Goal: Task Accomplishment & Management: Complete application form

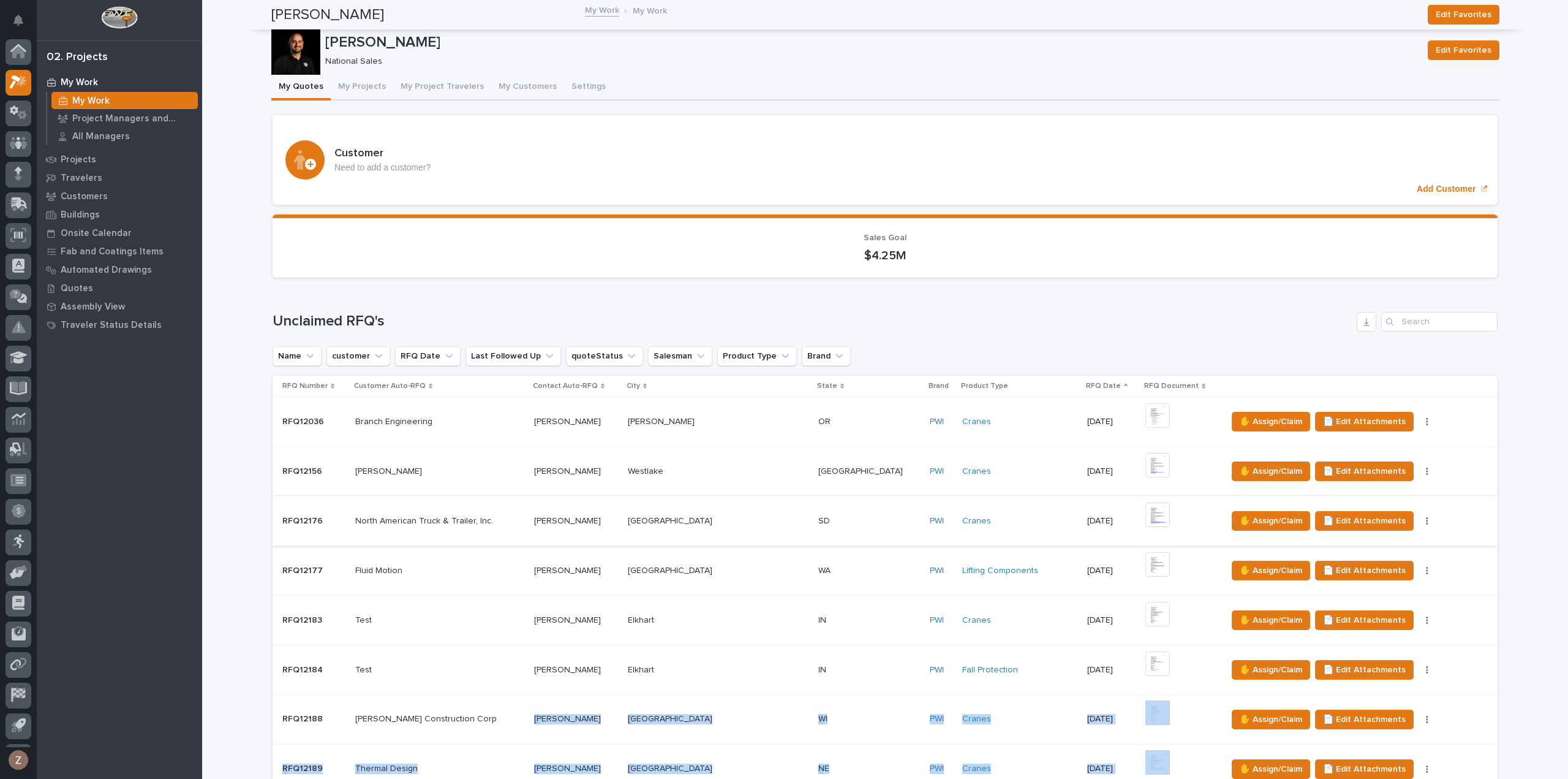
scroll to position [27, 0]
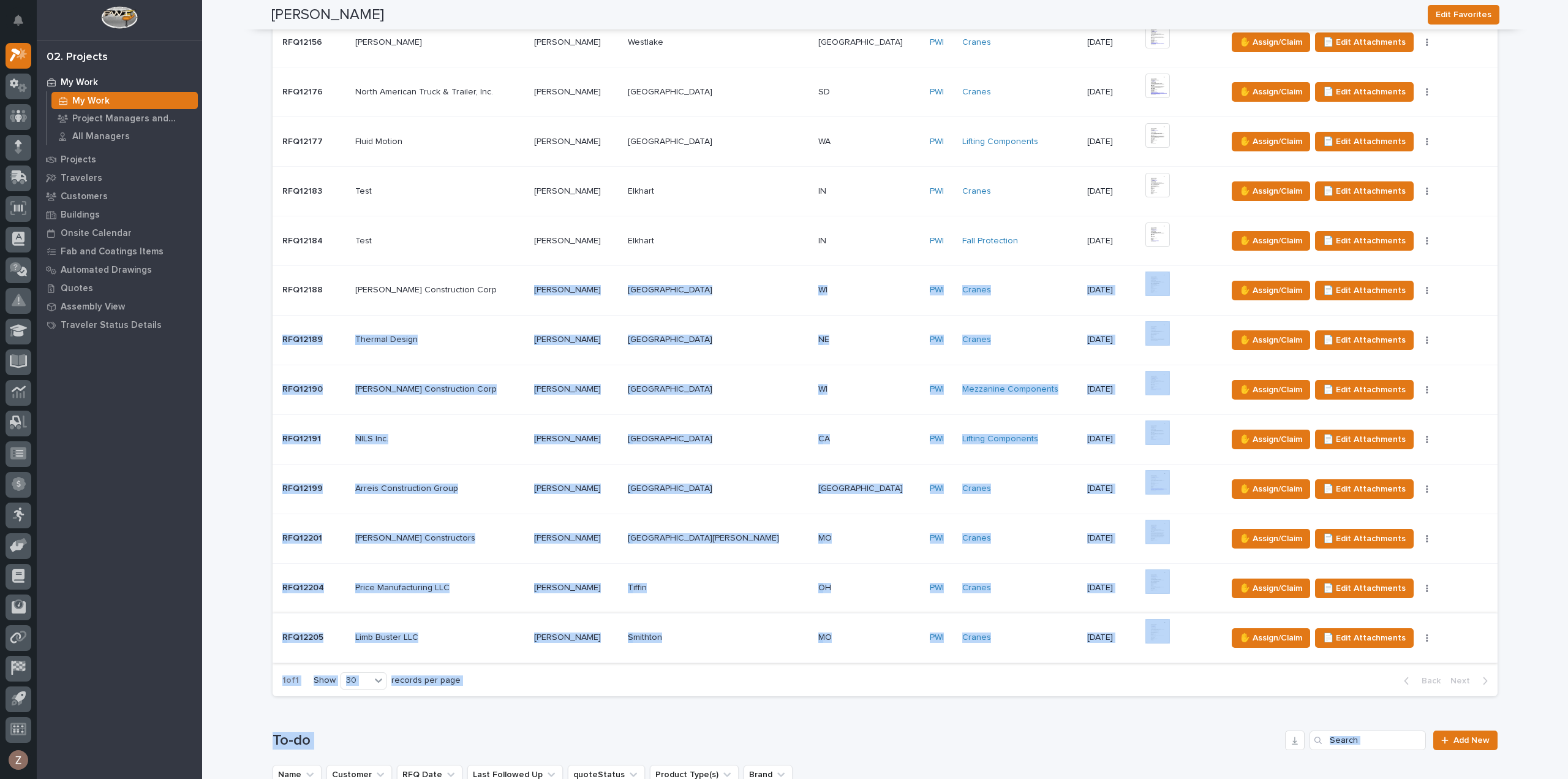
click at [1048, 742] on h1 "To-do" at bounding box center [776, 740] width 1007 height 18
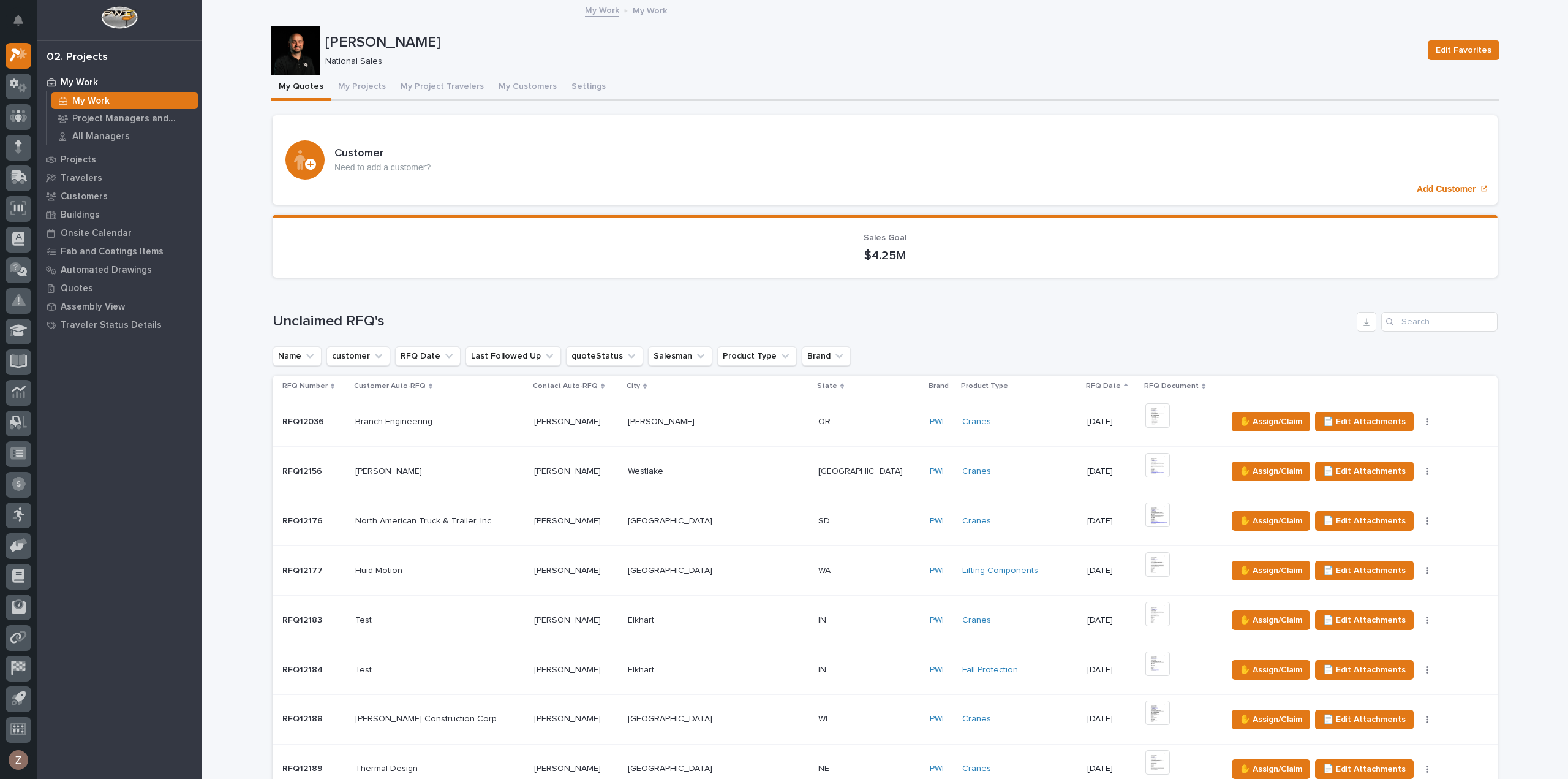
scroll to position [654, 0]
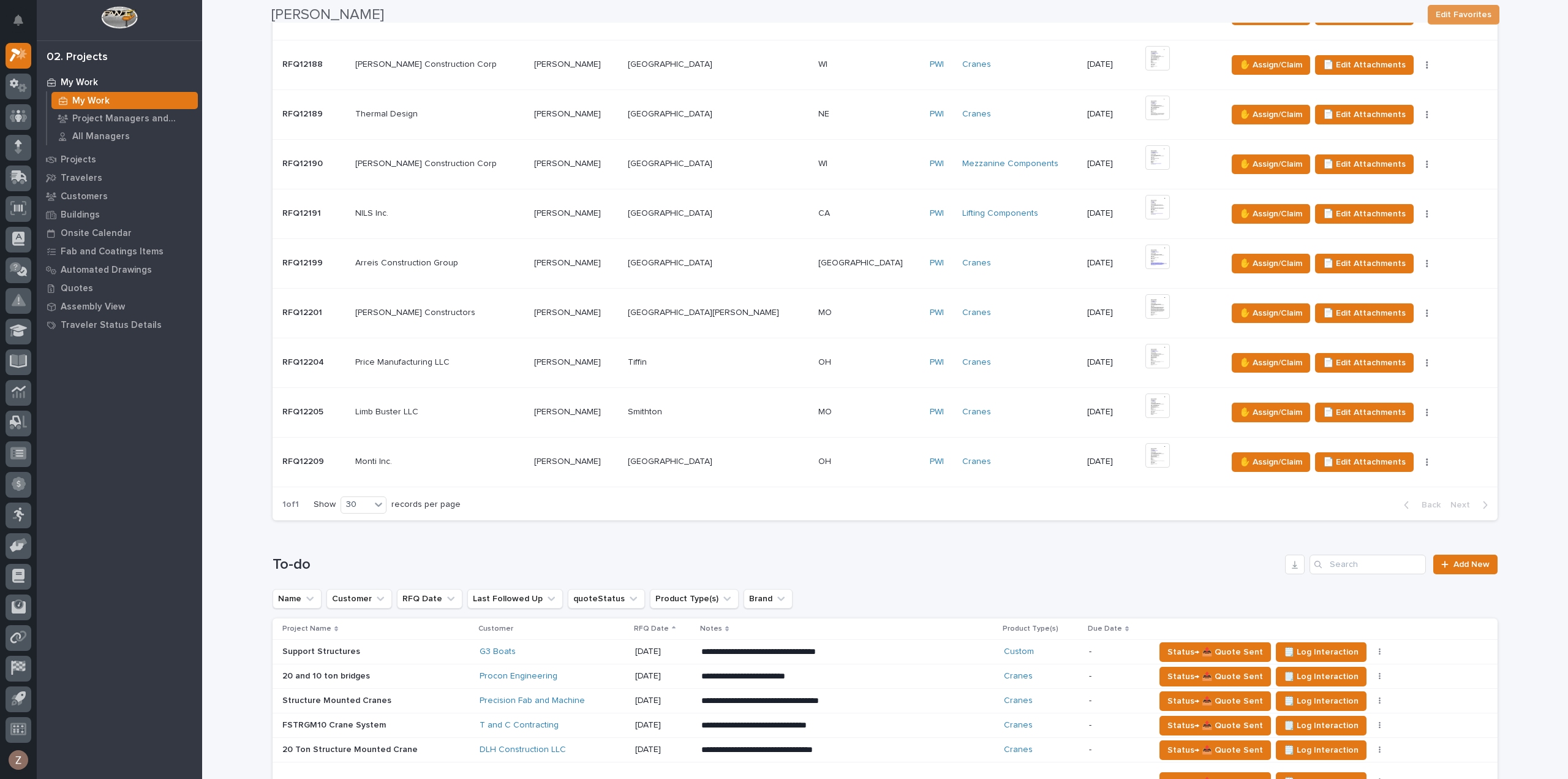
click at [1453, 437] on td "✋ Assign/Claim 📄 Edit Attachments 🪧 Edit Brand" at bounding box center [1359, 462] width 276 height 49
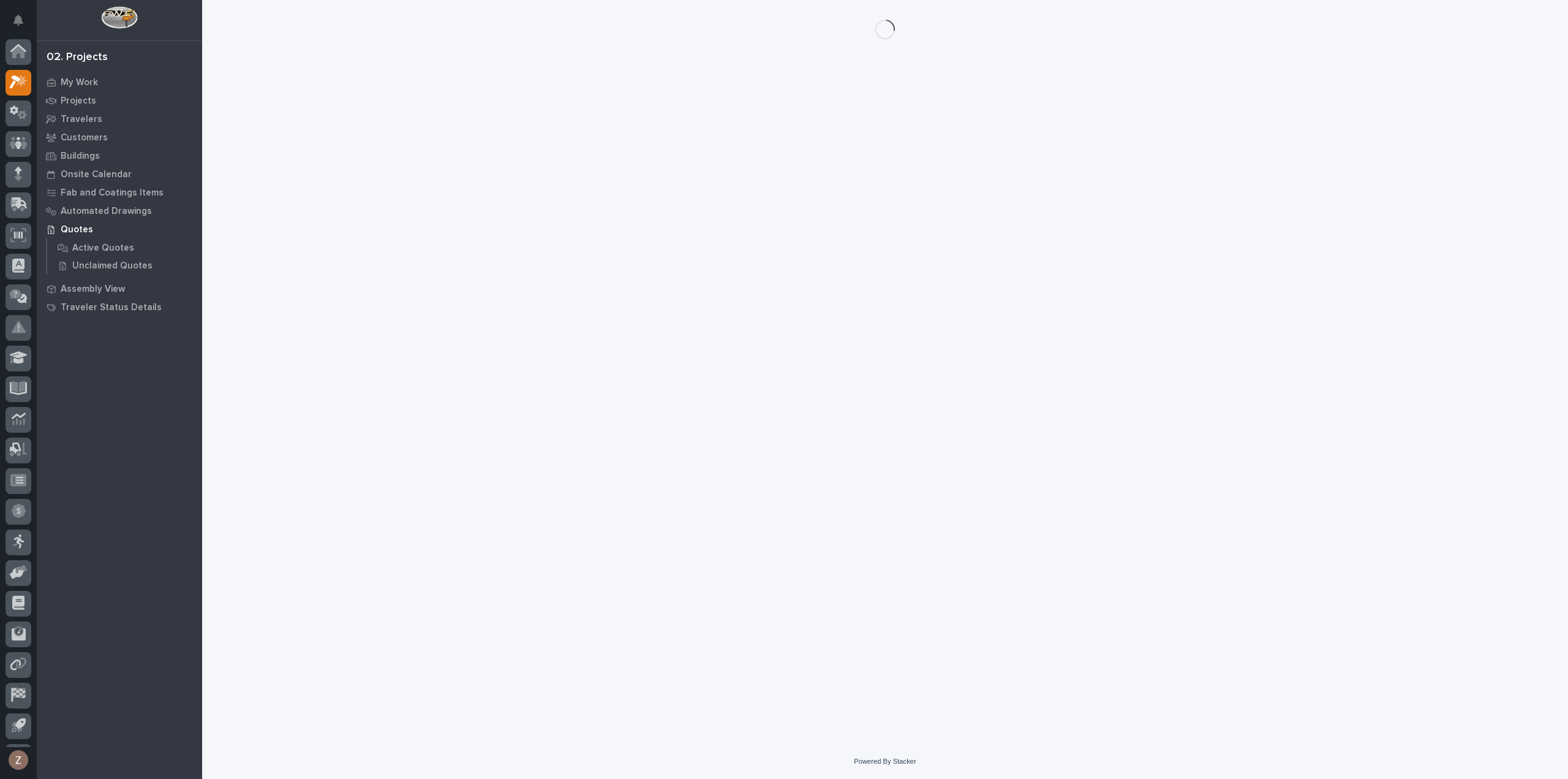
scroll to position [27, 0]
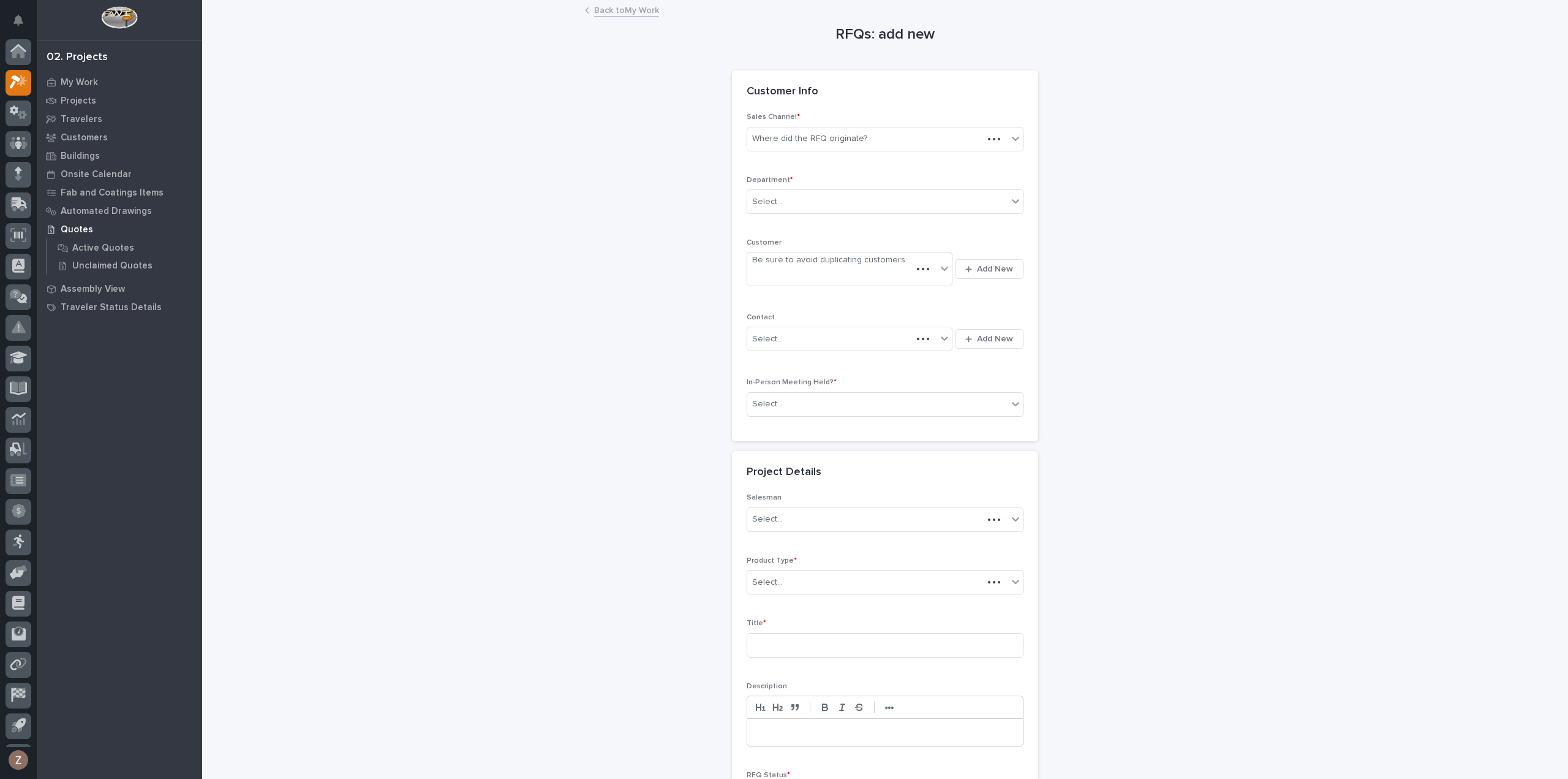
scroll to position [27, 0]
click at [819, 129] on div "Where did the RFQ originate?" at bounding box center [877, 138] width 260 height 20
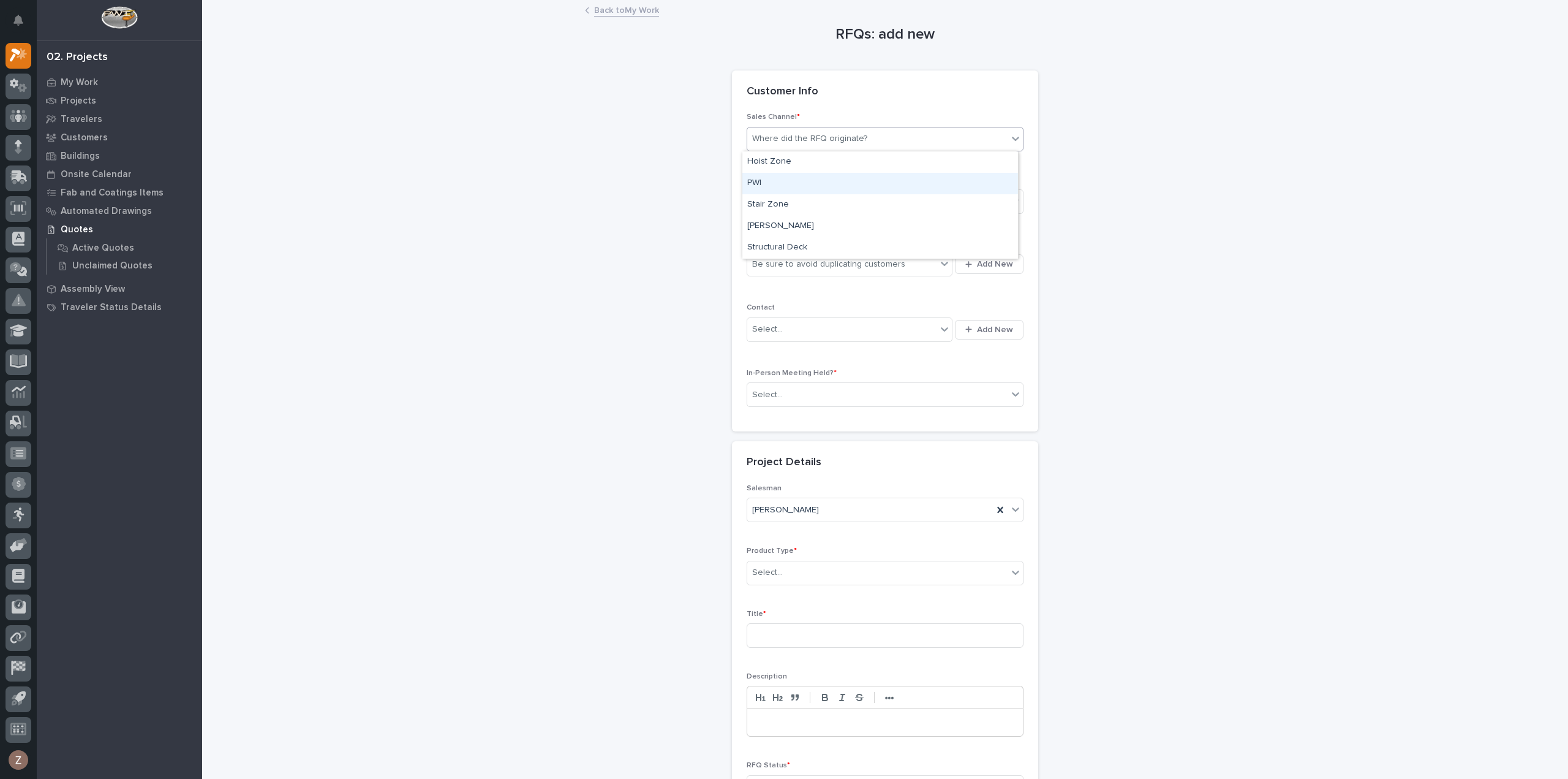
click at [806, 182] on div "PWI" at bounding box center [880, 184] width 276 height 22
click at [800, 201] on div "Select..." at bounding box center [877, 202] width 260 height 20
click at [796, 222] on span "National Sales" at bounding box center [778, 223] width 62 height 14
click at [793, 264] on div "Be sure to avoid duplicating customers" at bounding box center [828, 264] width 153 height 13
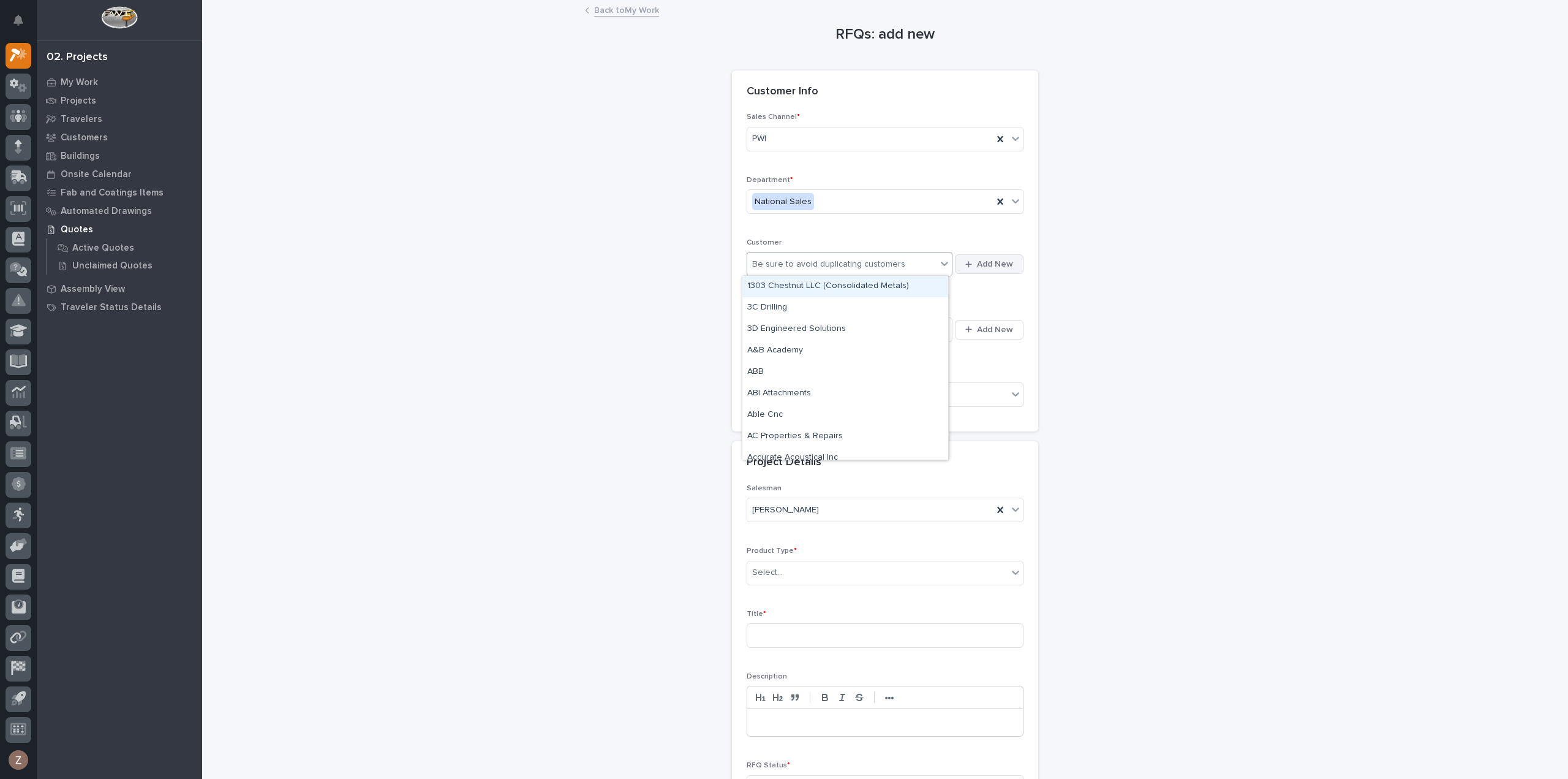
click at [970, 265] on div "button" at bounding box center [971, 264] width 12 height 8
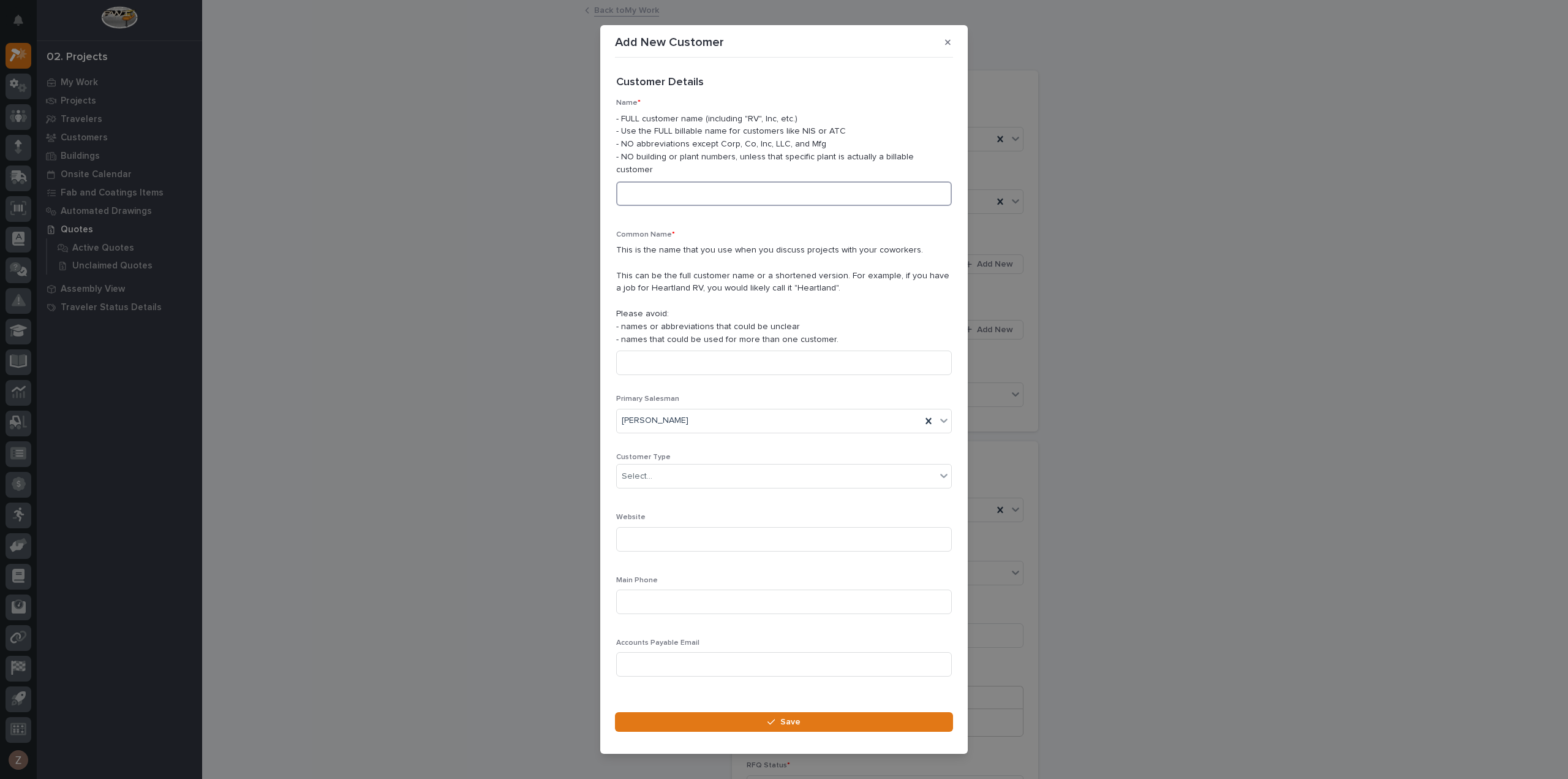
click at [737, 184] on input at bounding box center [784, 193] width 336 height 25
type input "Allegany County Department of Public Works"
click at [680, 363] on input at bounding box center [784, 362] width 336 height 25
type input "Allegany County Department of Public Works"
click at [749, 718] on button "Save" at bounding box center [784, 722] width 338 height 20
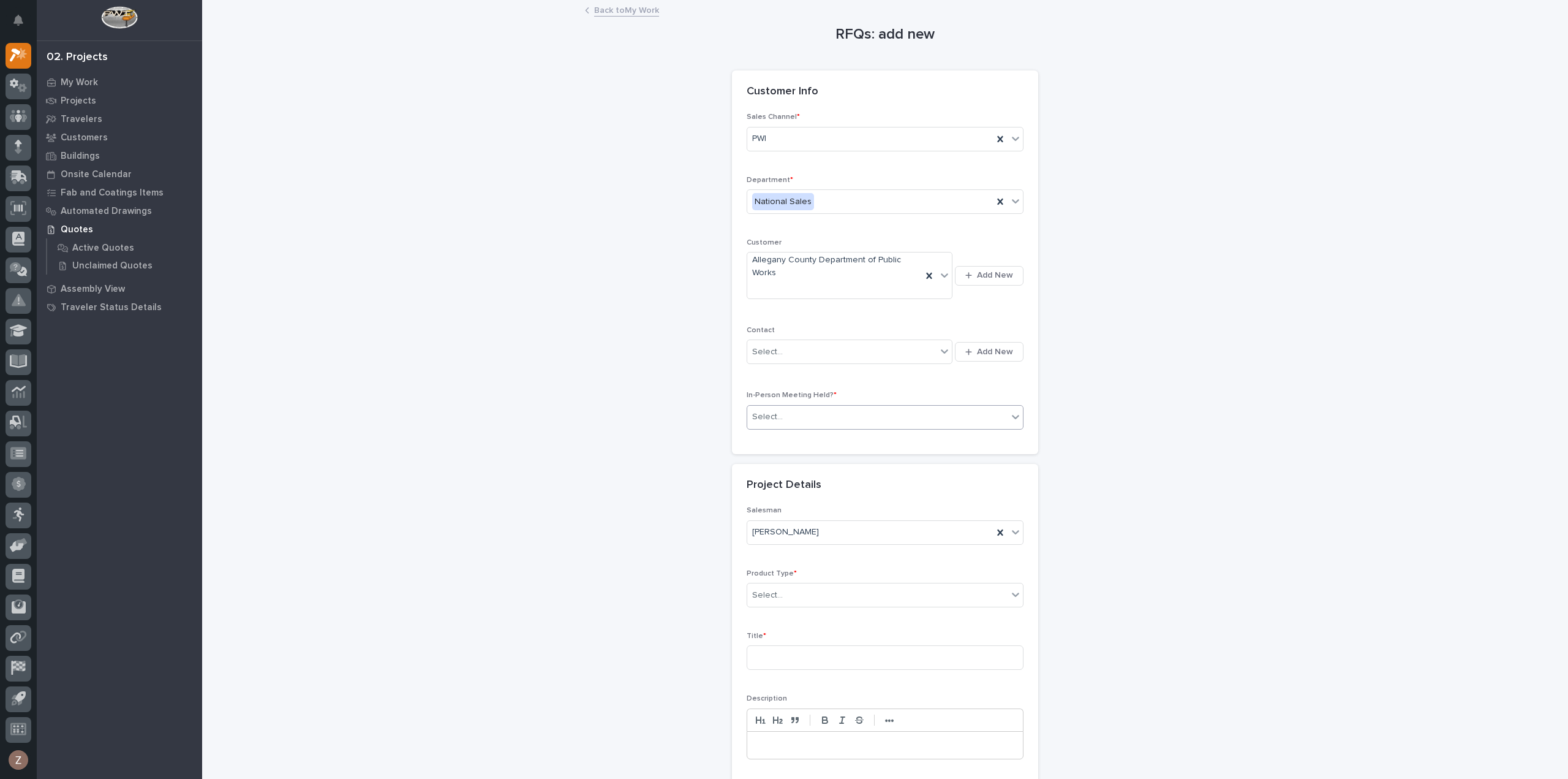
click at [898, 421] on div "Select..." at bounding box center [877, 416] width 260 height 20
click at [876, 465] on div "No" at bounding box center [880, 460] width 276 height 22
click at [855, 585] on div "Select..." at bounding box center [877, 595] width 260 height 20
click at [849, 636] on div "Cranes" at bounding box center [880, 637] width 276 height 22
click at [848, 652] on input at bounding box center [885, 656] width 277 height 25
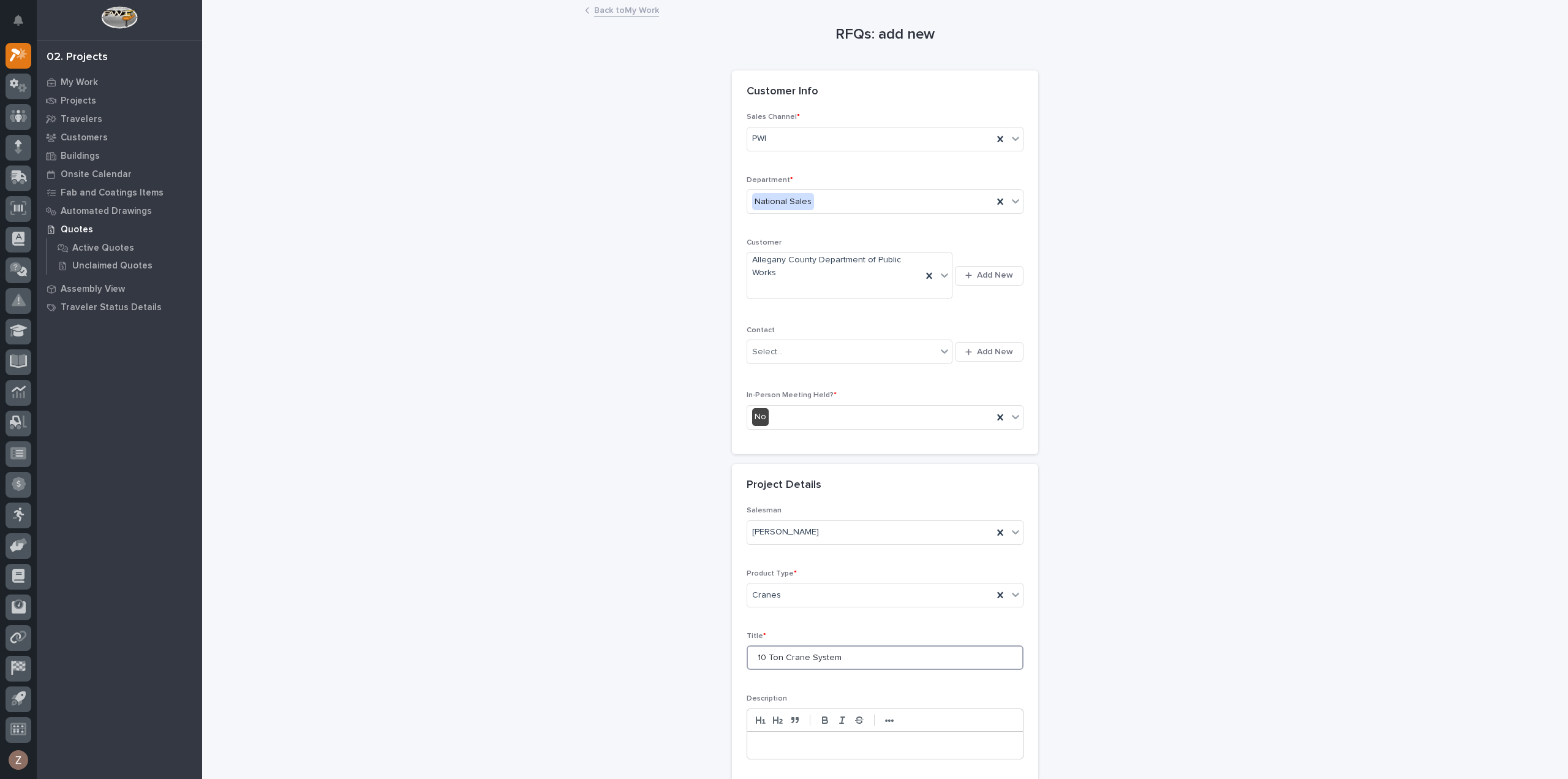
scroll to position [189, 0]
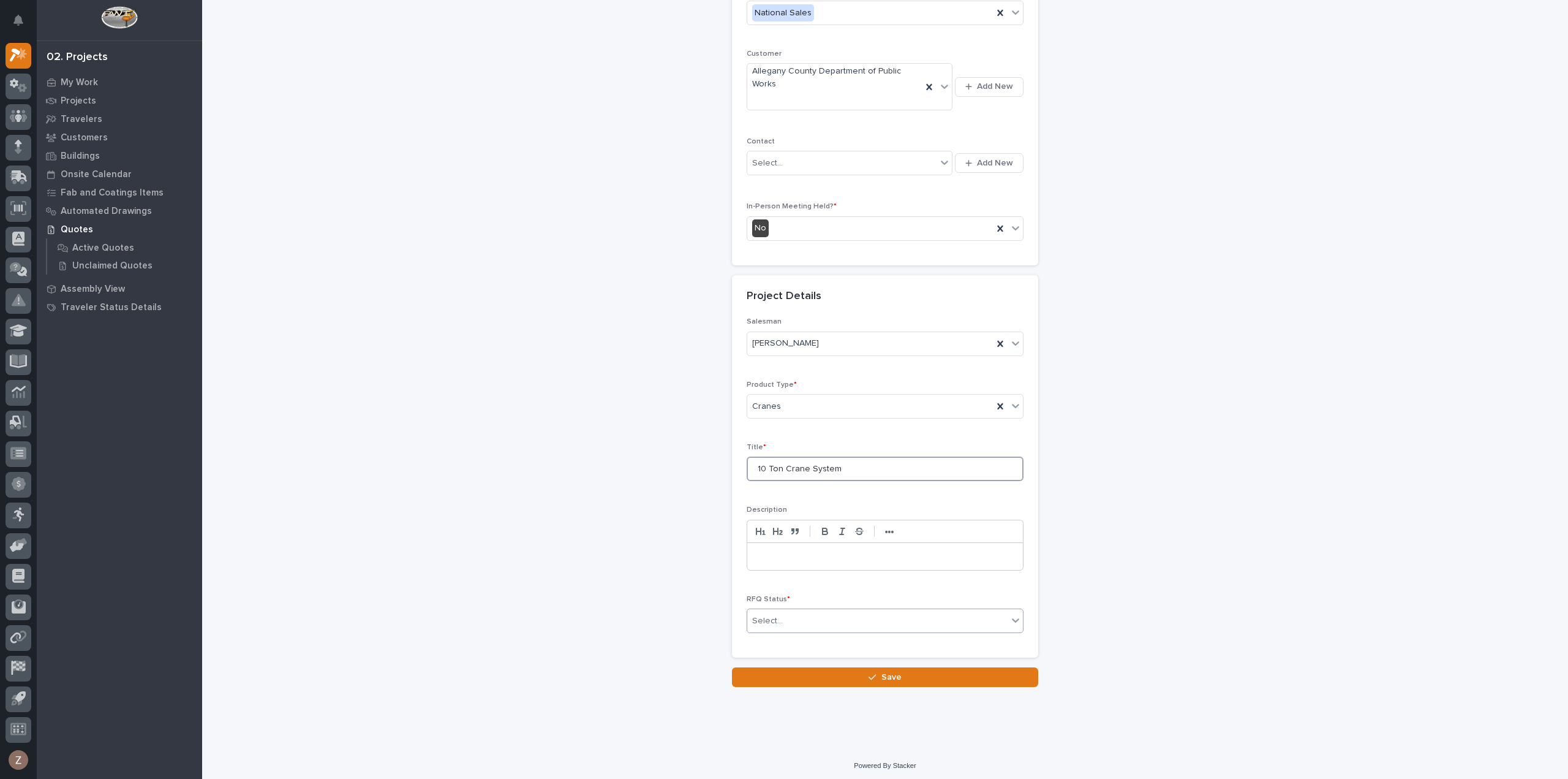
type input "10 Ton Crane System"
click at [834, 624] on div "Select..." at bounding box center [877, 621] width 260 height 20
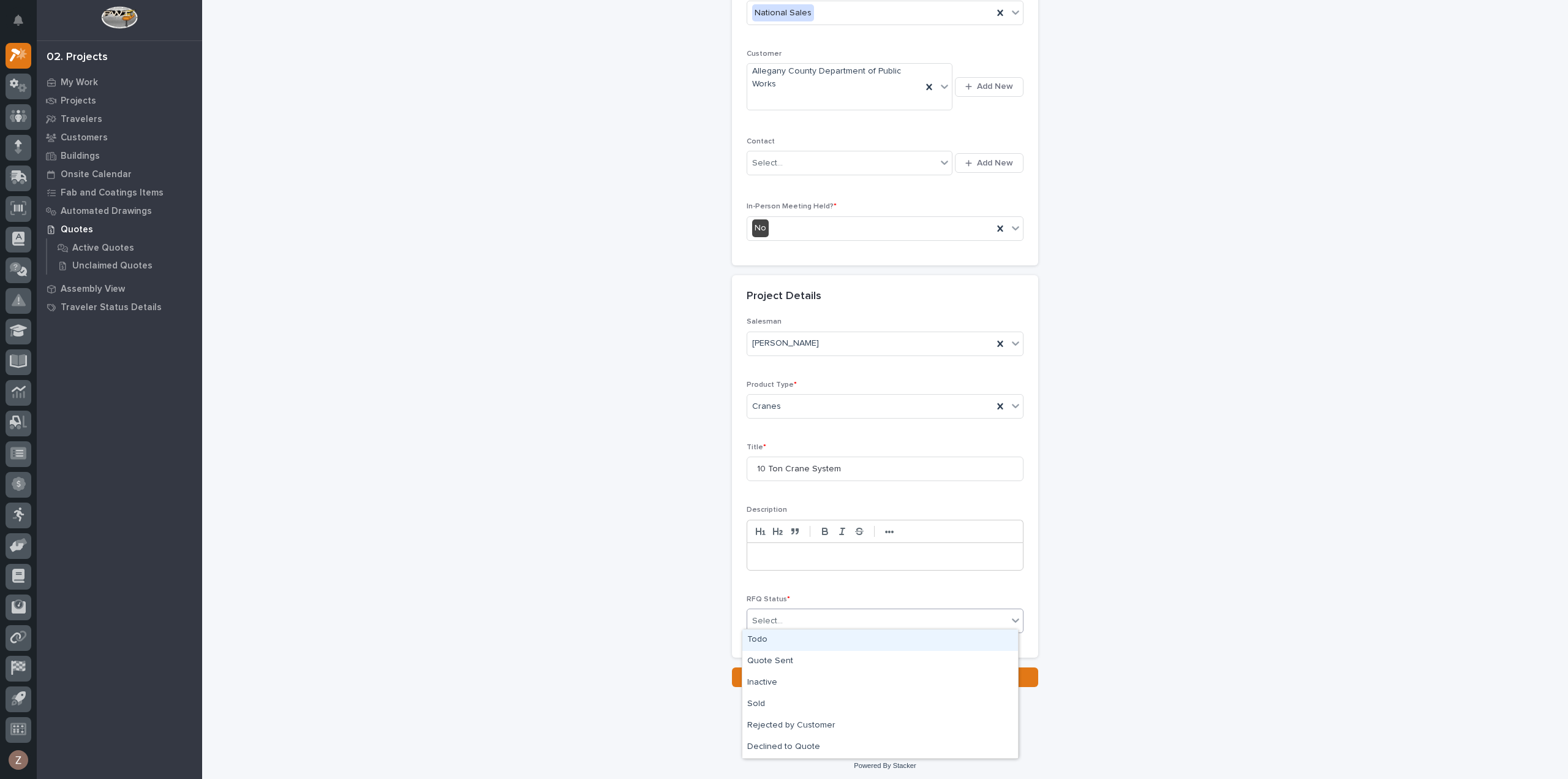
click at [828, 637] on div "Todo" at bounding box center [880, 640] width 276 height 22
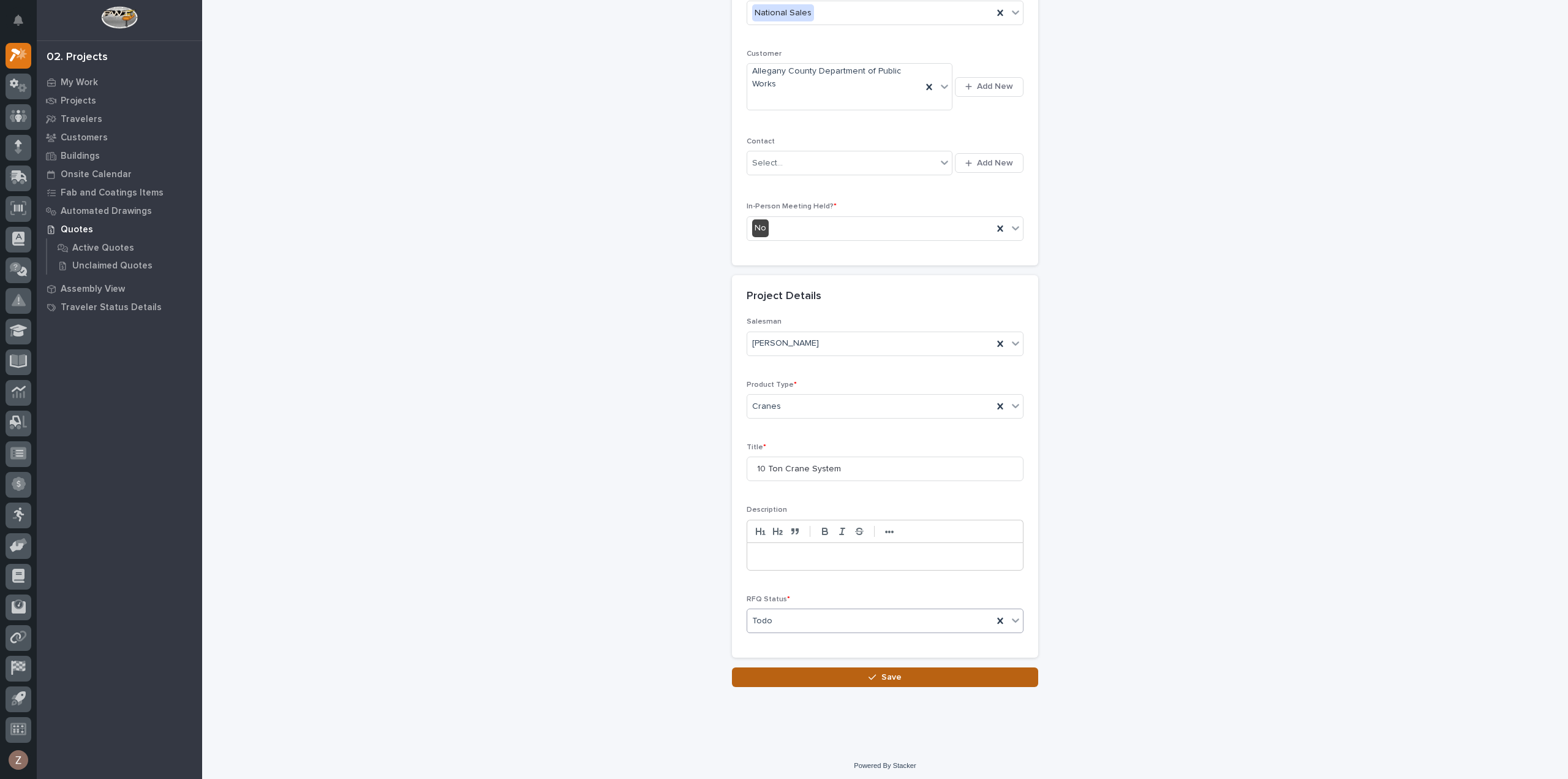
click at [836, 673] on button "Save" at bounding box center [885, 677] width 306 height 20
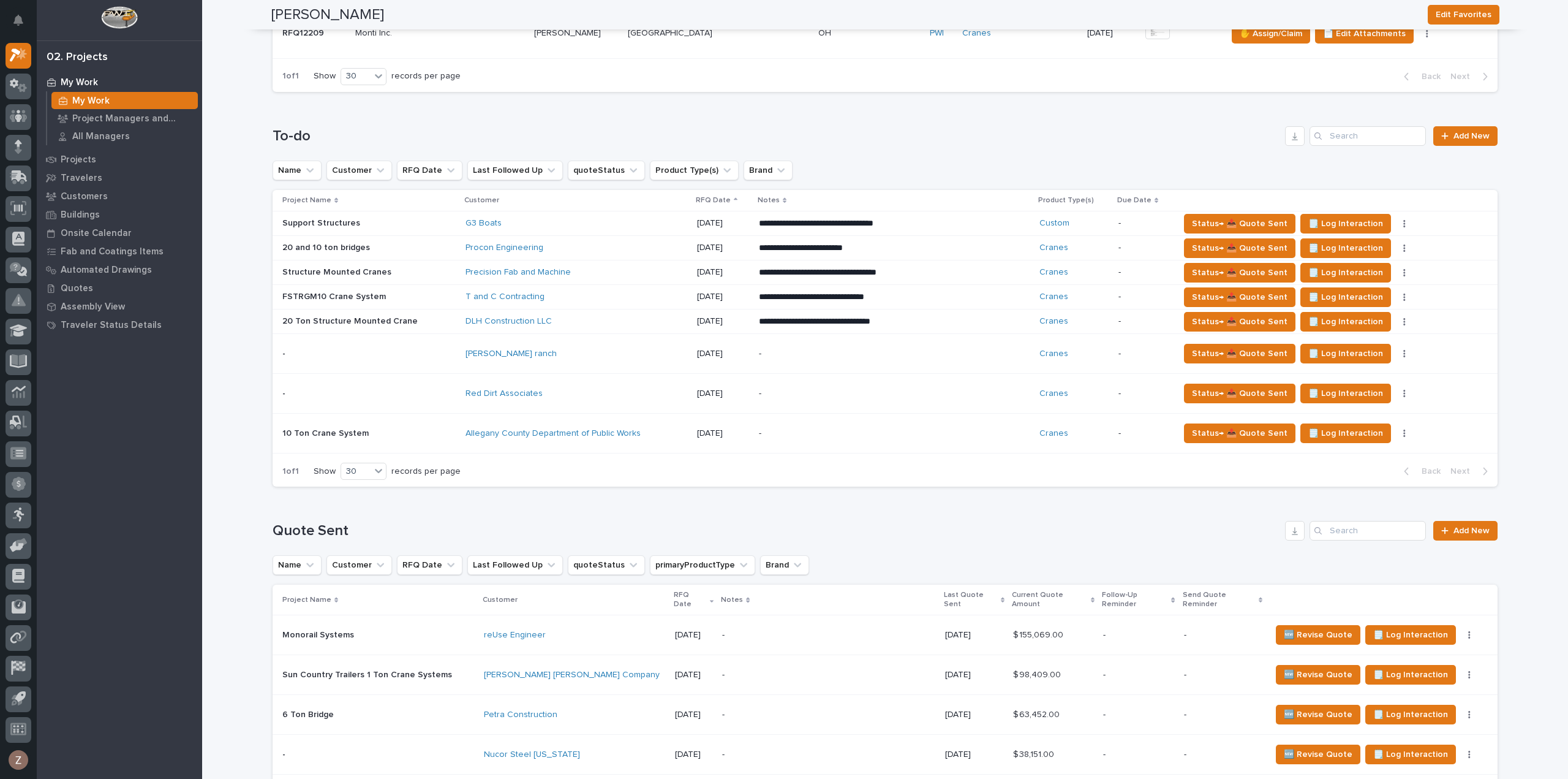
scroll to position [1102, 0]
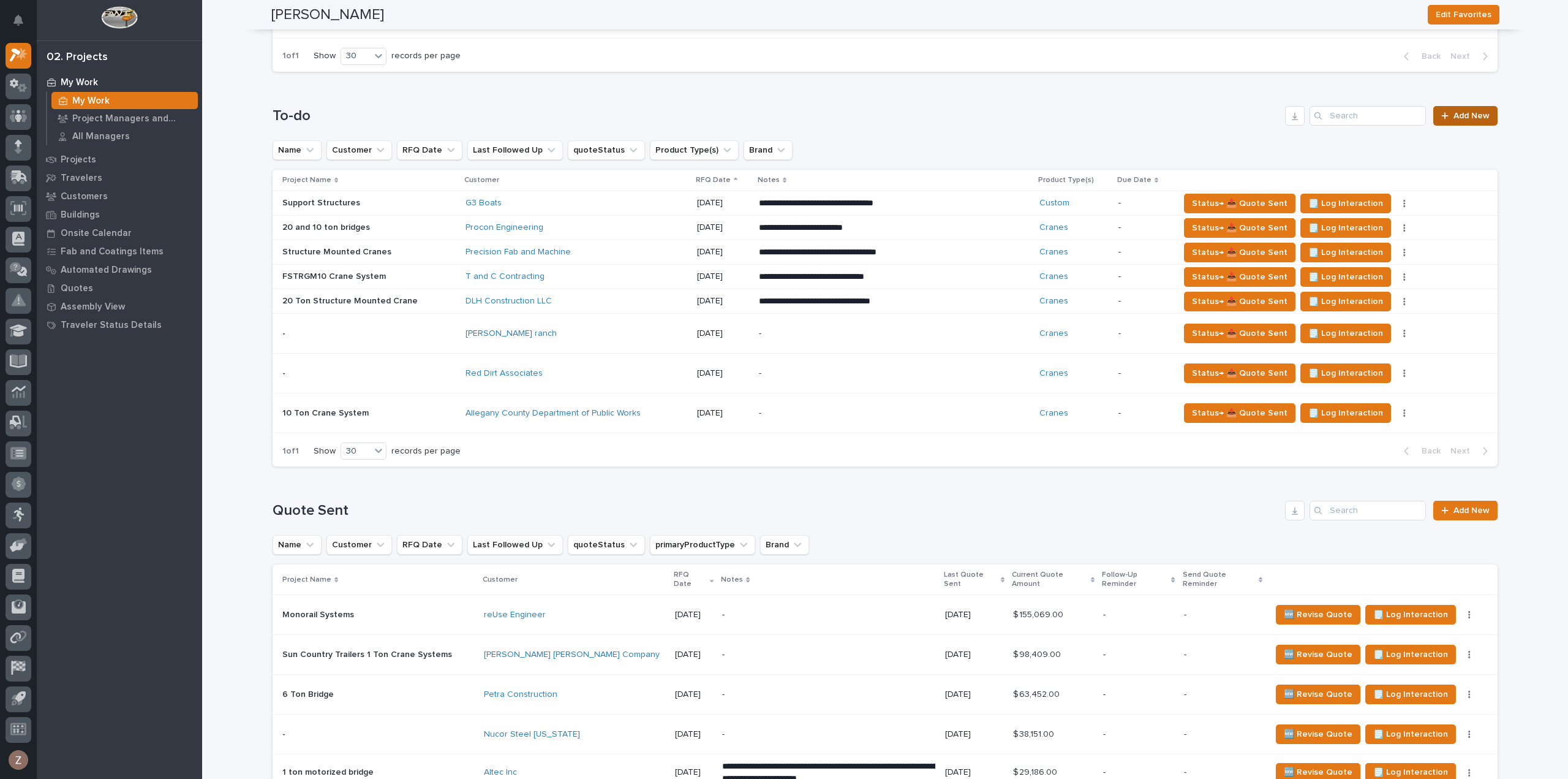
click at [1471, 114] on span "Add New" at bounding box center [1471, 116] width 37 height 9
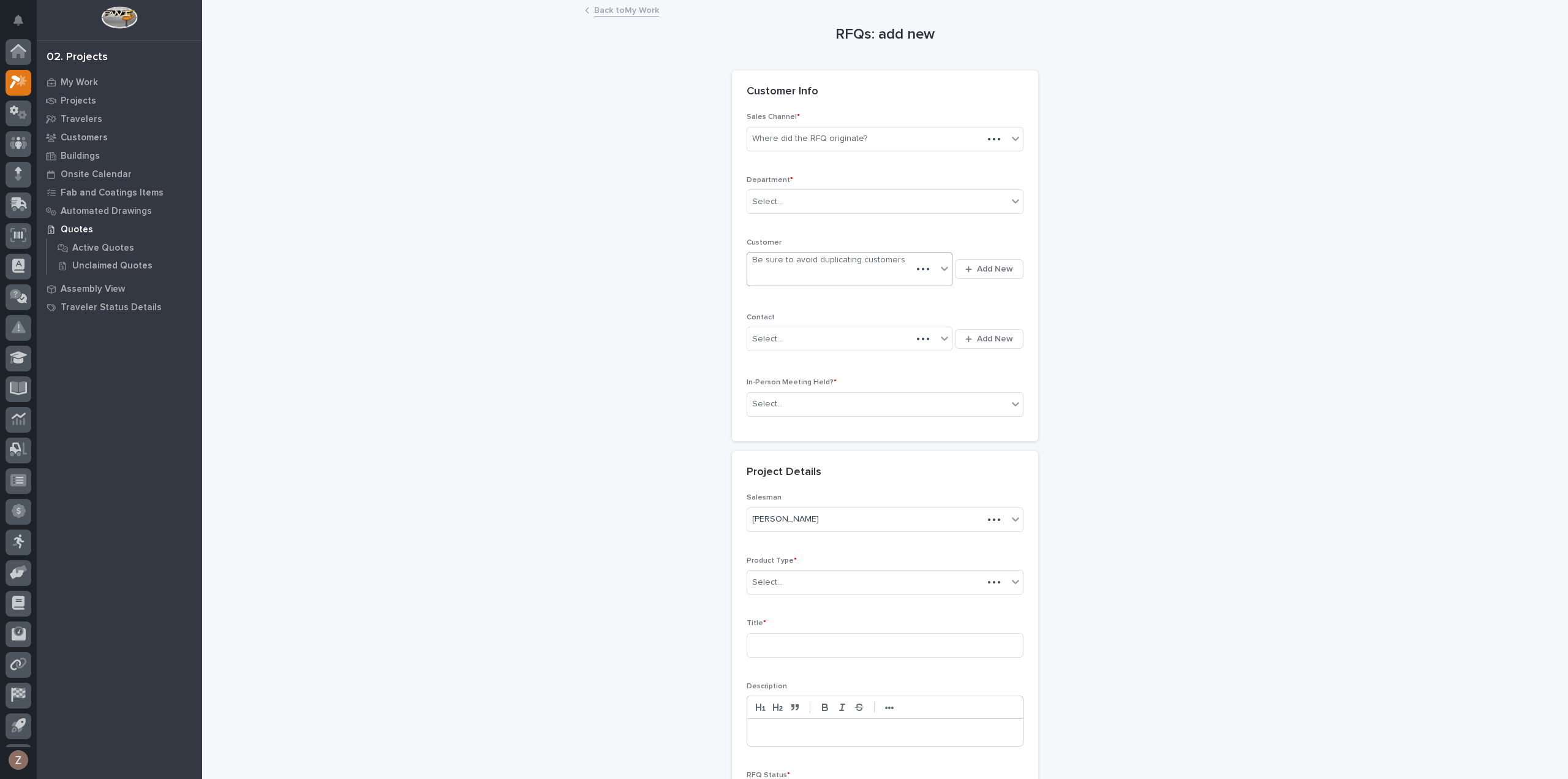
scroll to position [27, 0]
click at [808, 133] on div "Where did the RFQ originate?" at bounding box center [810, 138] width 115 height 13
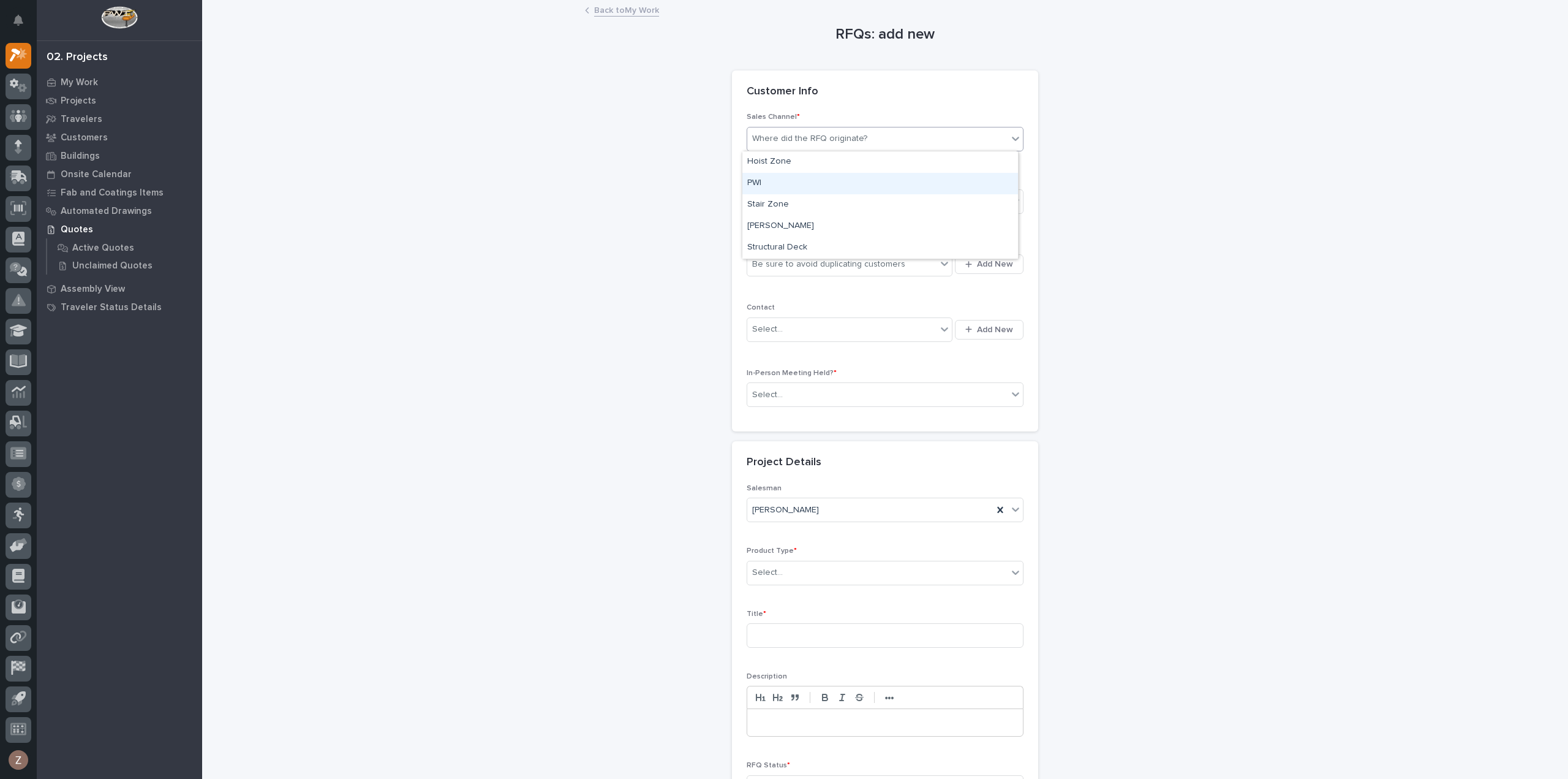
click at [800, 181] on div "PWI" at bounding box center [880, 184] width 276 height 22
click at [795, 189] on div "Select..." at bounding box center [885, 201] width 277 height 25
click at [796, 221] on span "National Sales" at bounding box center [778, 223] width 62 height 14
click at [798, 258] on div "Be sure to avoid duplicating customers" at bounding box center [828, 264] width 153 height 13
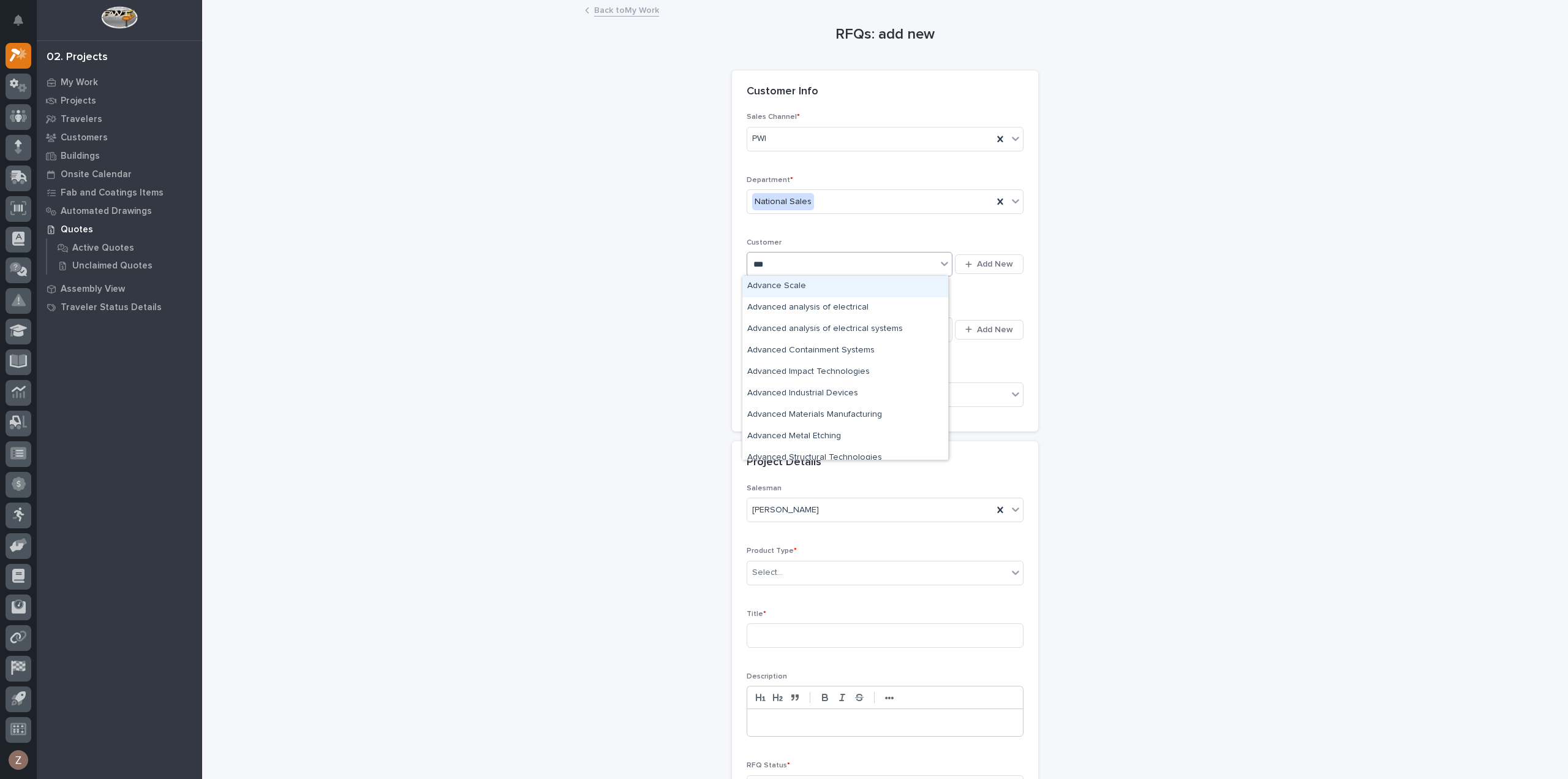
type input "****"
click at [813, 328] on div "Select..." at bounding box center [841, 329] width 189 height 20
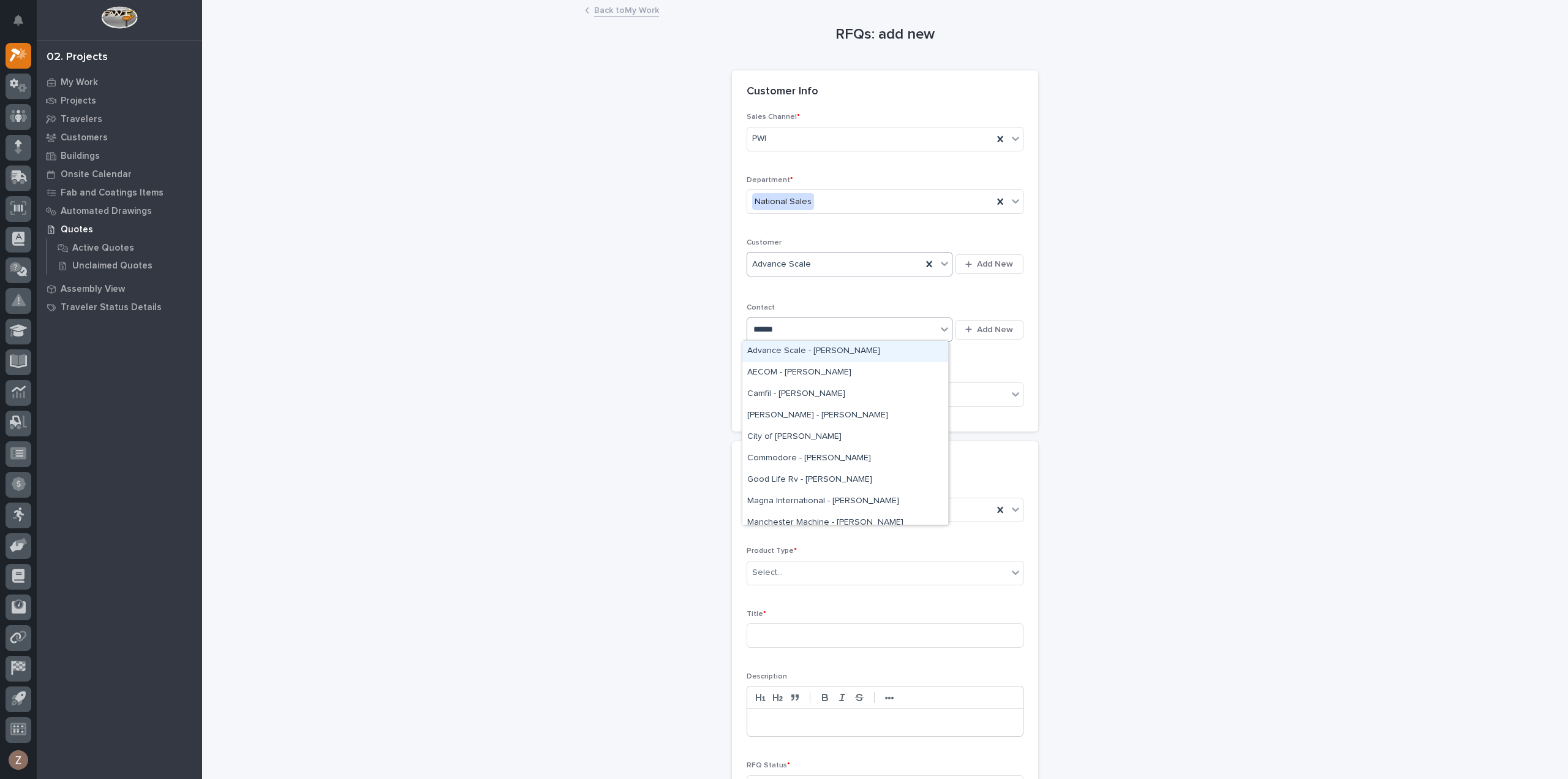
type input "*******"
click at [841, 349] on div "Advance Scale - [PERSON_NAME]" at bounding box center [845, 352] width 206 height 22
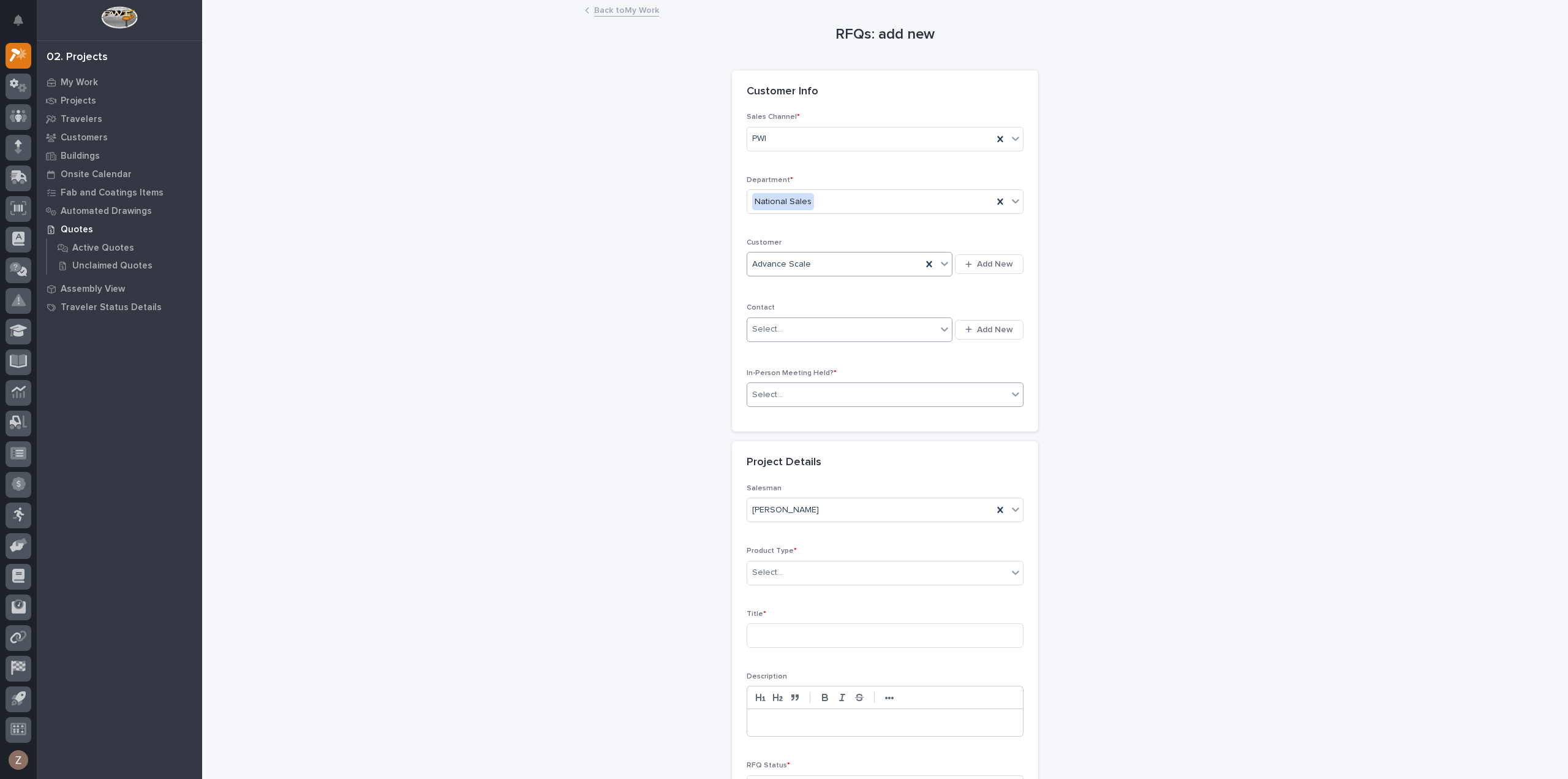
click at [831, 385] on div "Select..." at bounding box center [877, 394] width 260 height 20
click at [814, 443] on div "No" at bounding box center [880, 437] width 276 height 22
click at [794, 566] on div "Select..." at bounding box center [877, 572] width 260 height 20
click at [821, 744] on div "Mezzanine Components" at bounding box center [880, 743] width 276 height 22
click at [790, 627] on input at bounding box center [885, 635] width 277 height 25
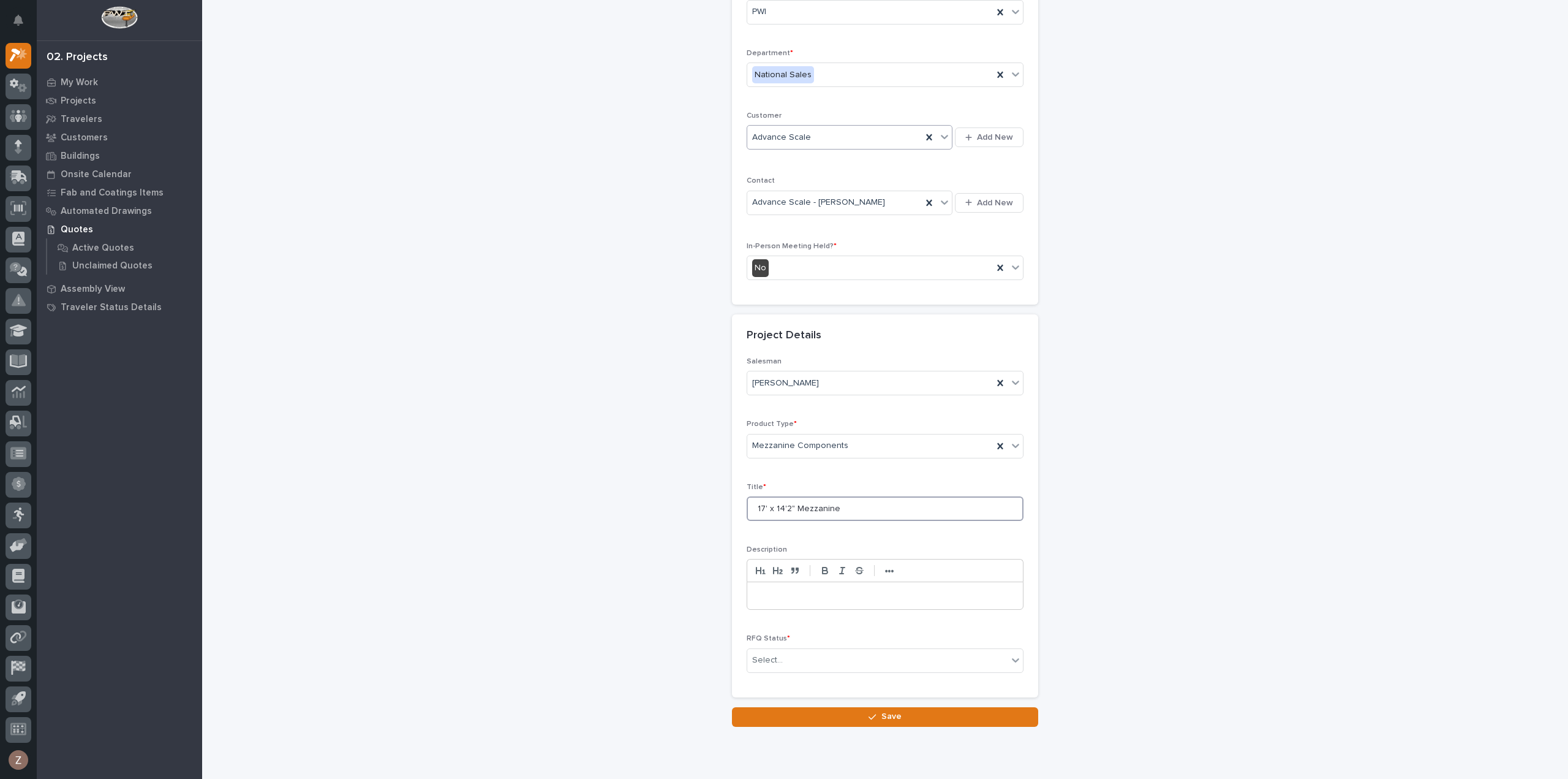
scroll to position [166, 0]
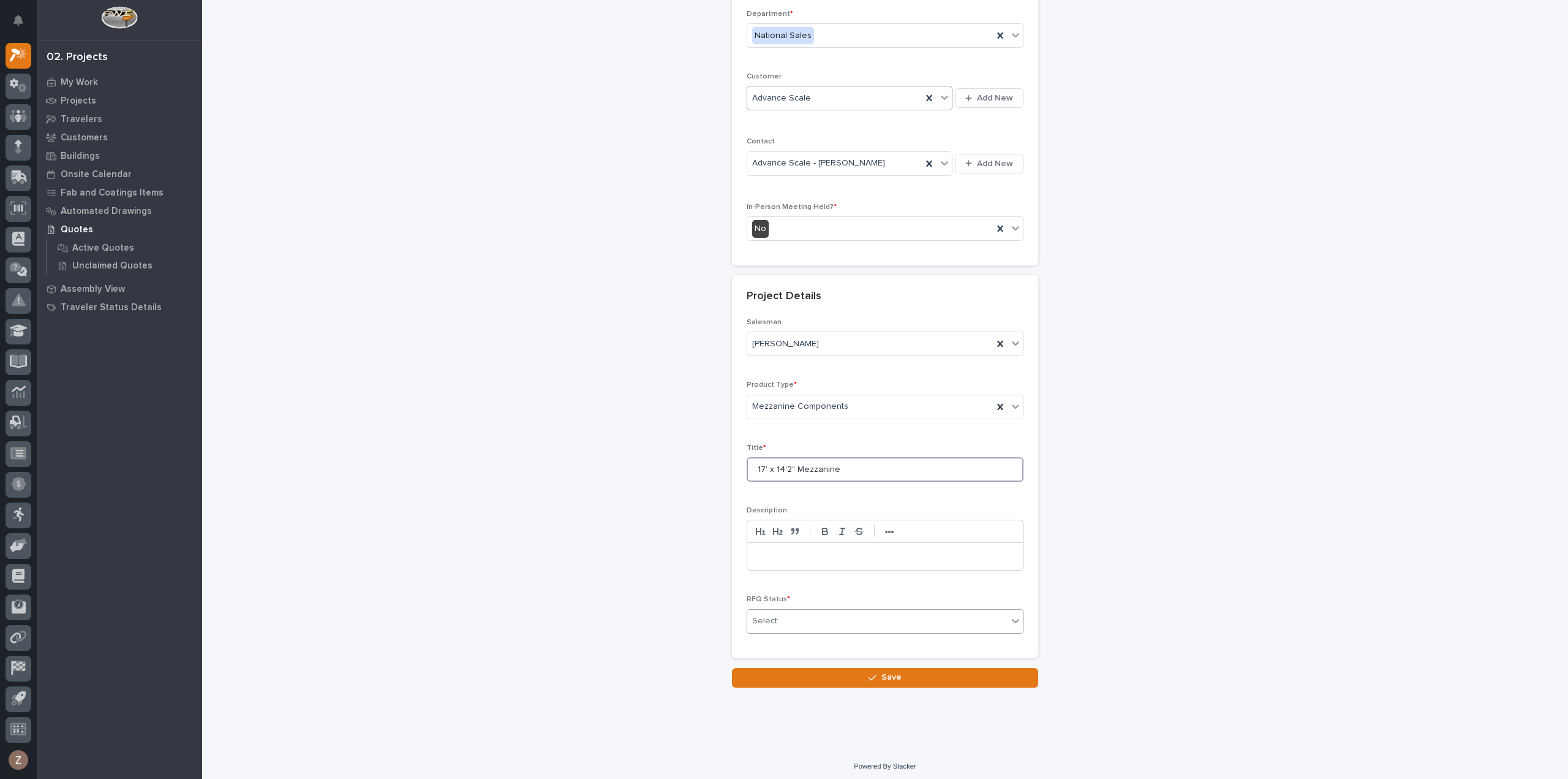
type input "17' x 14'2" Mezzanine"
drag, startPoint x: 823, startPoint y: 606, endPoint x: 814, endPoint y: 621, distance: 17.5
click at [823, 608] on div "RFQ Status * Select..." at bounding box center [885, 619] width 277 height 47
click at [815, 622] on div "Select..." at bounding box center [877, 621] width 260 height 20
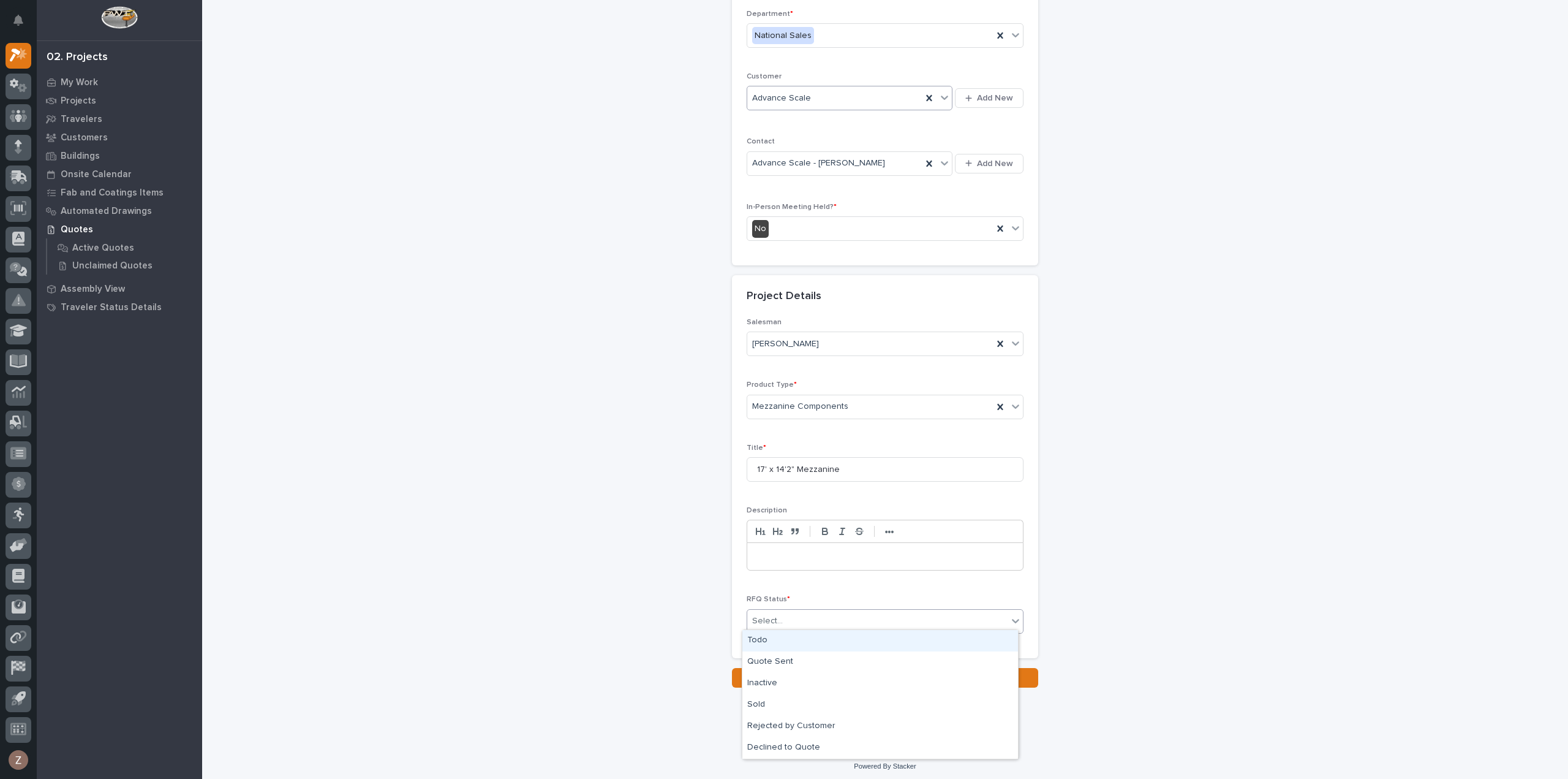
click at [814, 640] on div "Todo" at bounding box center [880, 641] width 276 height 22
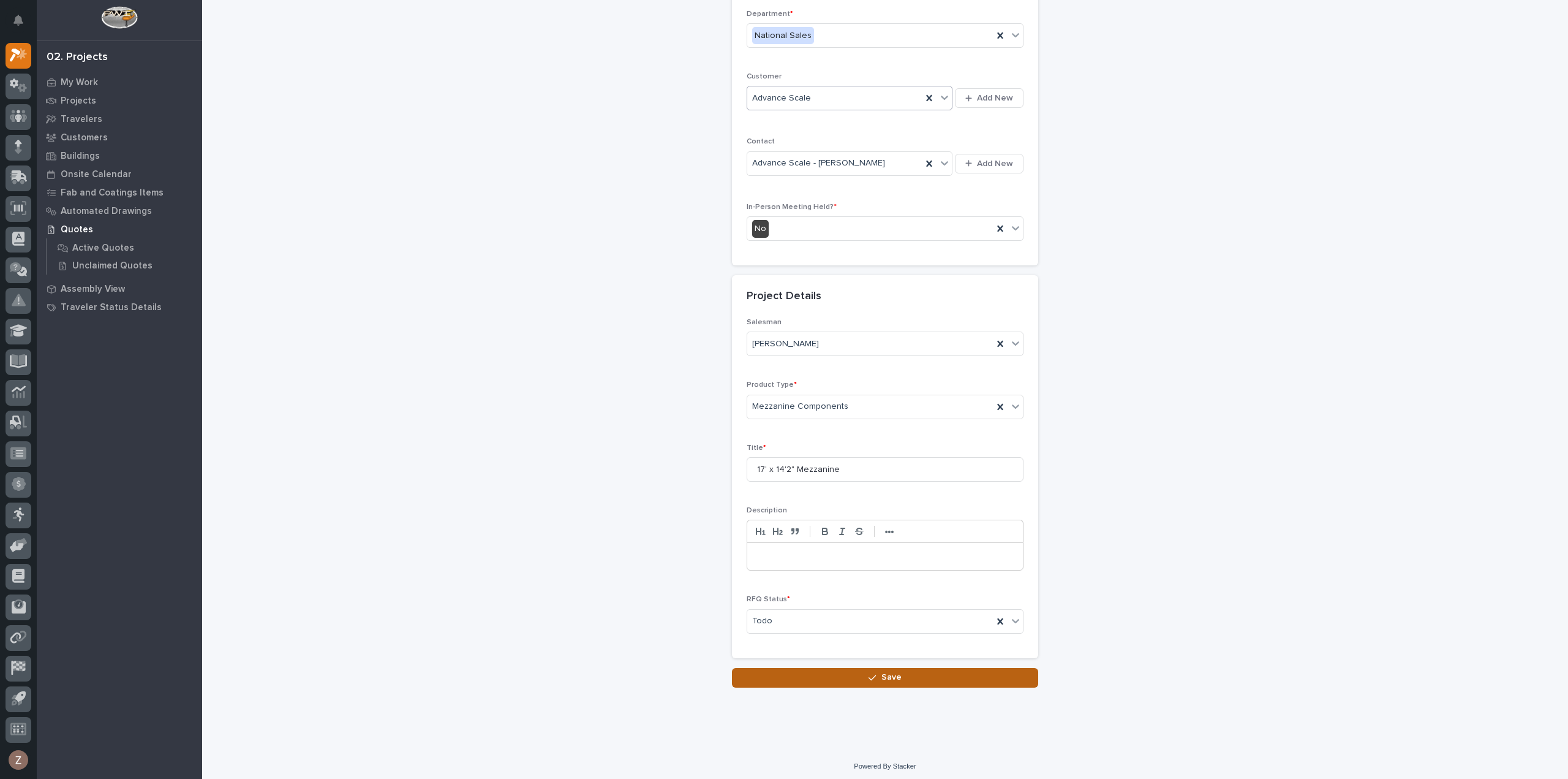
click at [861, 679] on button "Save" at bounding box center [885, 677] width 306 height 20
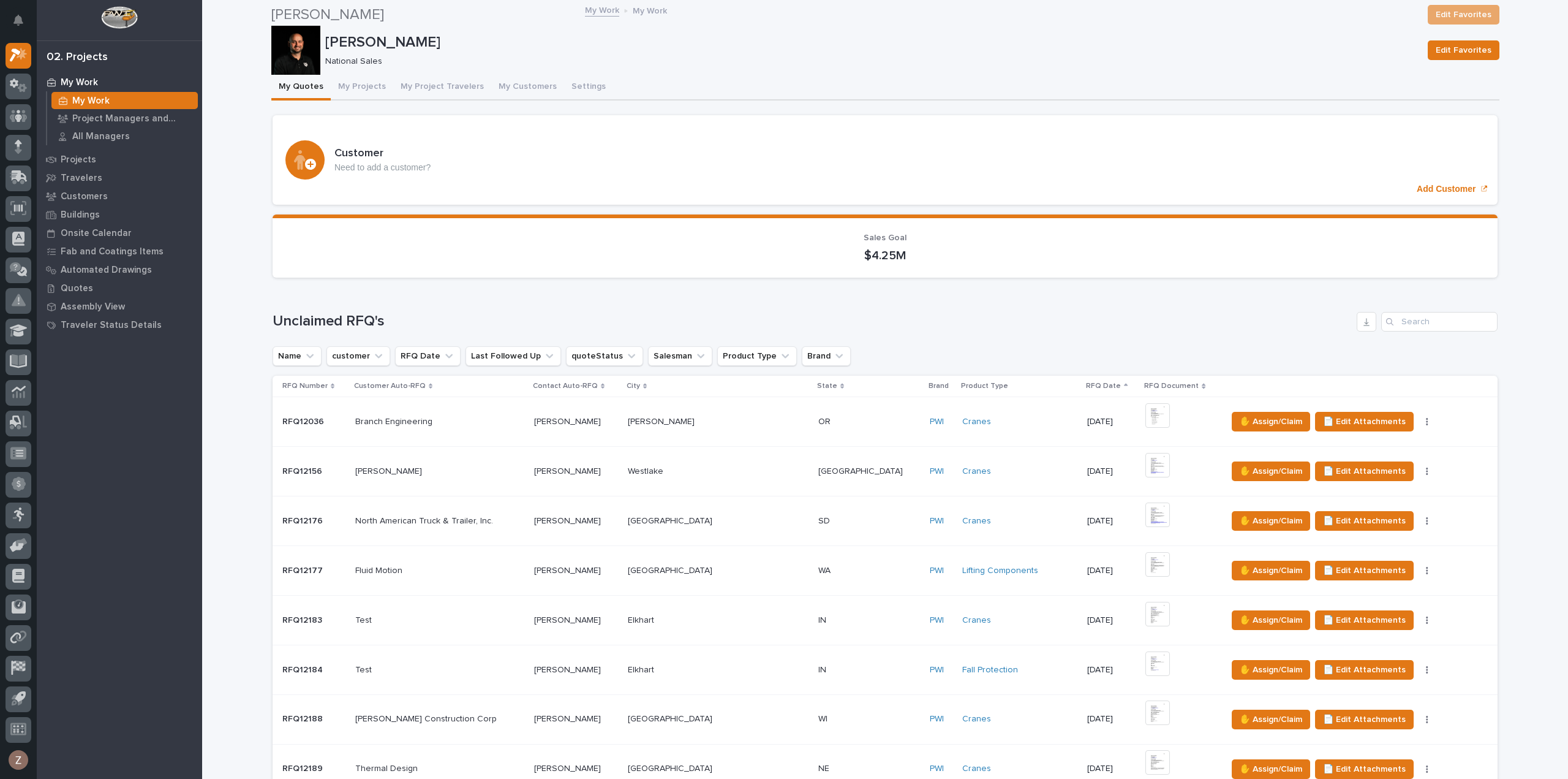
scroll to position [1164, 0]
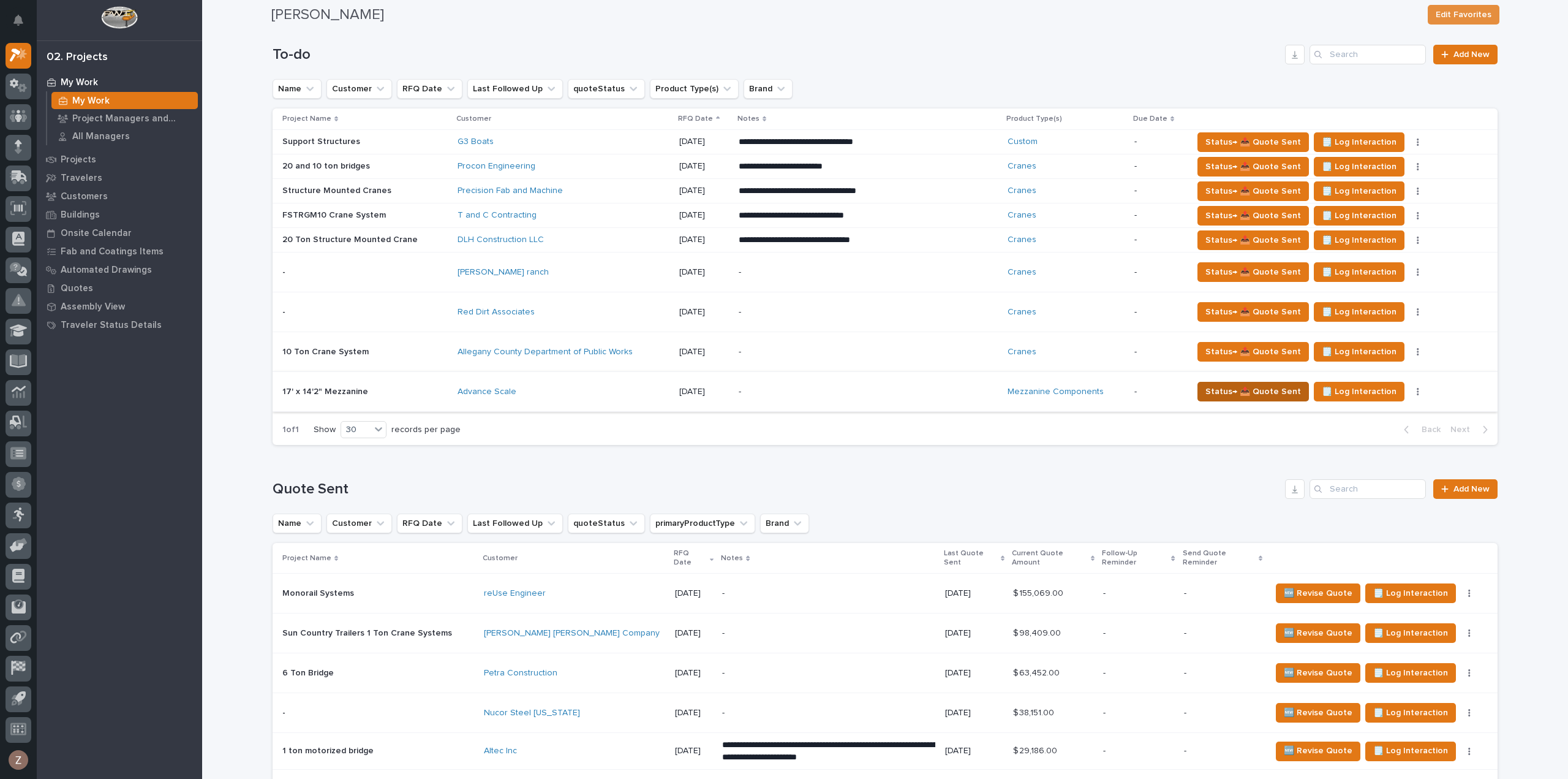
click at [1213, 389] on span "Status→ 📤 Quote Sent" at bounding box center [1253, 390] width 96 height 15
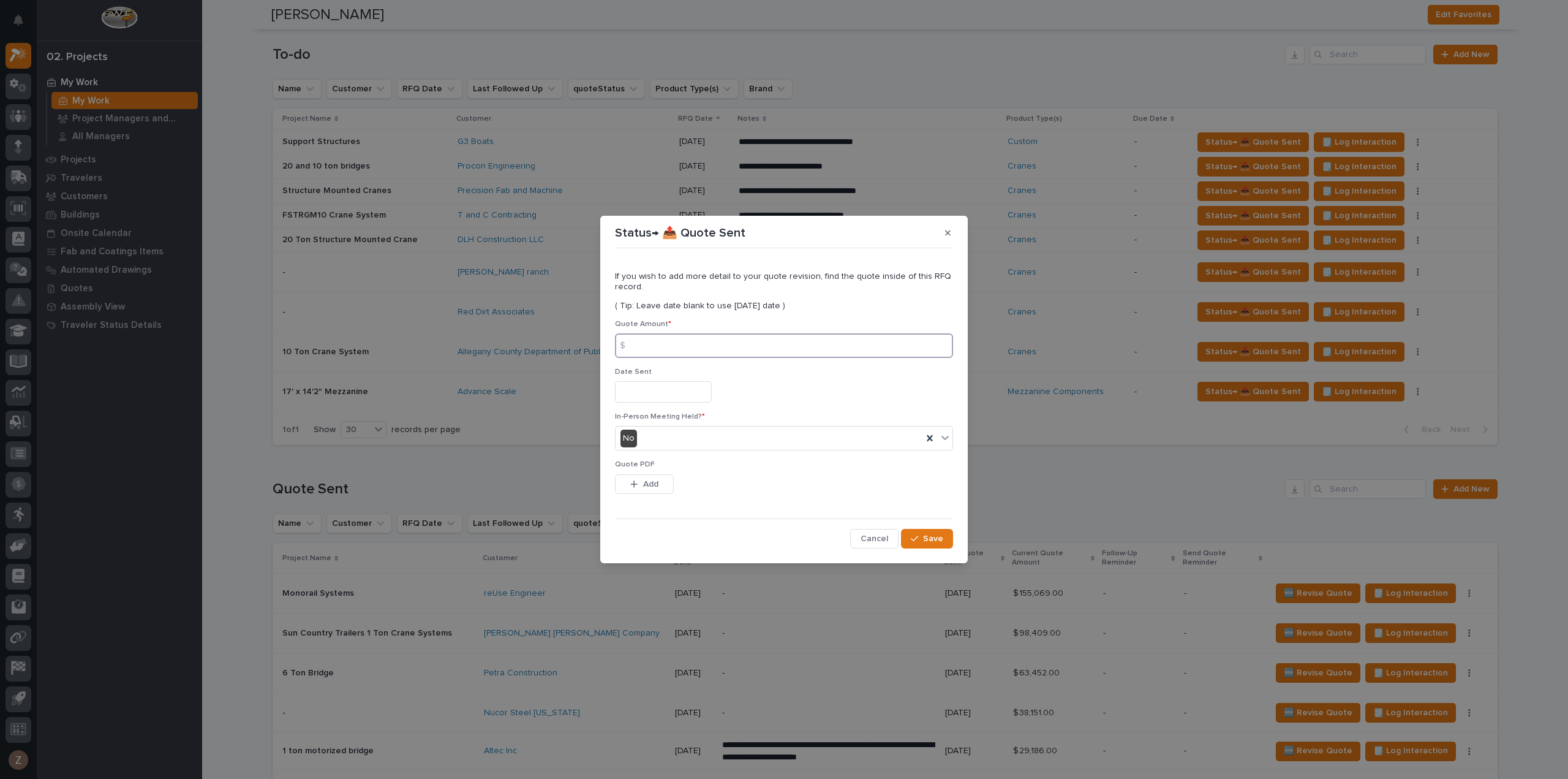
click at [734, 344] on input at bounding box center [784, 345] width 338 height 25
type input "22290"
click at [647, 397] on input "text" at bounding box center [663, 391] width 97 height 22
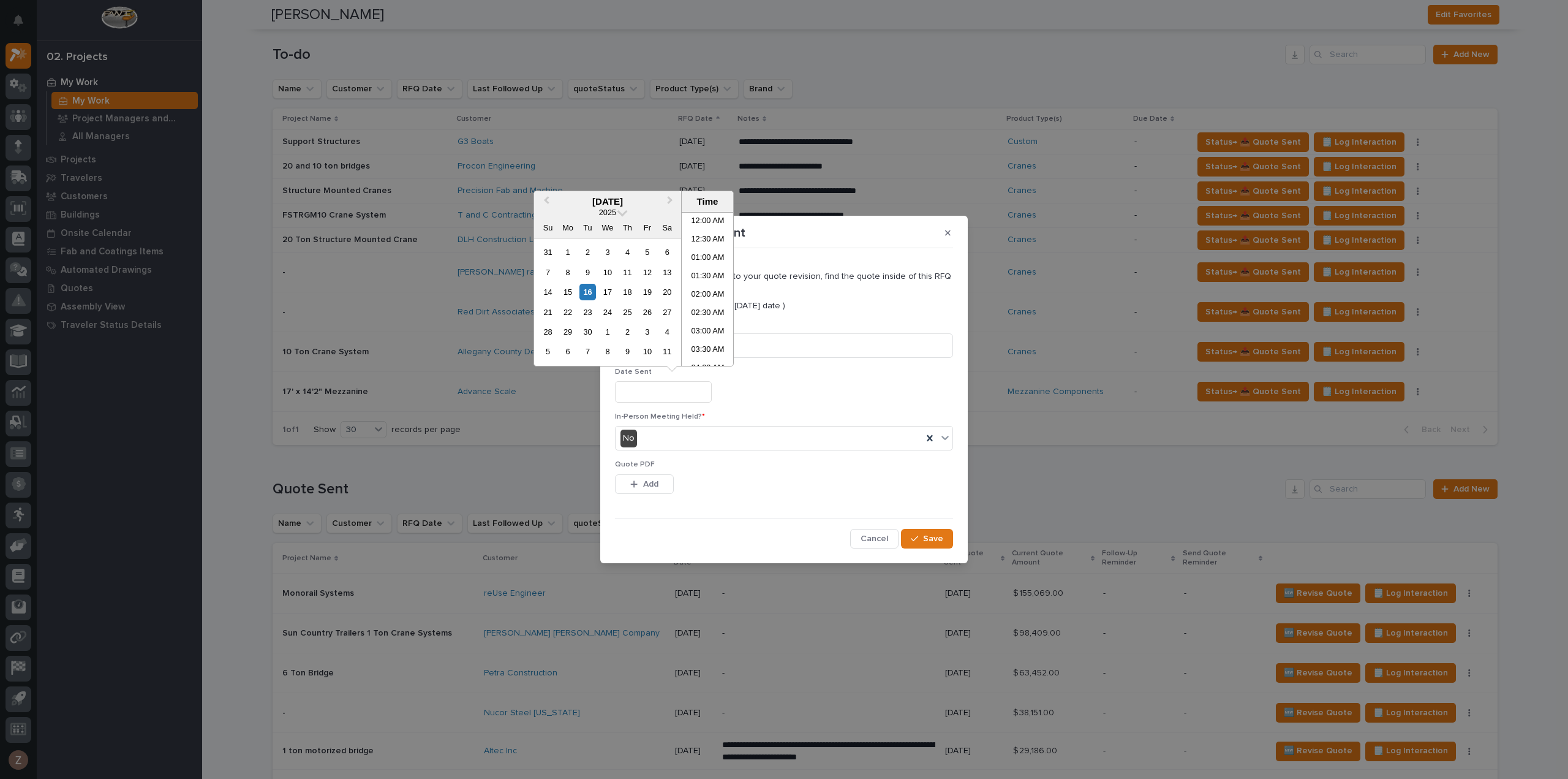
scroll to position [483, 0]
click at [694, 288] on li "03:00 PM" at bounding box center [708, 289] width 52 height 19
type input "**********"
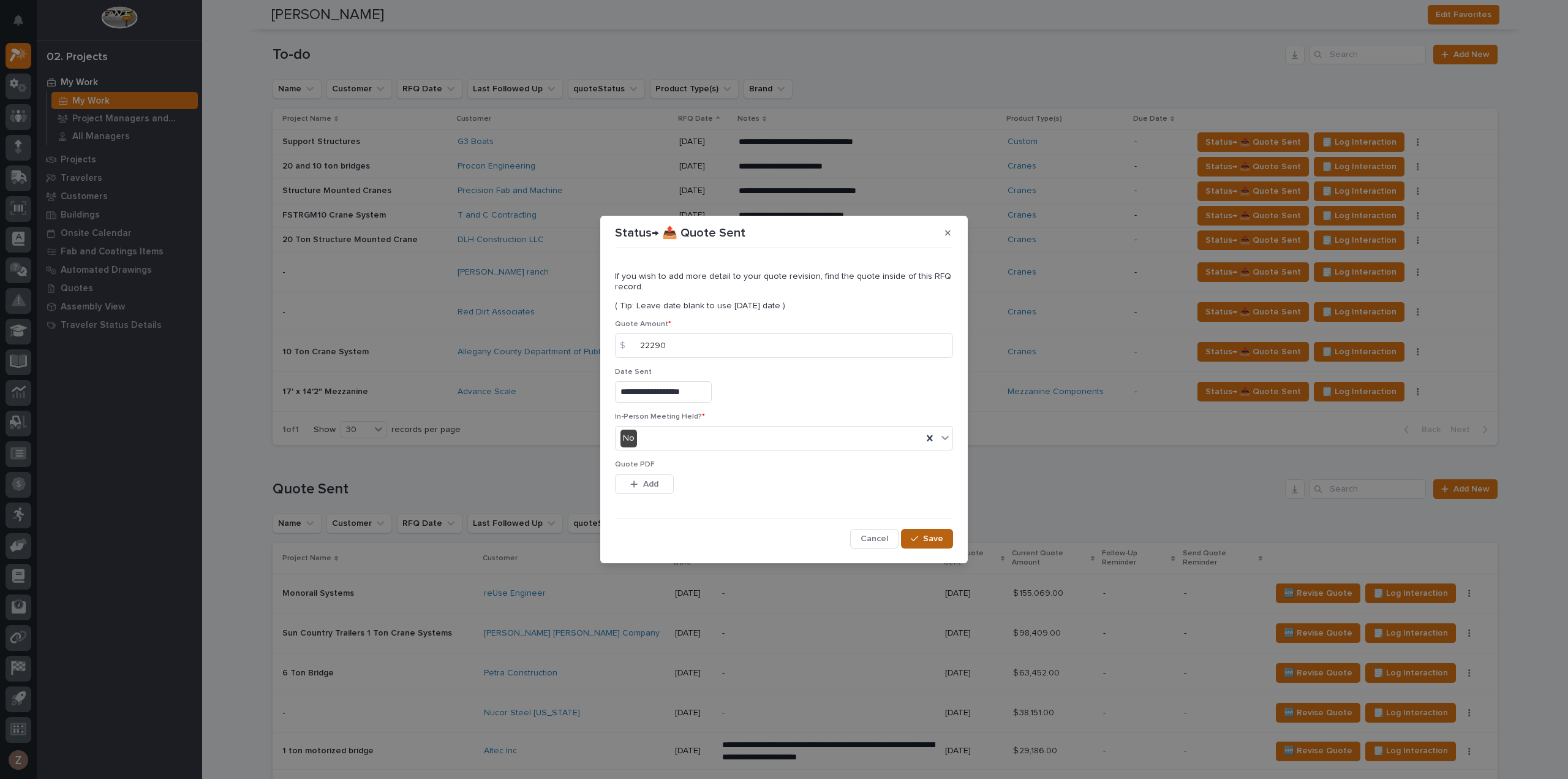
click at [930, 541] on span "Save" at bounding box center [933, 538] width 20 height 11
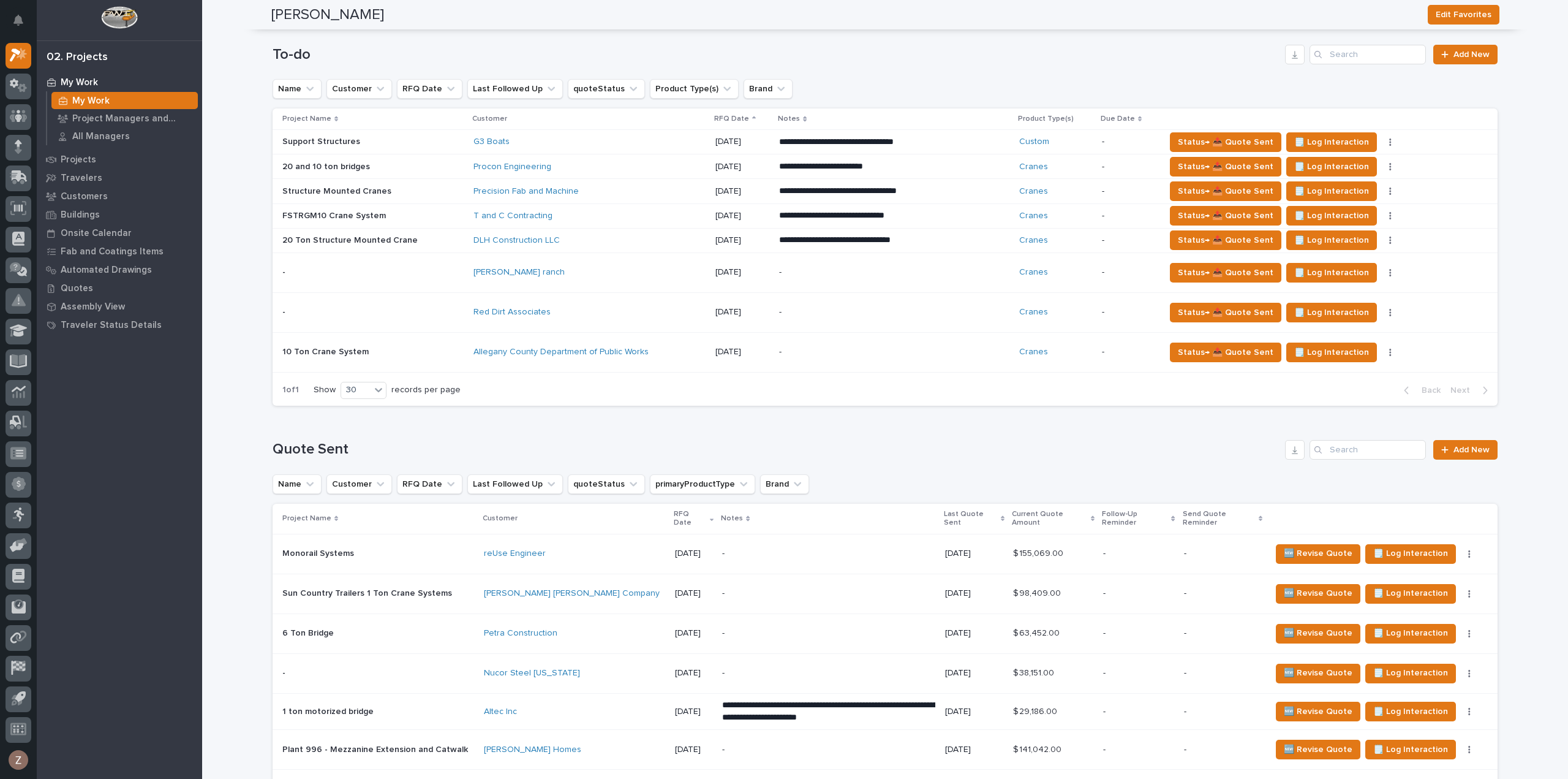
click at [829, 350] on p "-" at bounding box center [886, 352] width 215 height 11
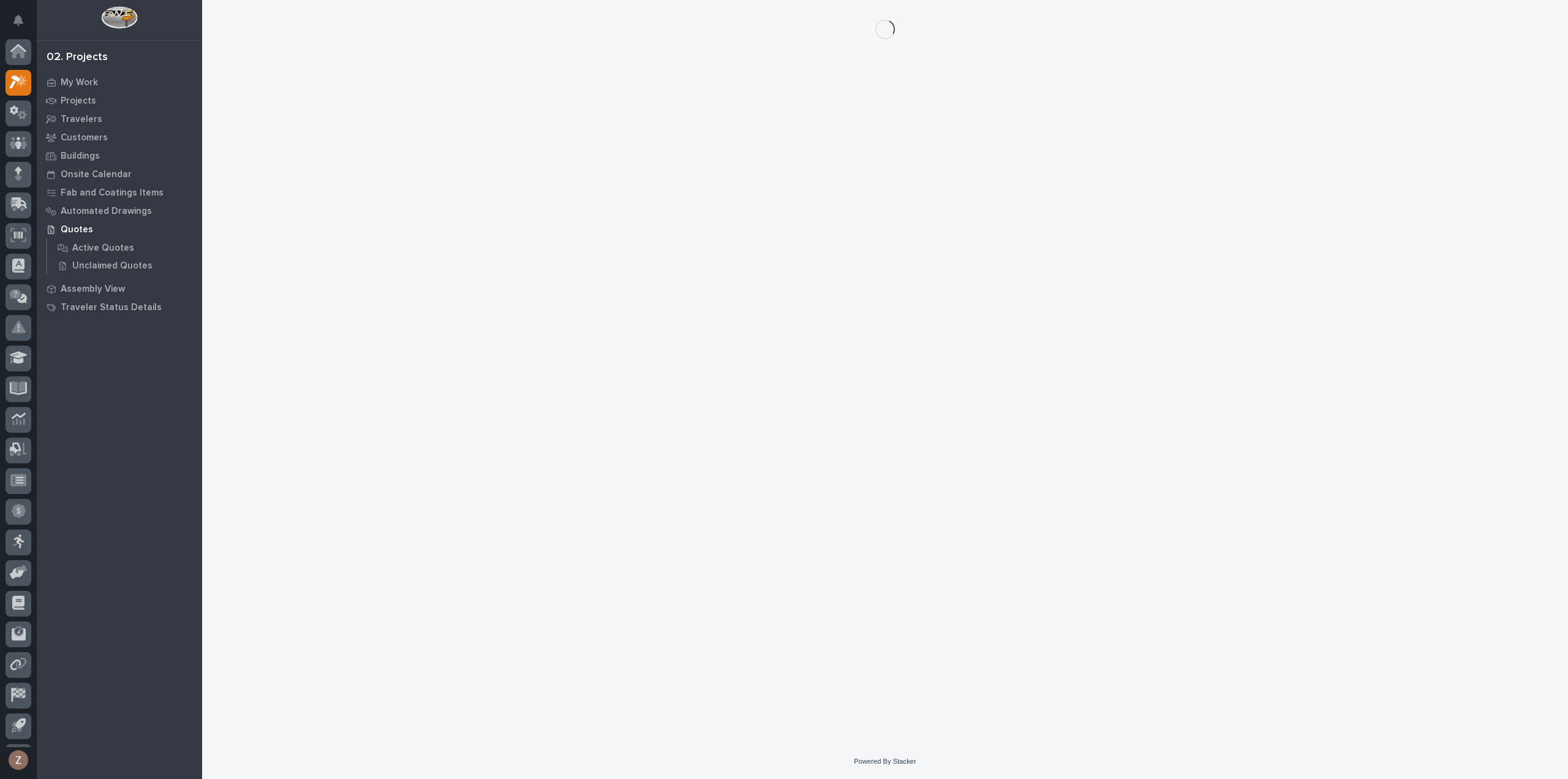
scroll to position [27, 0]
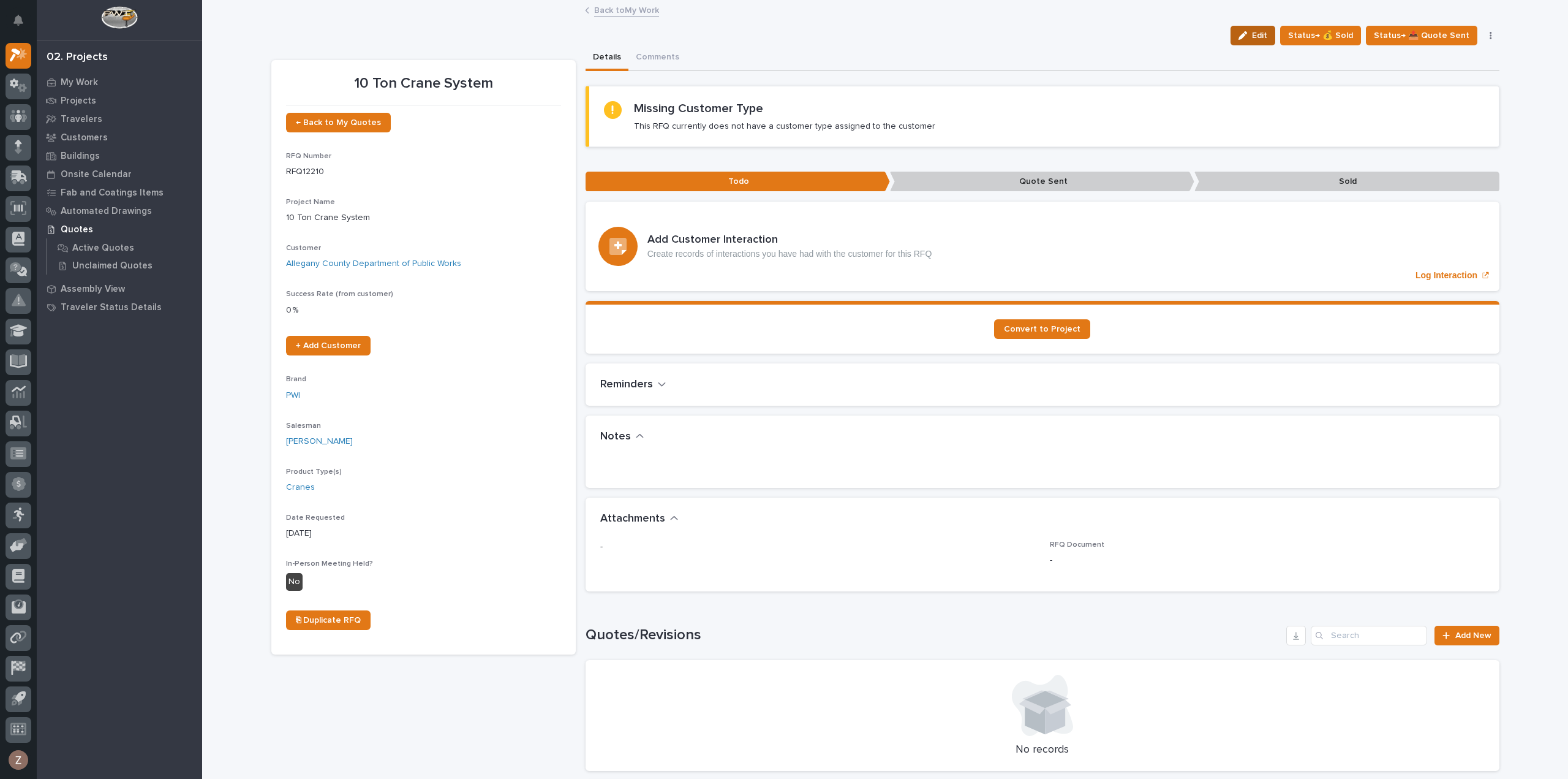
click at [1261, 32] on span "Edit" at bounding box center [1259, 35] width 15 height 11
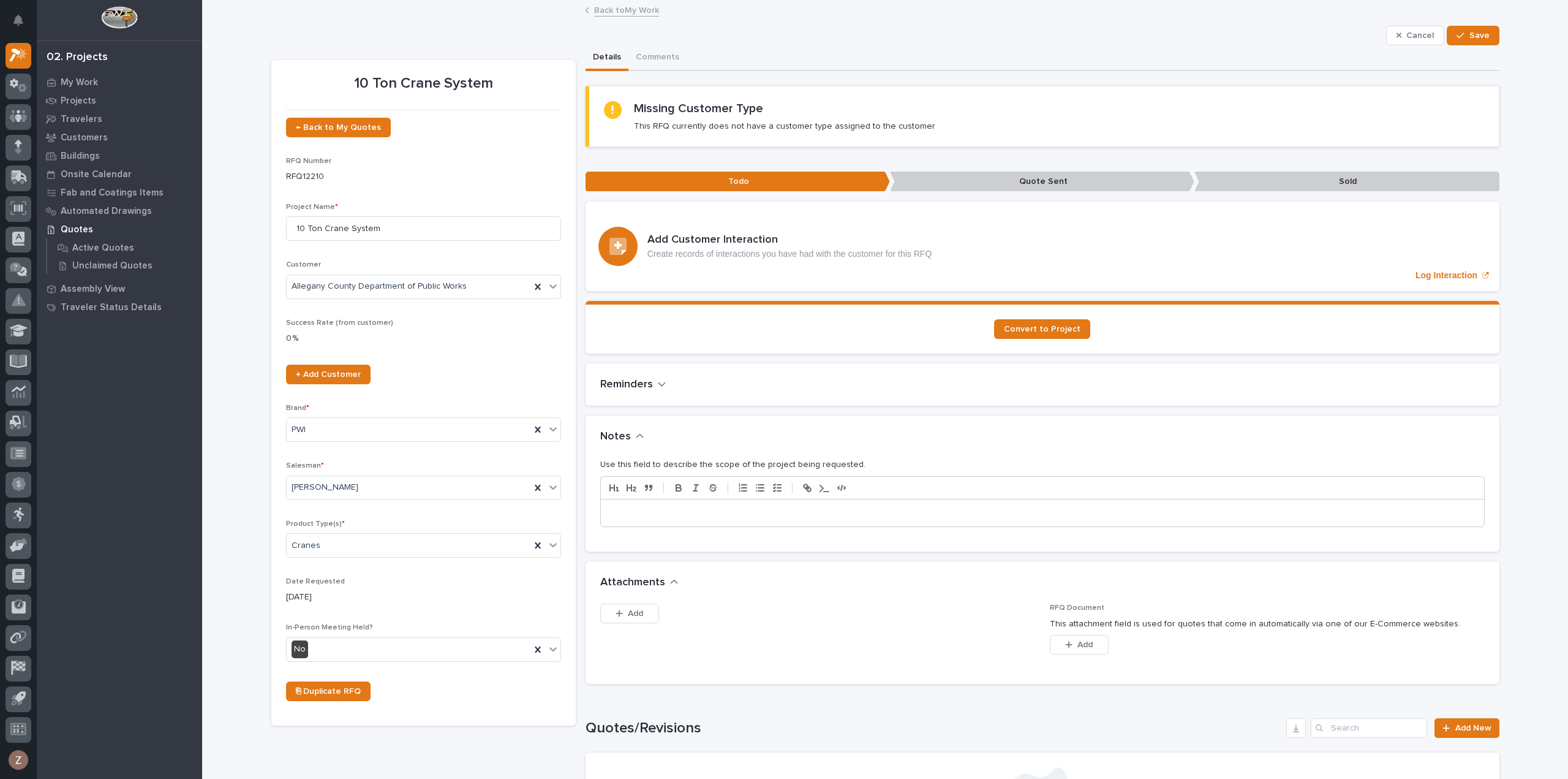
click at [732, 513] on p at bounding box center [1042, 512] width 865 height 12
click at [1476, 39] on span "Save" at bounding box center [1479, 35] width 20 height 11
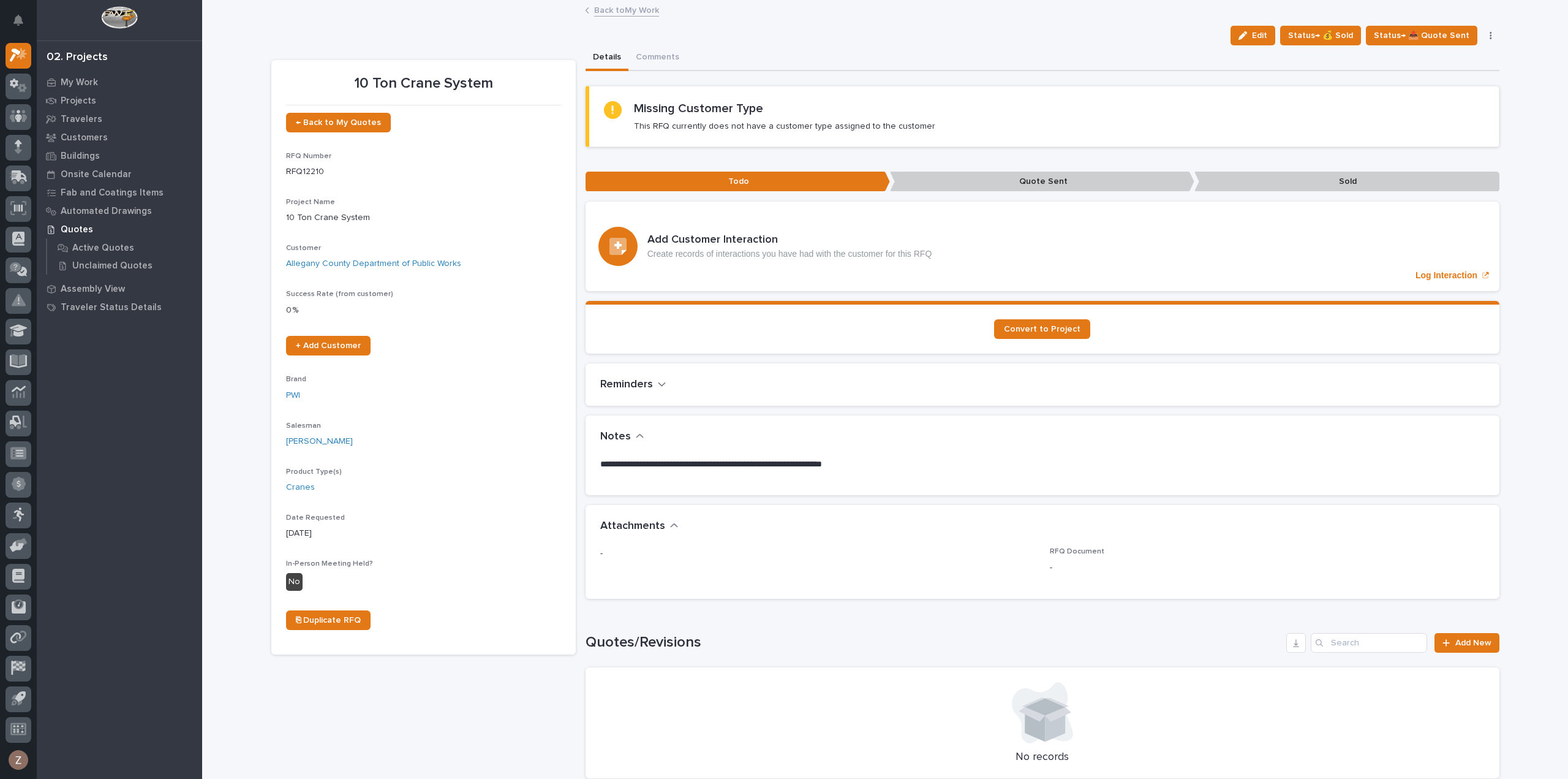
click at [627, 7] on link "Back to My Work" at bounding box center [627, 9] width 65 height 14
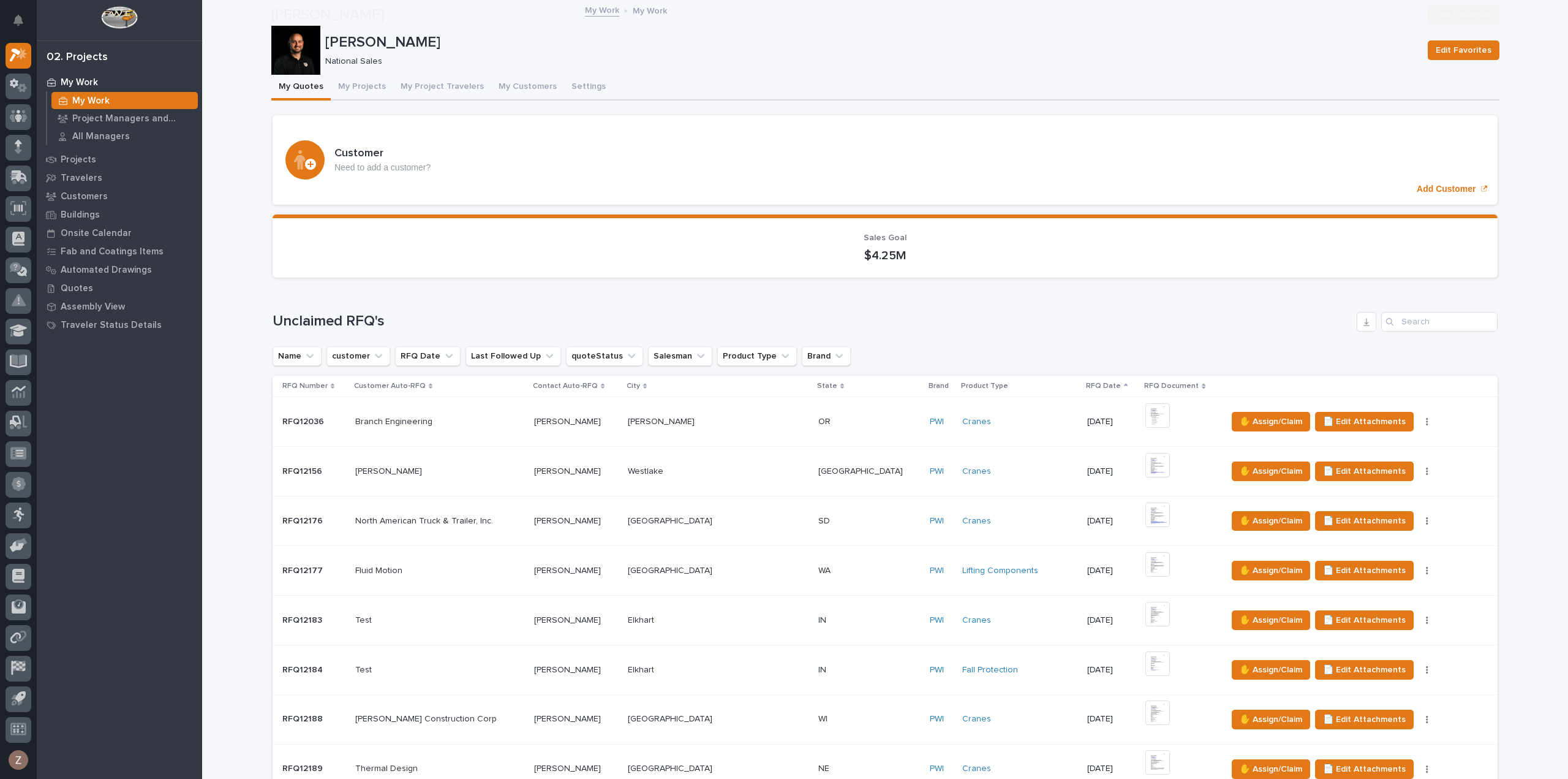
scroll to position [429, 0]
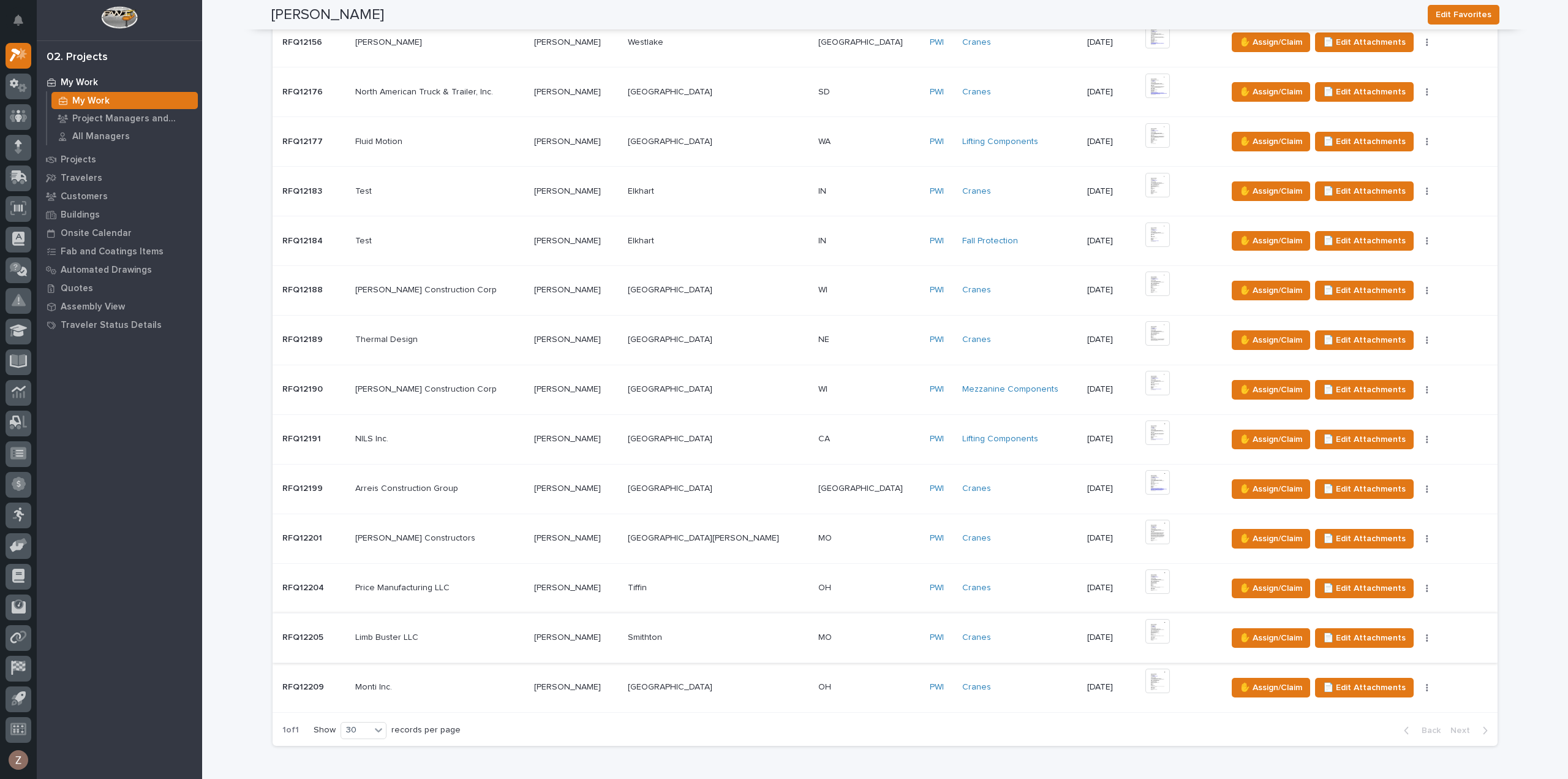
click at [1146, 634] on img at bounding box center [1158, 631] width 25 height 25
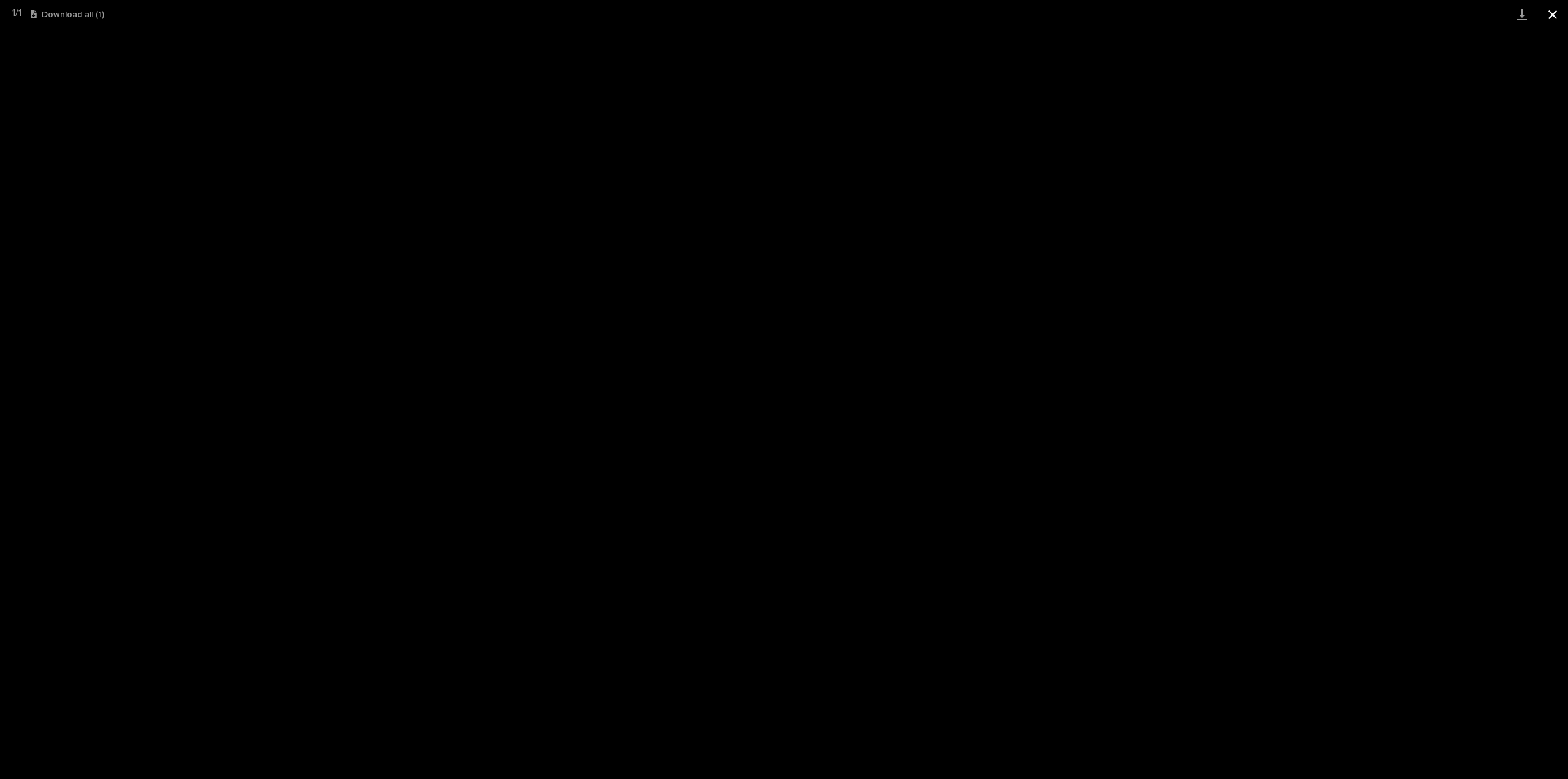
click at [1545, 15] on button "Close gallery" at bounding box center [1552, 14] width 31 height 29
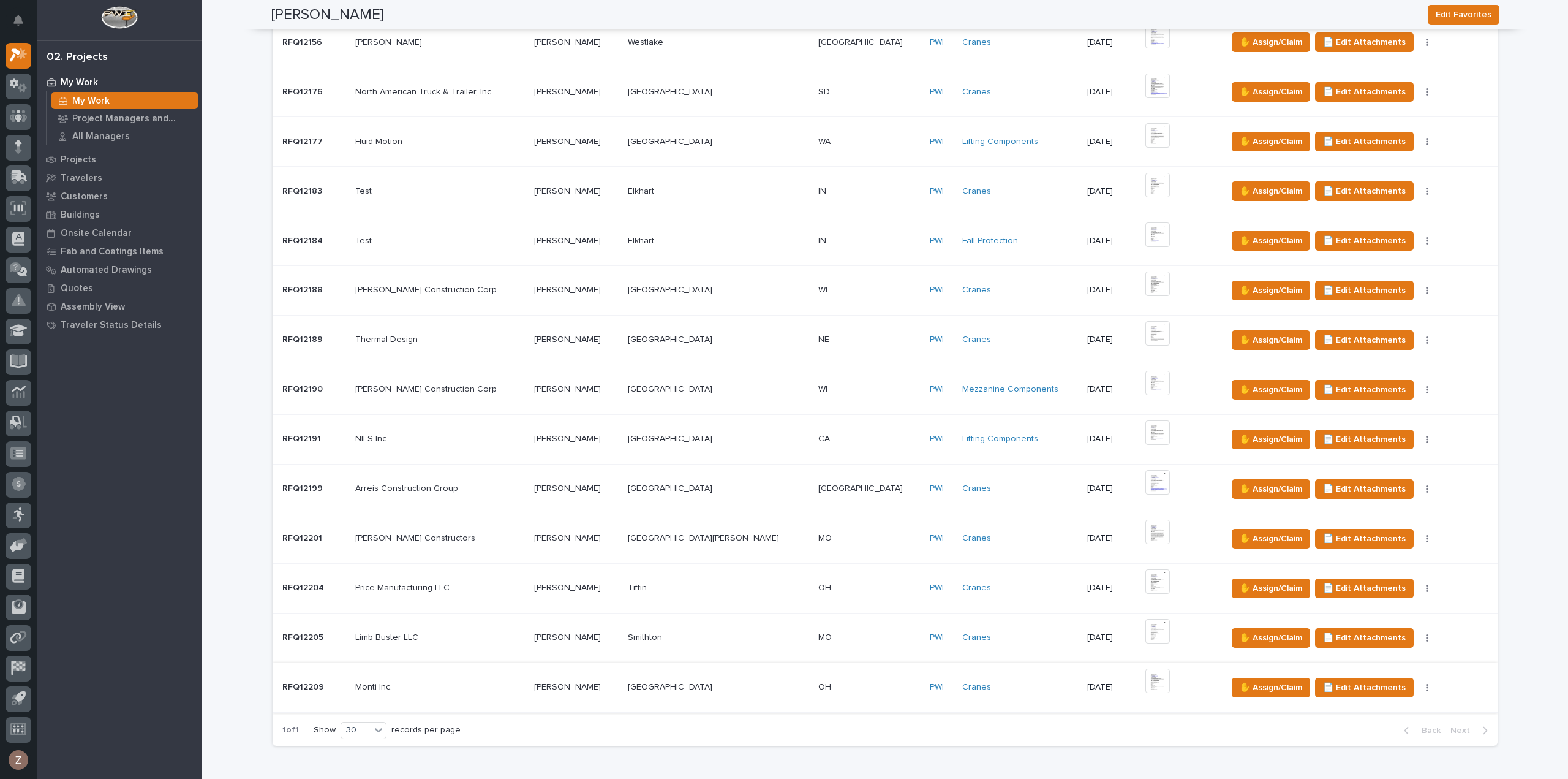
click at [1146, 677] on img at bounding box center [1158, 680] width 25 height 25
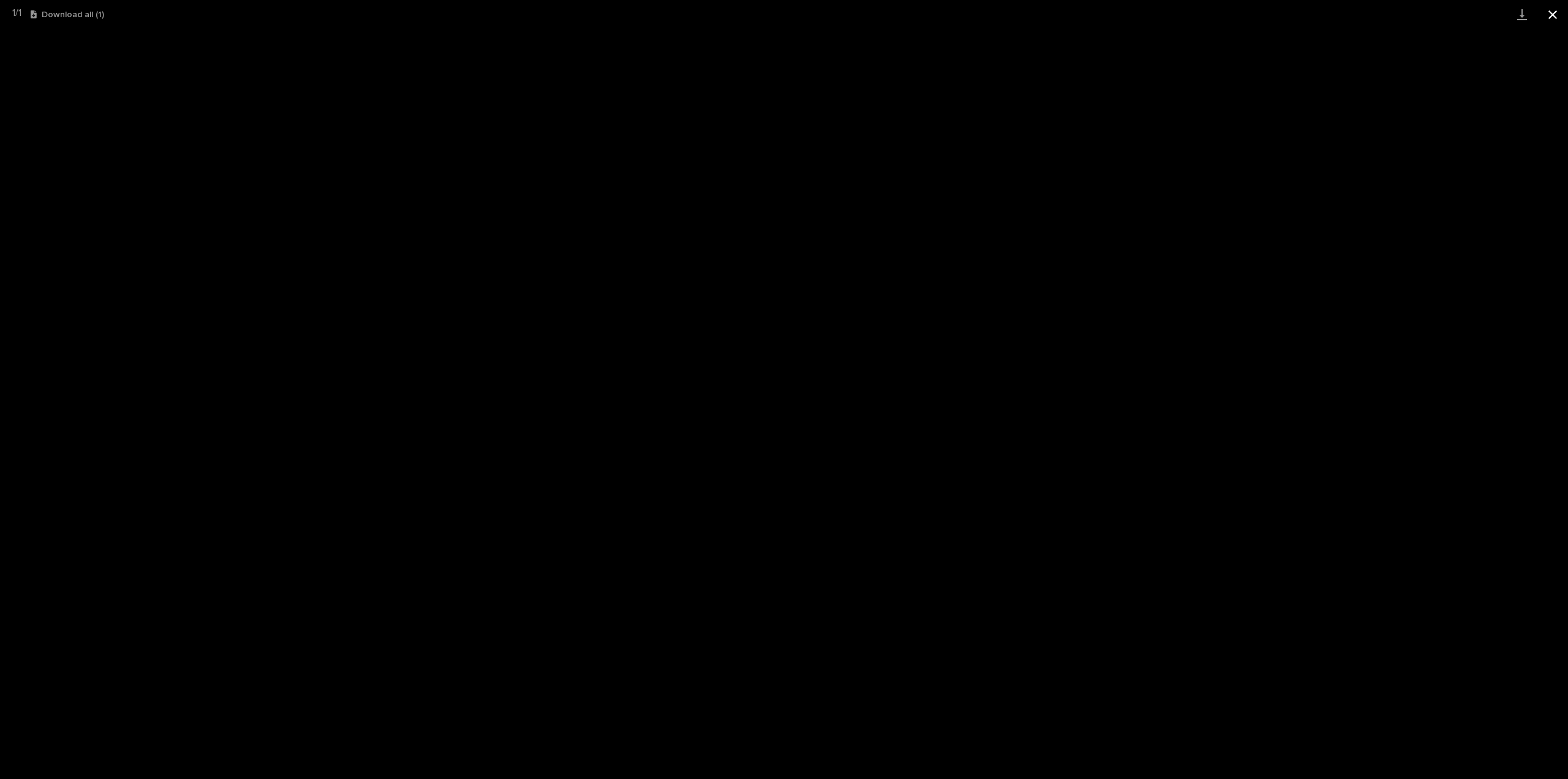
click at [1552, 14] on button "Close gallery" at bounding box center [1552, 14] width 31 height 29
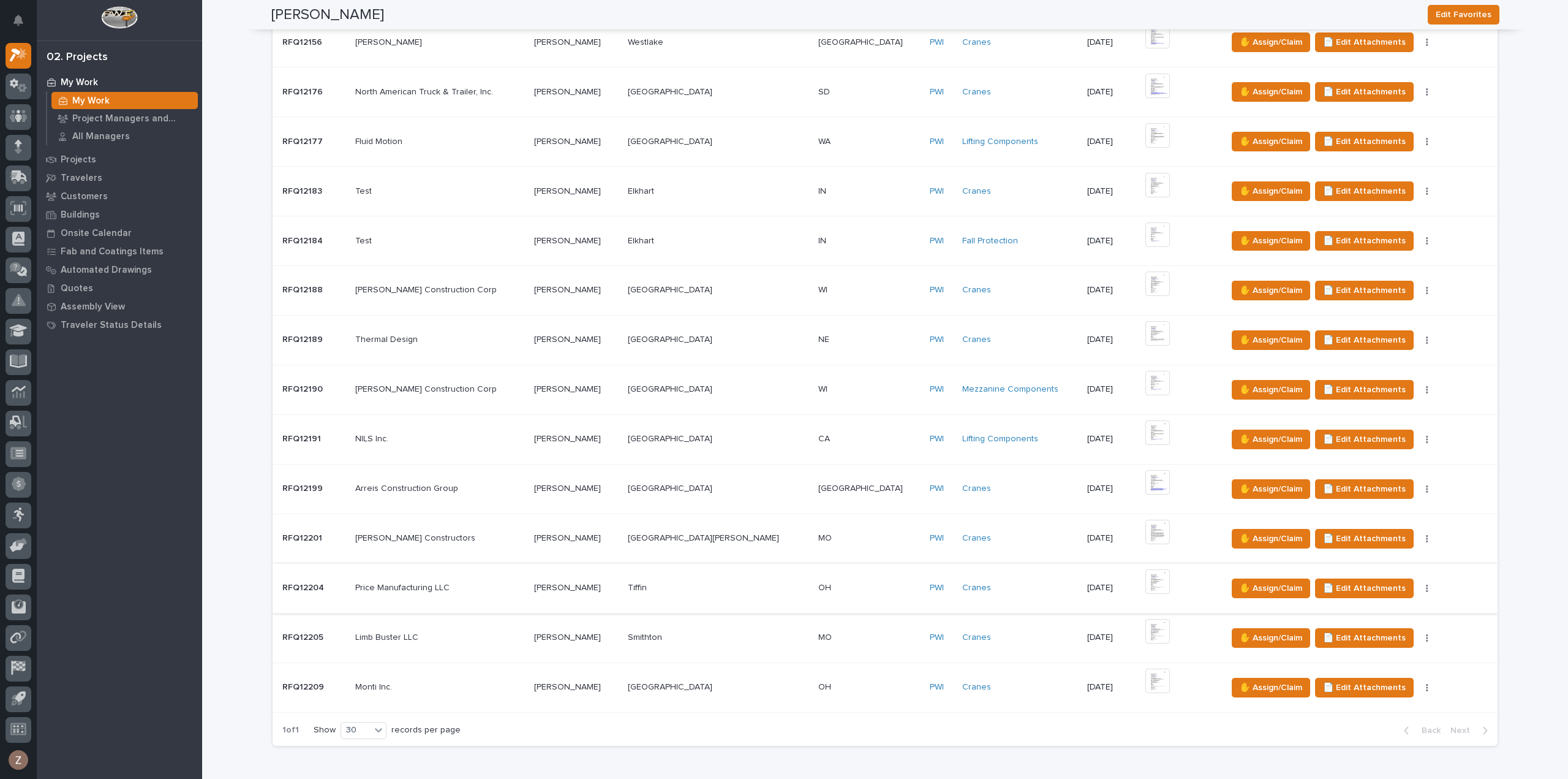
click at [1146, 579] on img at bounding box center [1158, 581] width 25 height 25
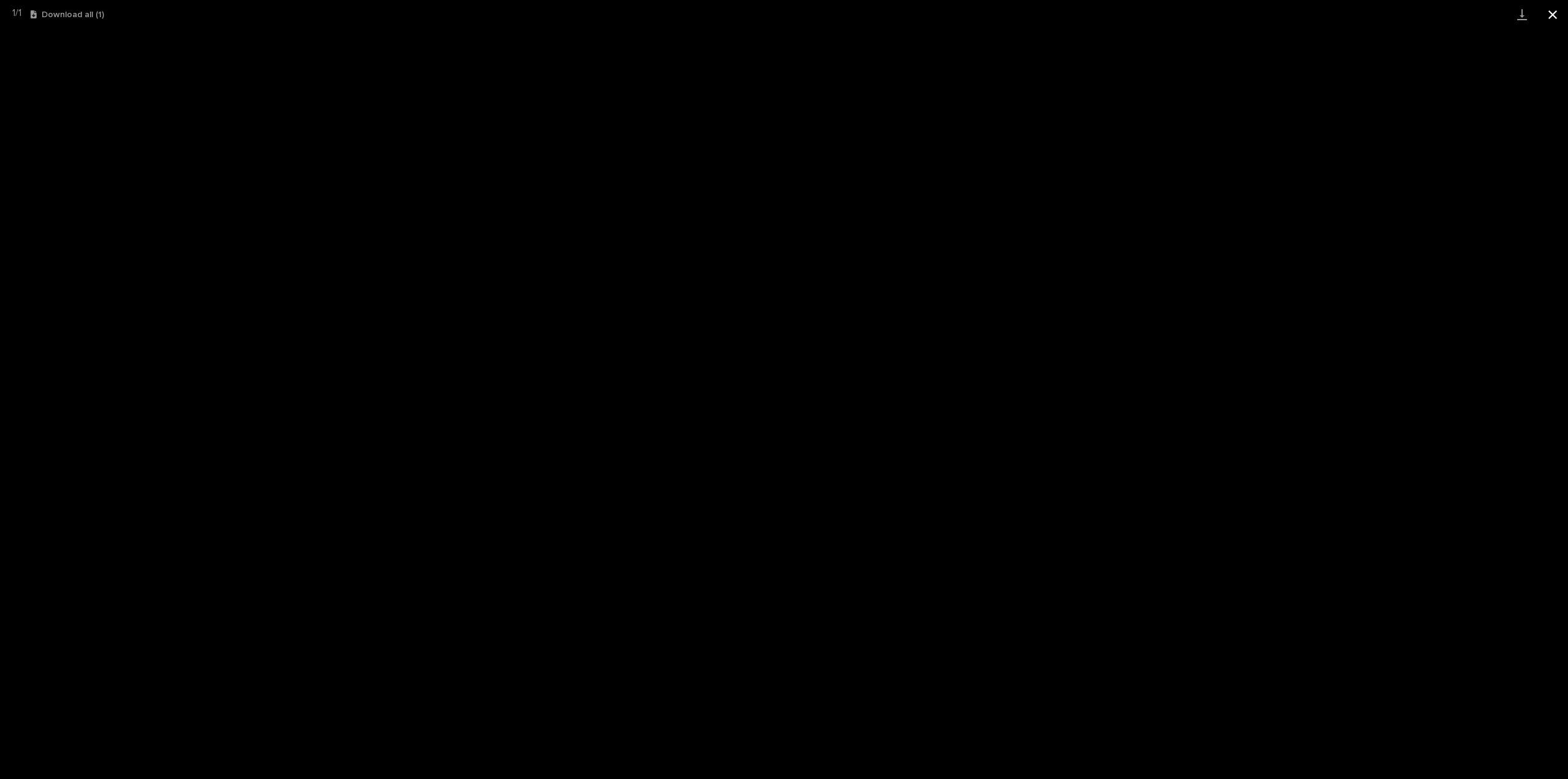
click at [1548, 14] on button "Close gallery" at bounding box center [1552, 14] width 31 height 29
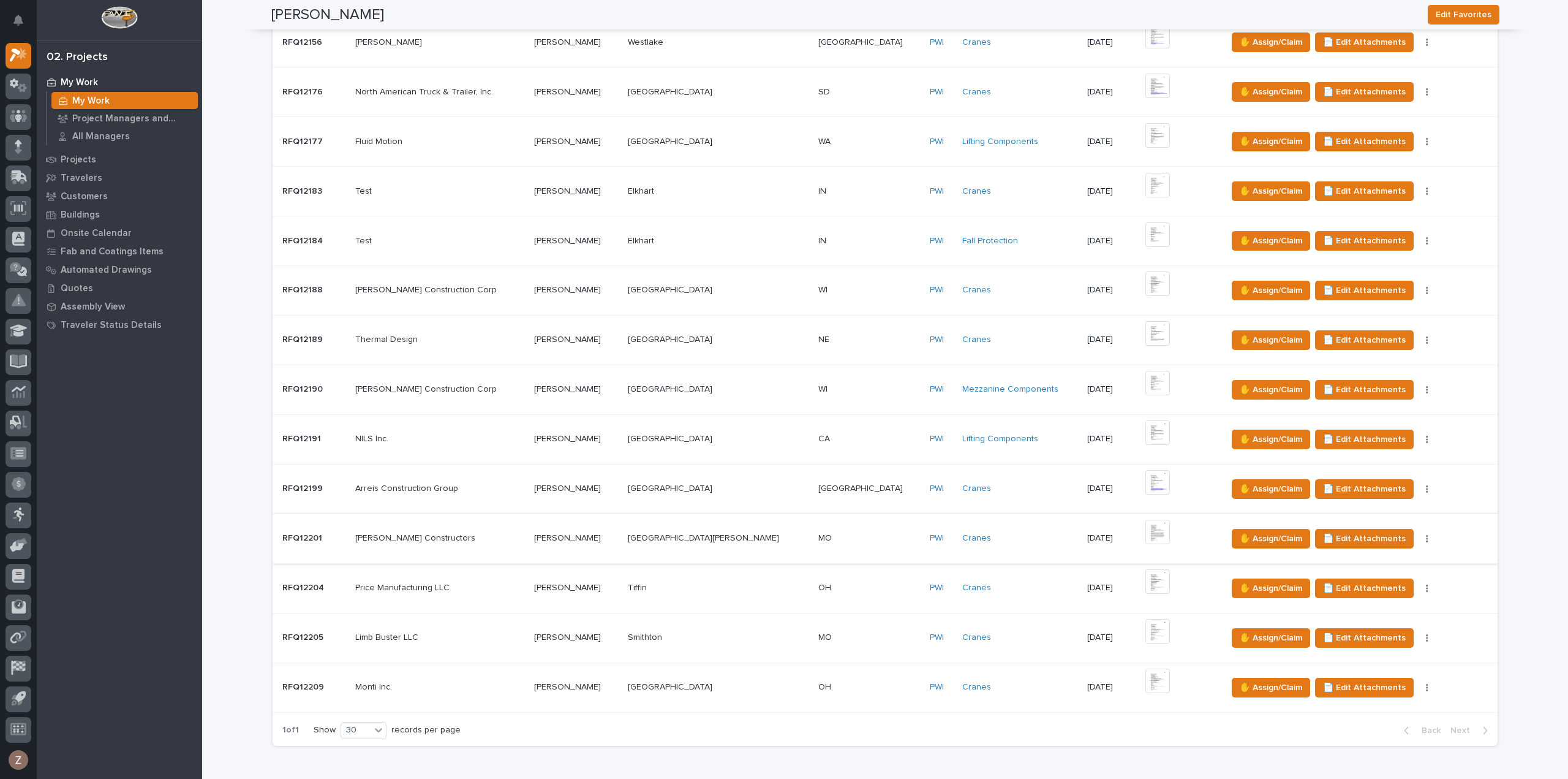
click at [1146, 529] on img at bounding box center [1158, 531] width 25 height 25
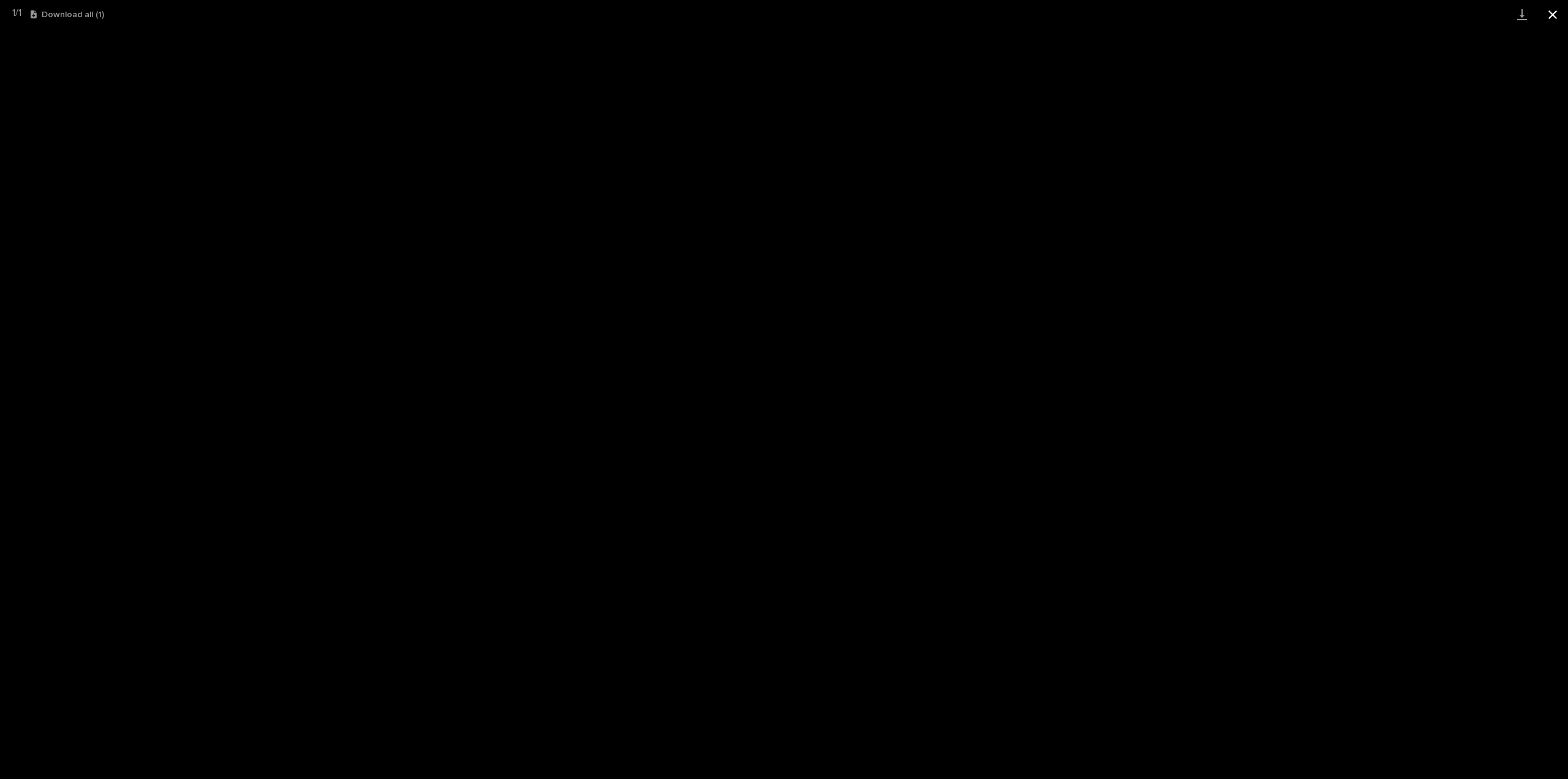
click at [1551, 14] on button "Close gallery" at bounding box center [1552, 14] width 31 height 29
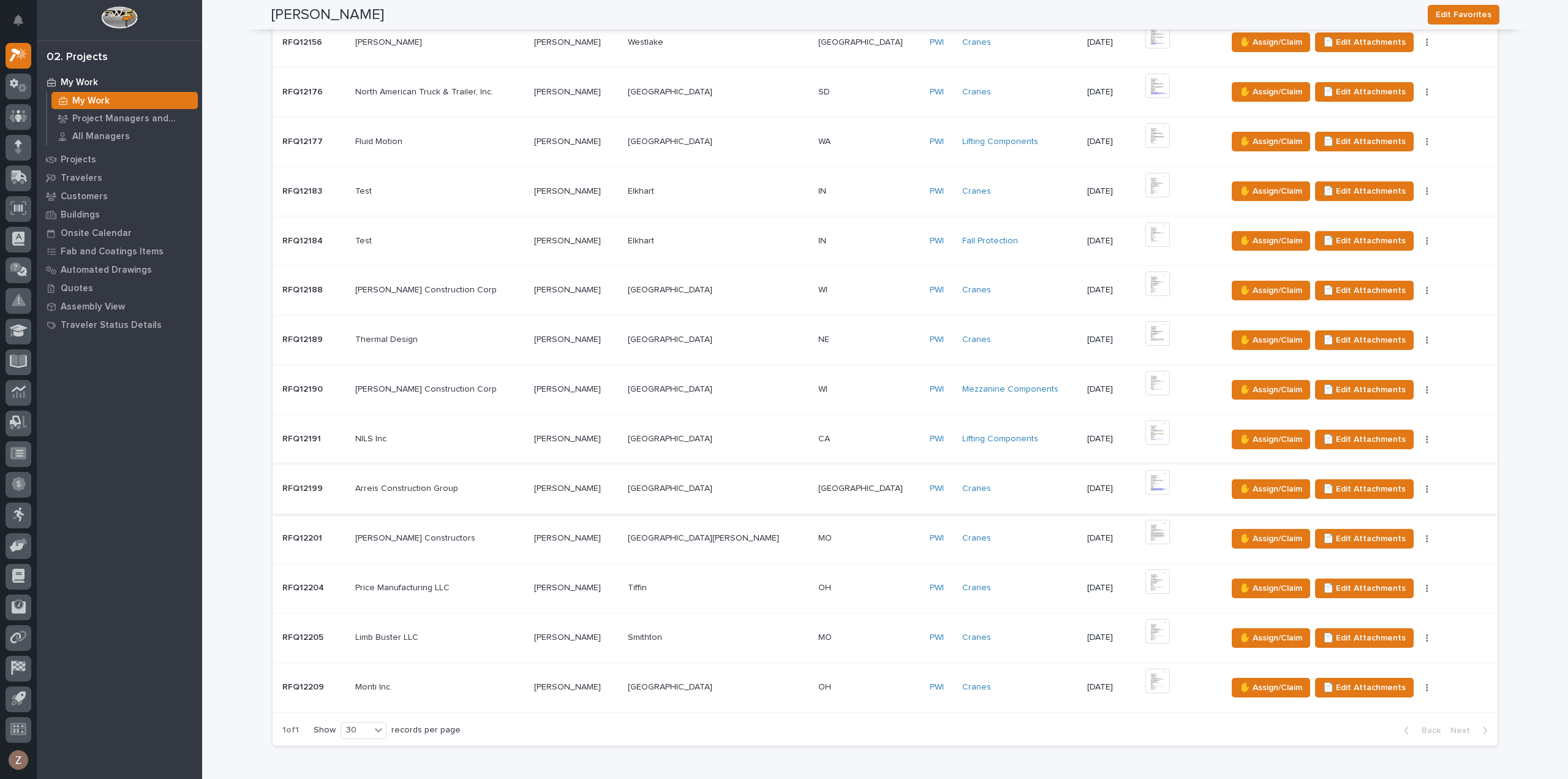
click at [1146, 485] on img at bounding box center [1158, 481] width 25 height 25
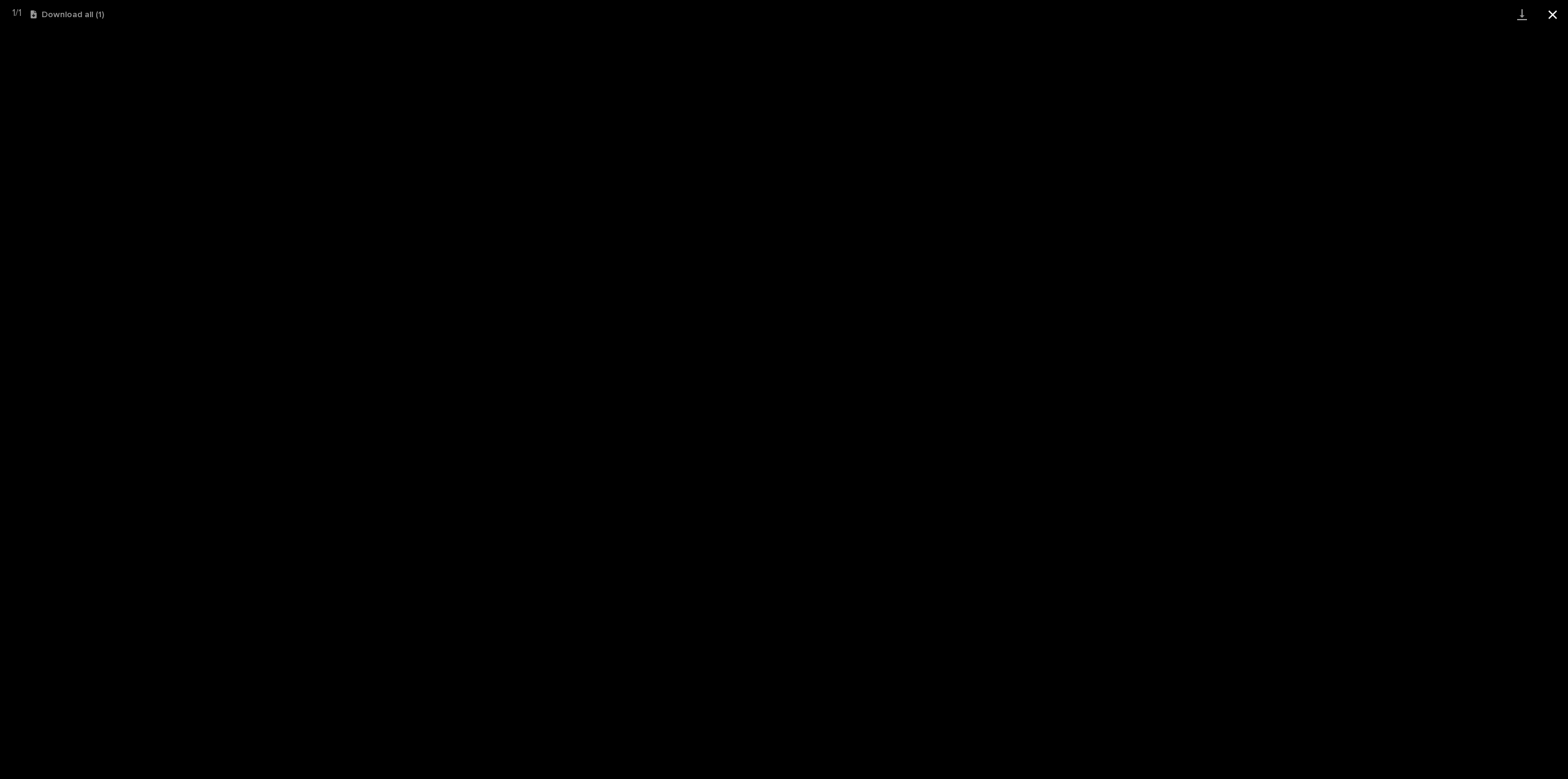
click at [1557, 8] on button "Close gallery" at bounding box center [1552, 14] width 31 height 29
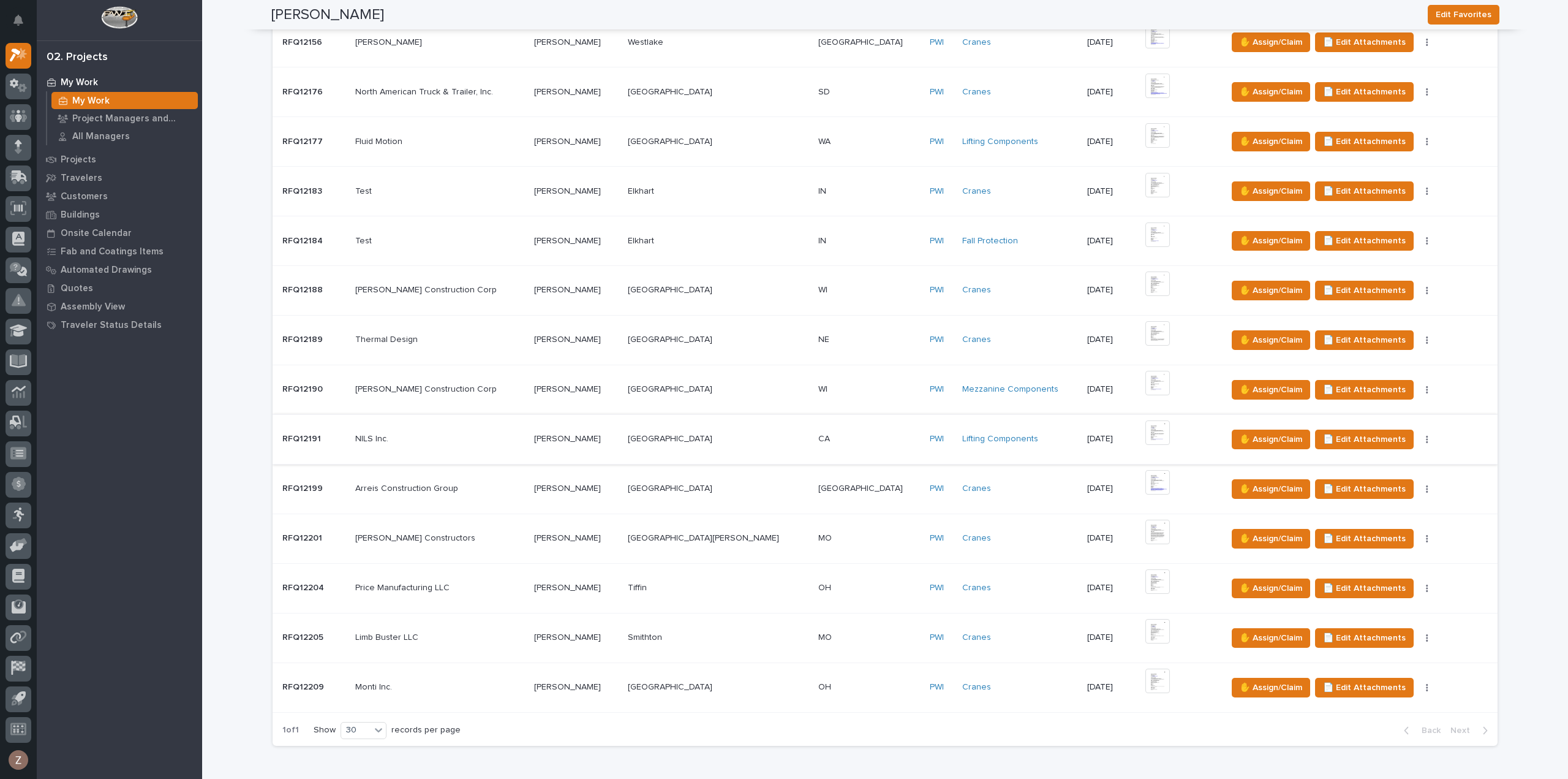
click at [1146, 427] on img at bounding box center [1158, 432] width 25 height 25
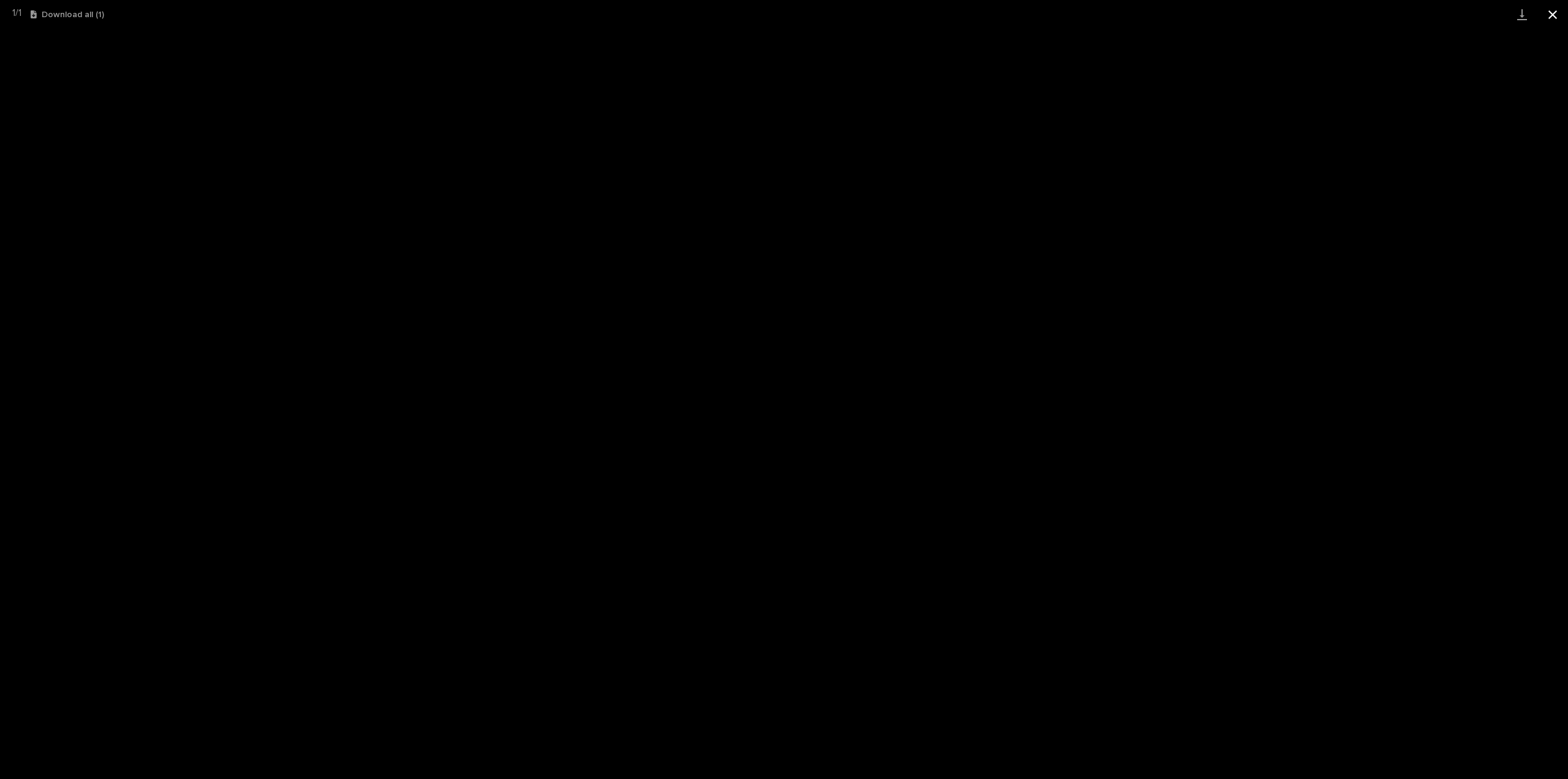
click at [1555, 19] on button "Close gallery" at bounding box center [1552, 14] width 31 height 29
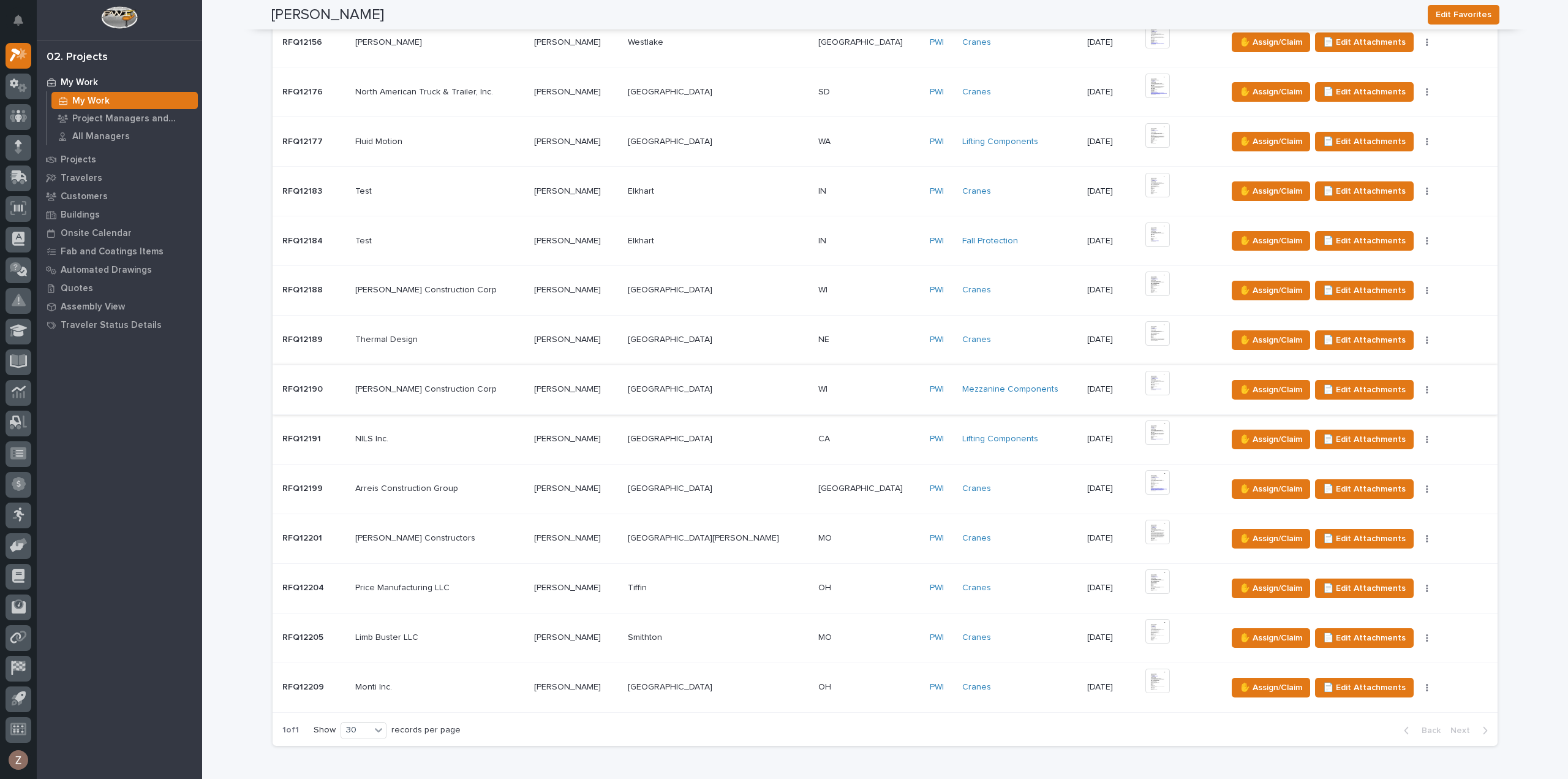
click at [1146, 381] on img at bounding box center [1158, 383] width 25 height 25
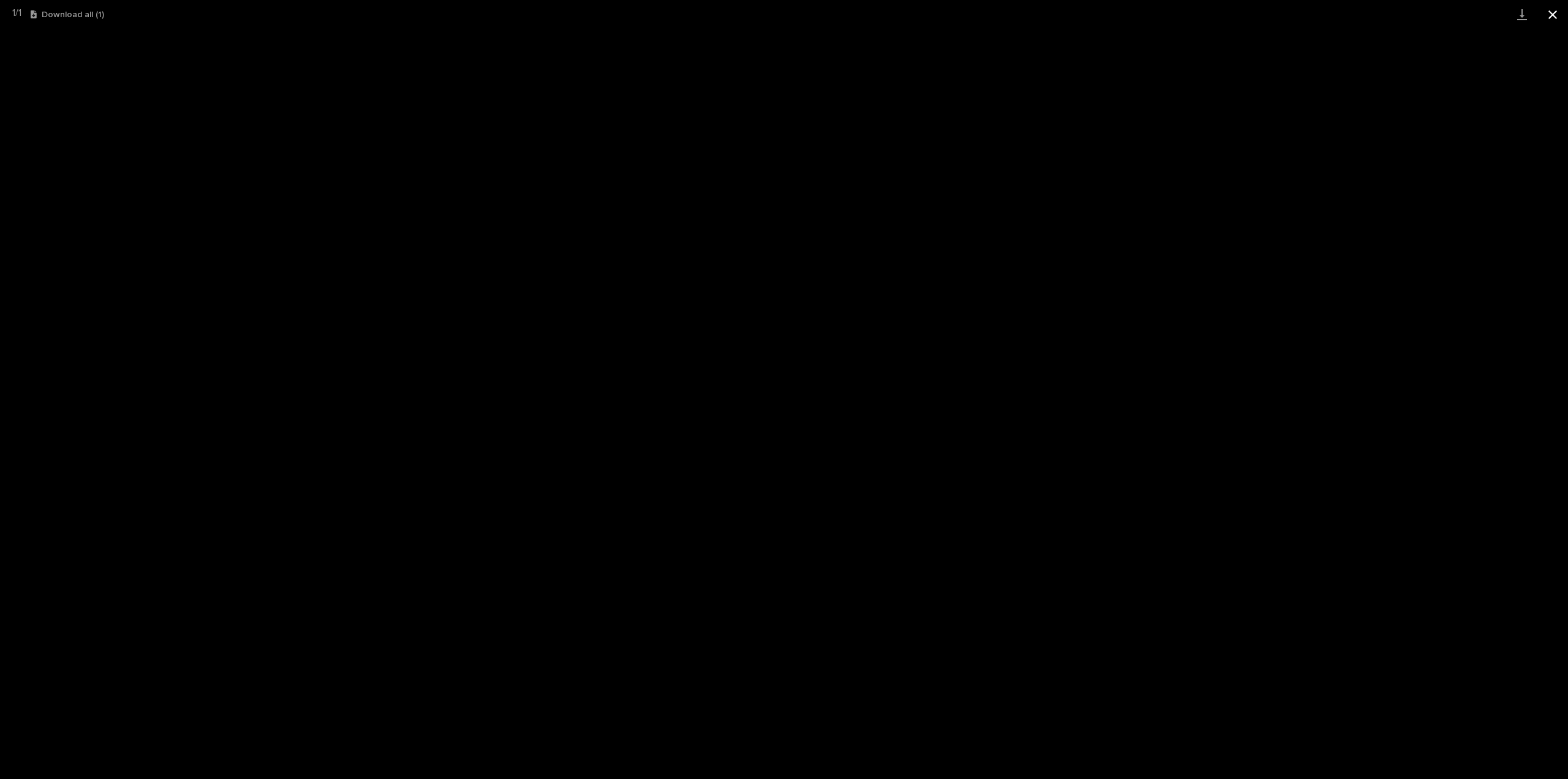
click at [1563, 13] on button "Close gallery" at bounding box center [1552, 14] width 31 height 29
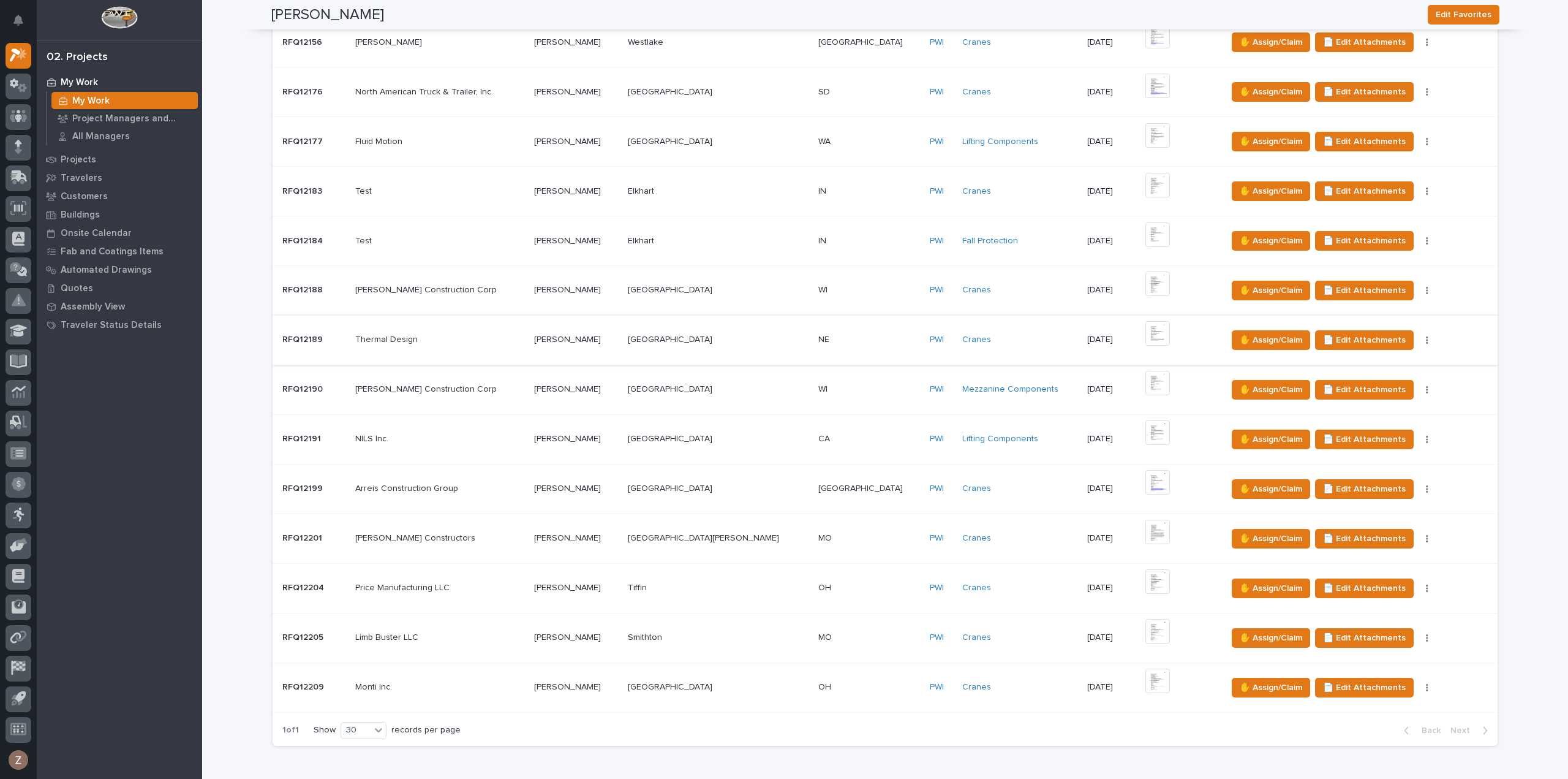
click at [1146, 331] on img at bounding box center [1158, 333] width 25 height 25
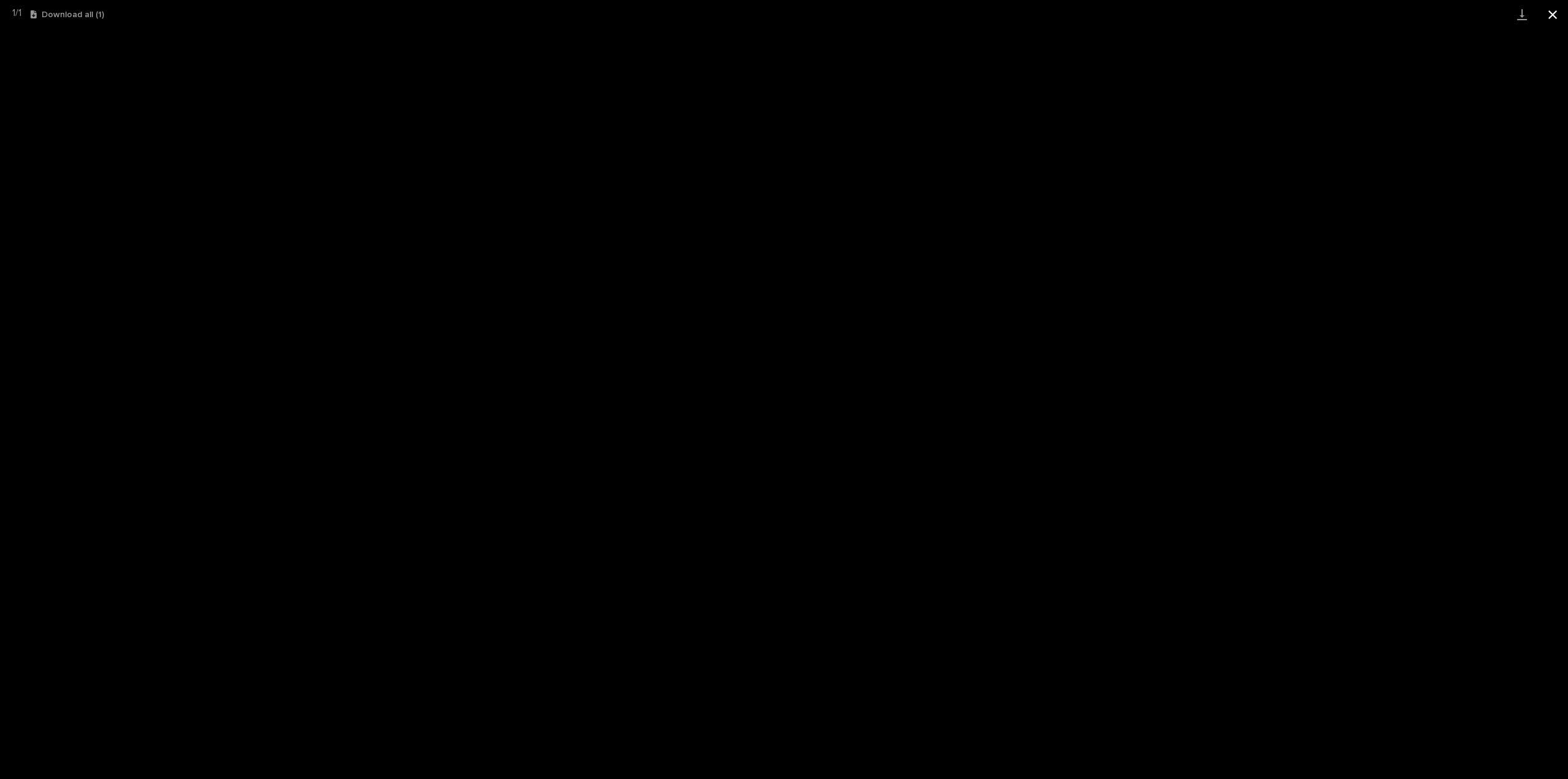
click at [1547, 9] on button "Close gallery" at bounding box center [1552, 14] width 31 height 29
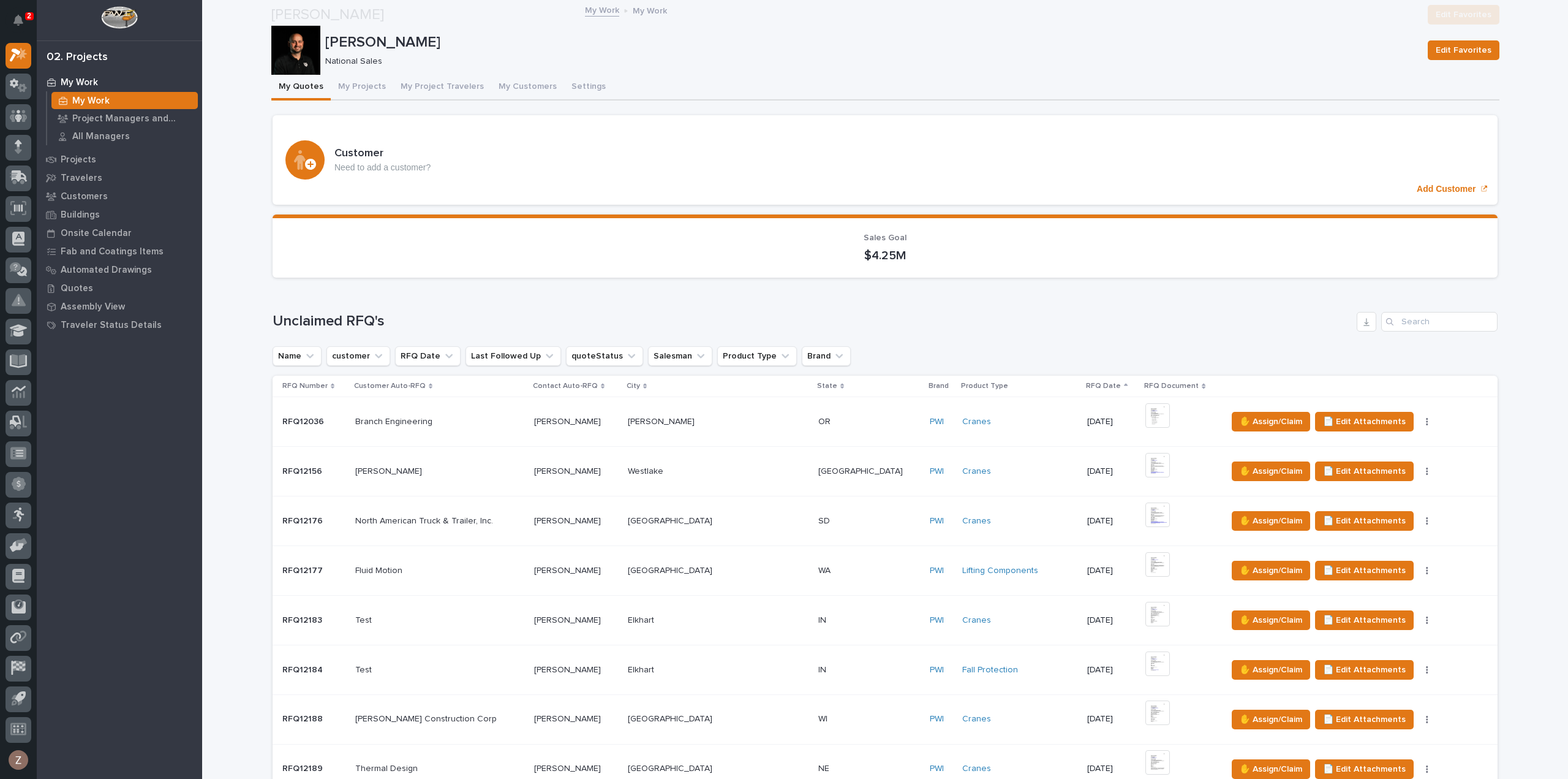
scroll to position [918, 0]
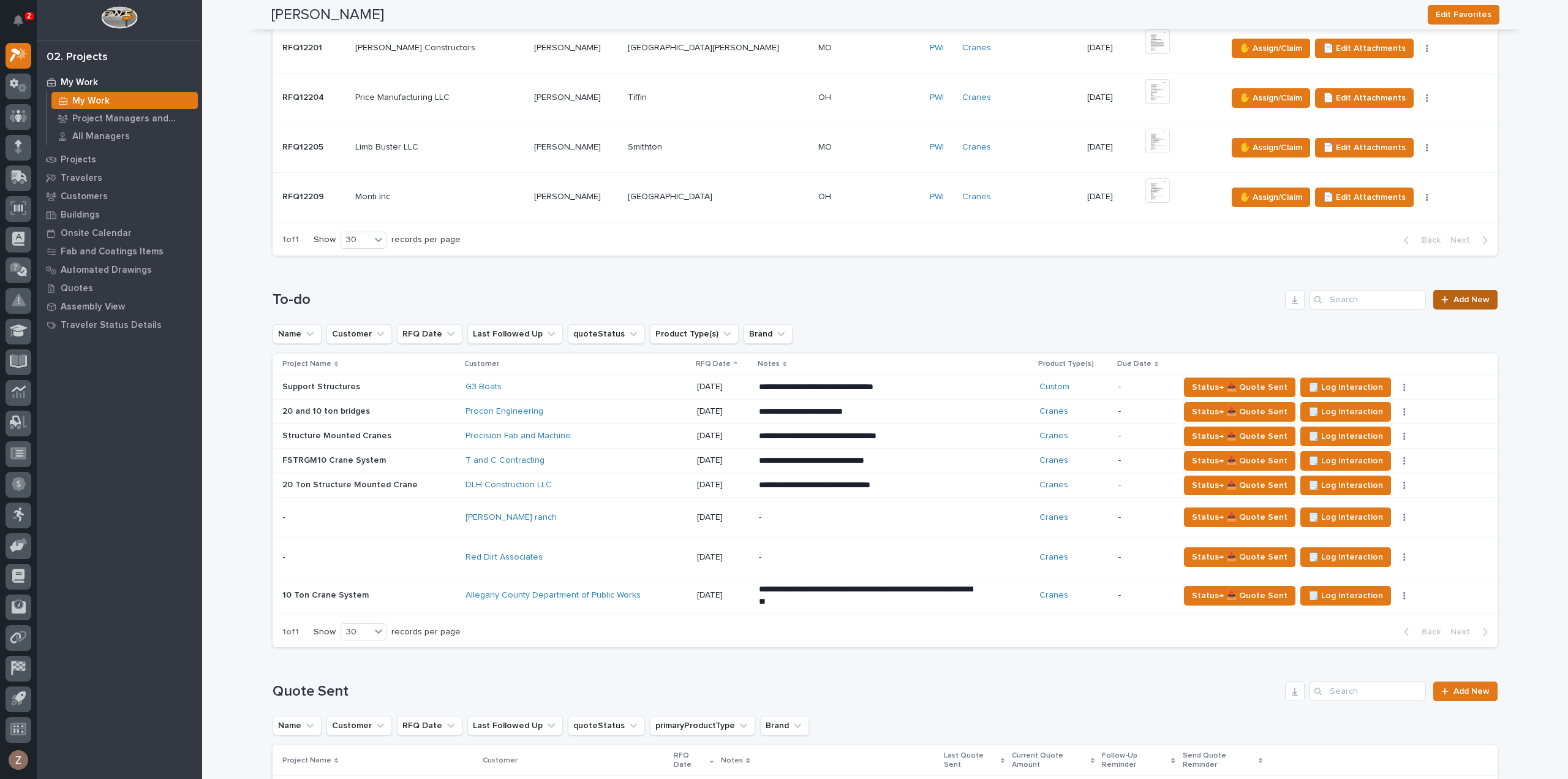
click at [1466, 302] on link "Add New" at bounding box center [1465, 300] width 64 height 20
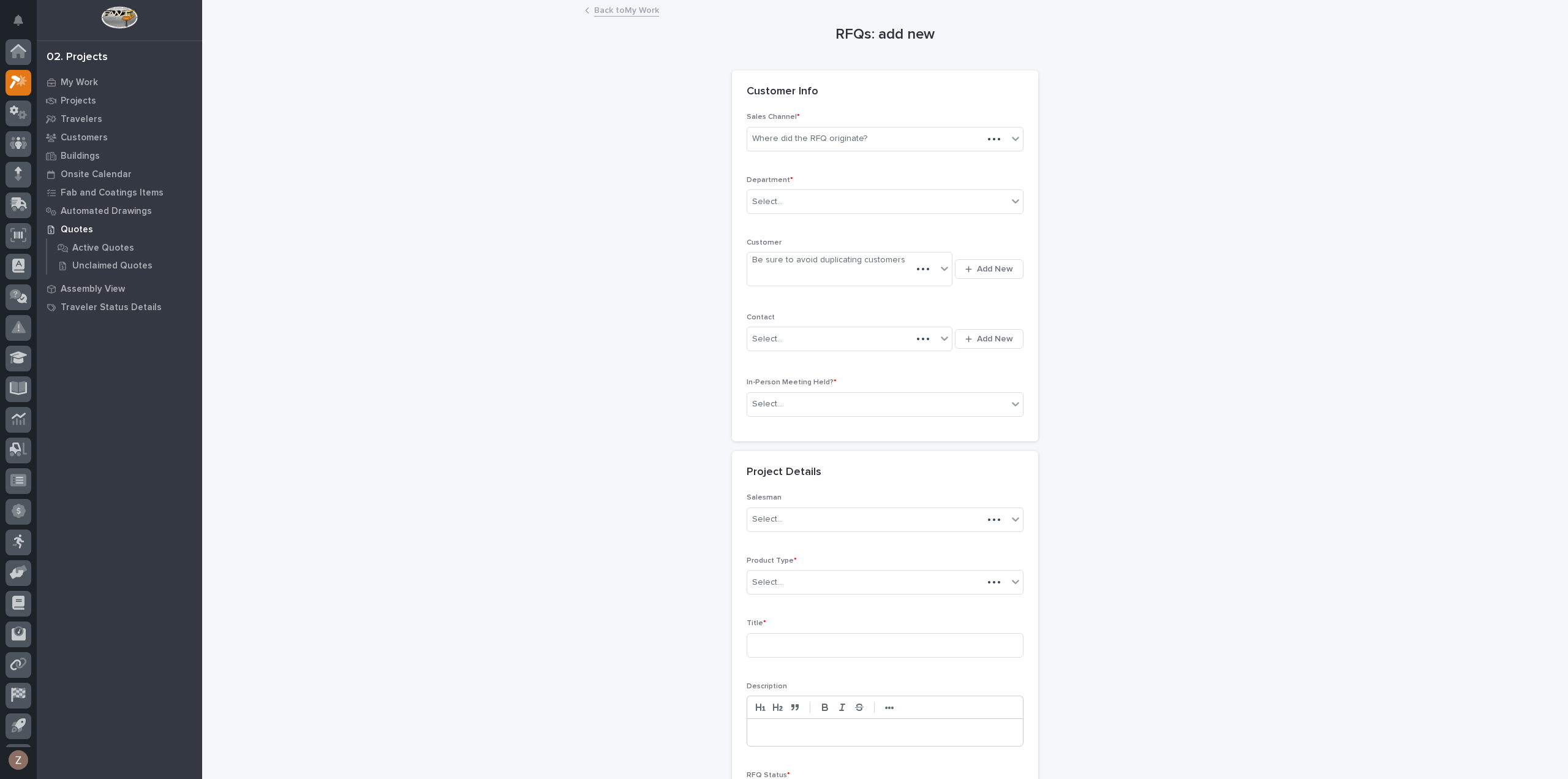
scroll to position [27, 0]
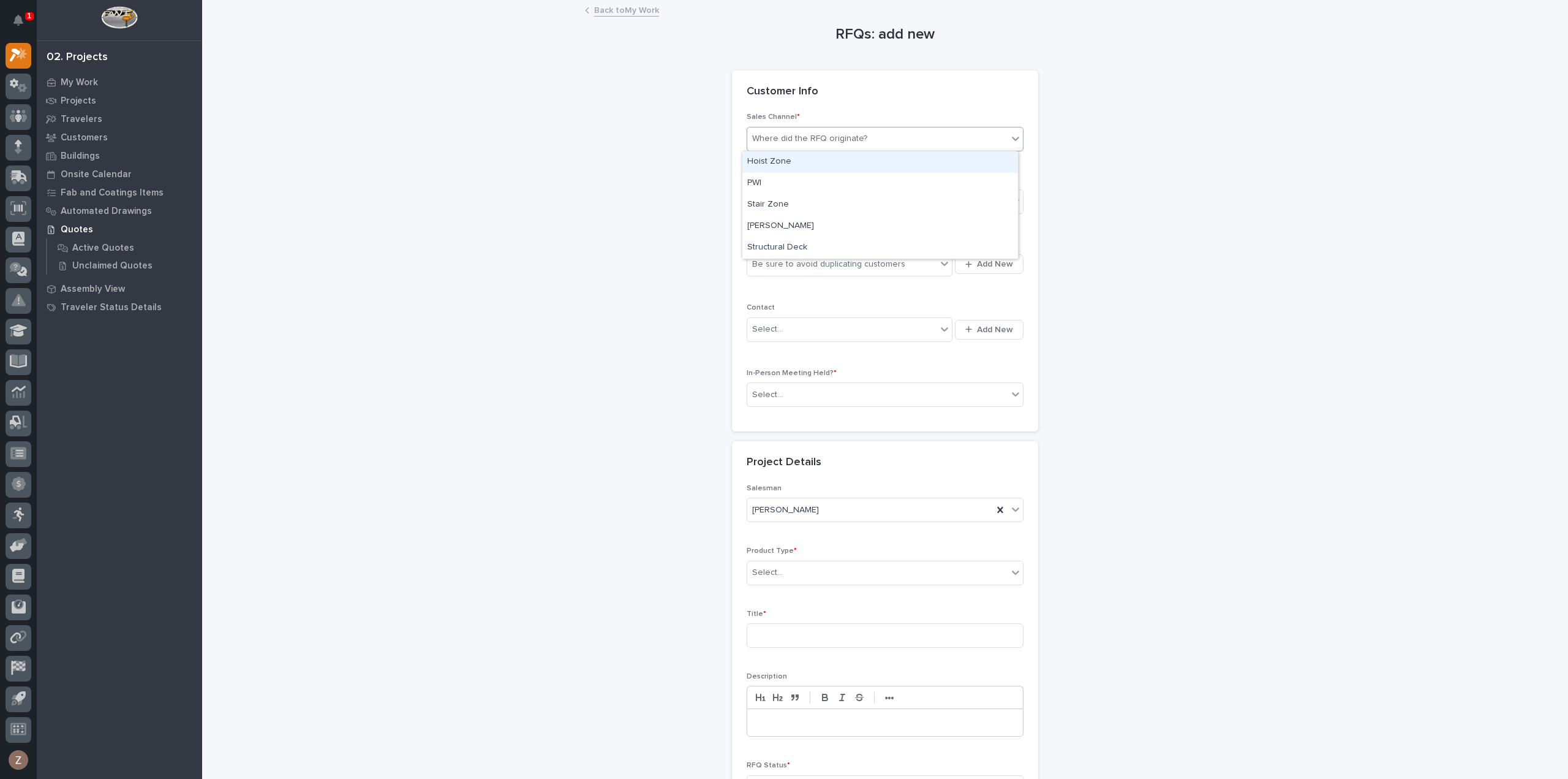
drag, startPoint x: 835, startPoint y: 132, endPoint x: 824, endPoint y: 146, distance: 17.8
click at [835, 132] on div "Where did the RFQ originate?" at bounding box center [810, 138] width 115 height 13
click at [799, 183] on div "PWI" at bounding box center [880, 184] width 276 height 22
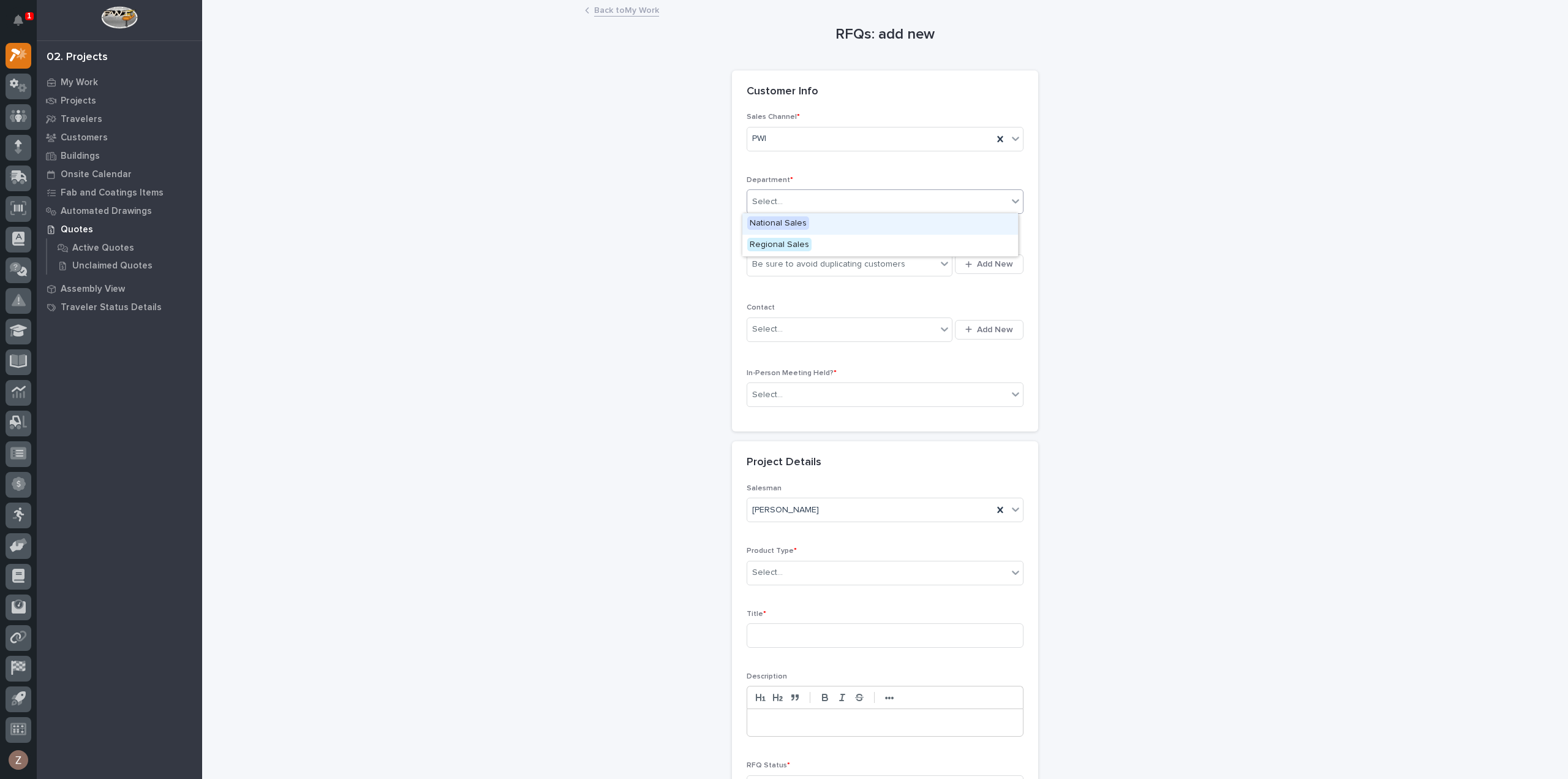
click at [782, 204] on div "Select..." at bounding box center [877, 202] width 260 height 20
click at [780, 228] on span "National Sales" at bounding box center [778, 223] width 62 height 14
click at [982, 258] on span "Add New" at bounding box center [995, 263] width 37 height 11
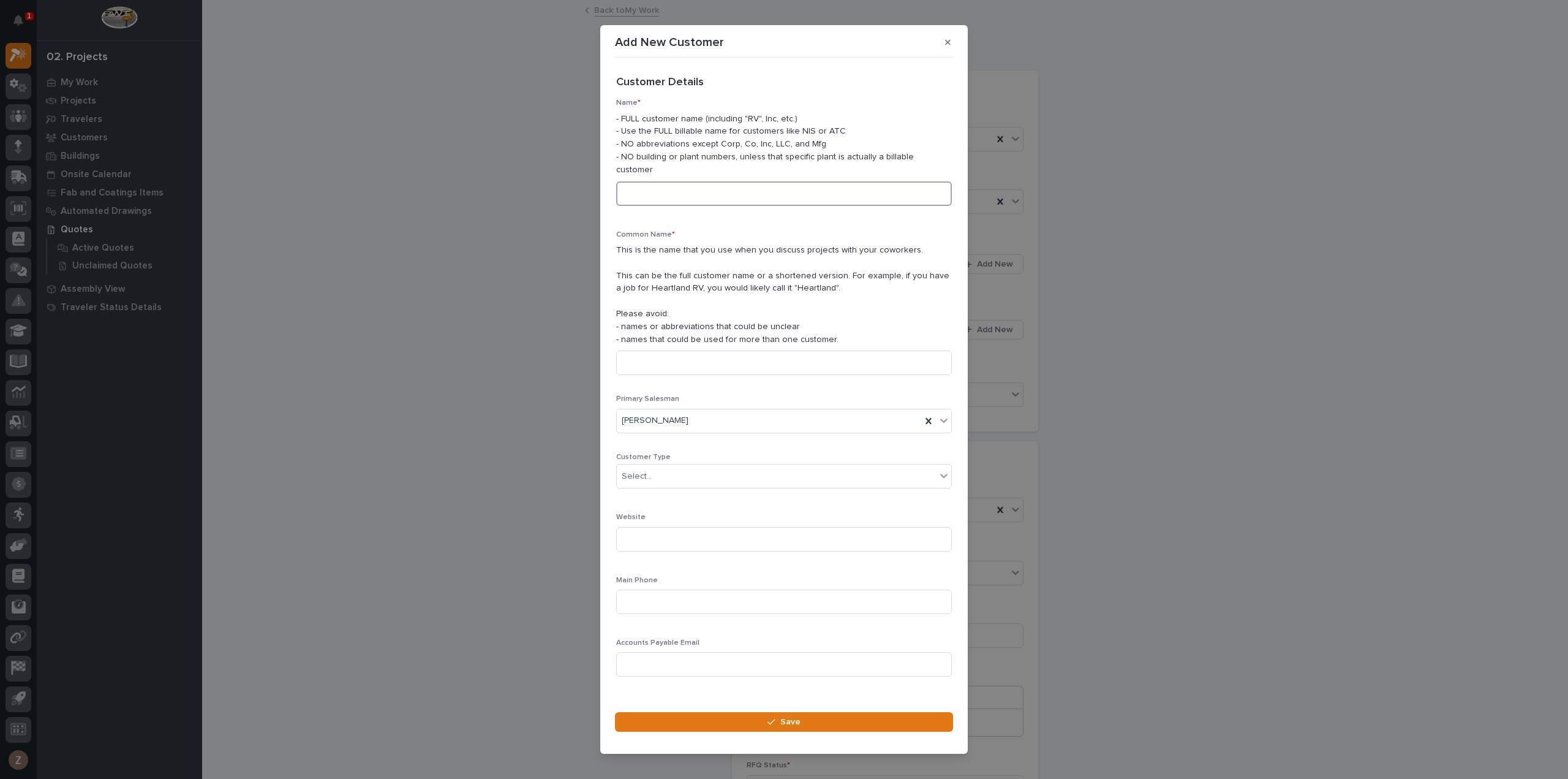
click at [690, 191] on input at bounding box center [784, 193] width 336 height 25
type input "Architectura Group [GEOGRAPHIC_DATA]"
click at [743, 467] on div "Select..." at bounding box center [776, 476] width 319 height 20
click at [724, 511] on div "End User" at bounding box center [779, 514] width 325 height 22
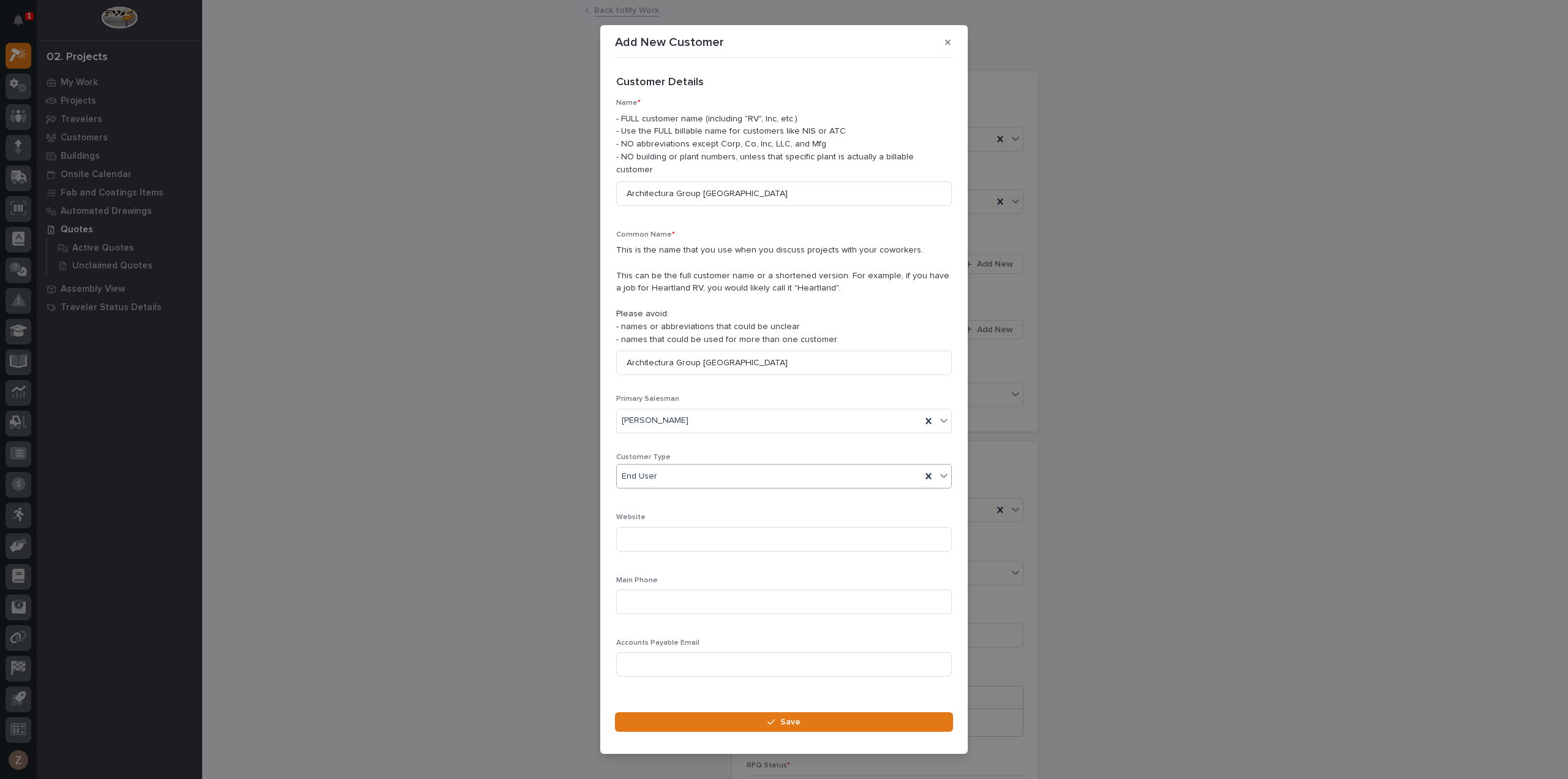
click at [706, 470] on div "End User" at bounding box center [769, 476] width 305 height 20
click at [960, 626] on section "Add New Customer Loading... Saving… Loading... Saving… Loading... Saving… Custo…" at bounding box center [784, 389] width 368 height 729
click at [787, 716] on span "Save" at bounding box center [790, 721] width 20 height 11
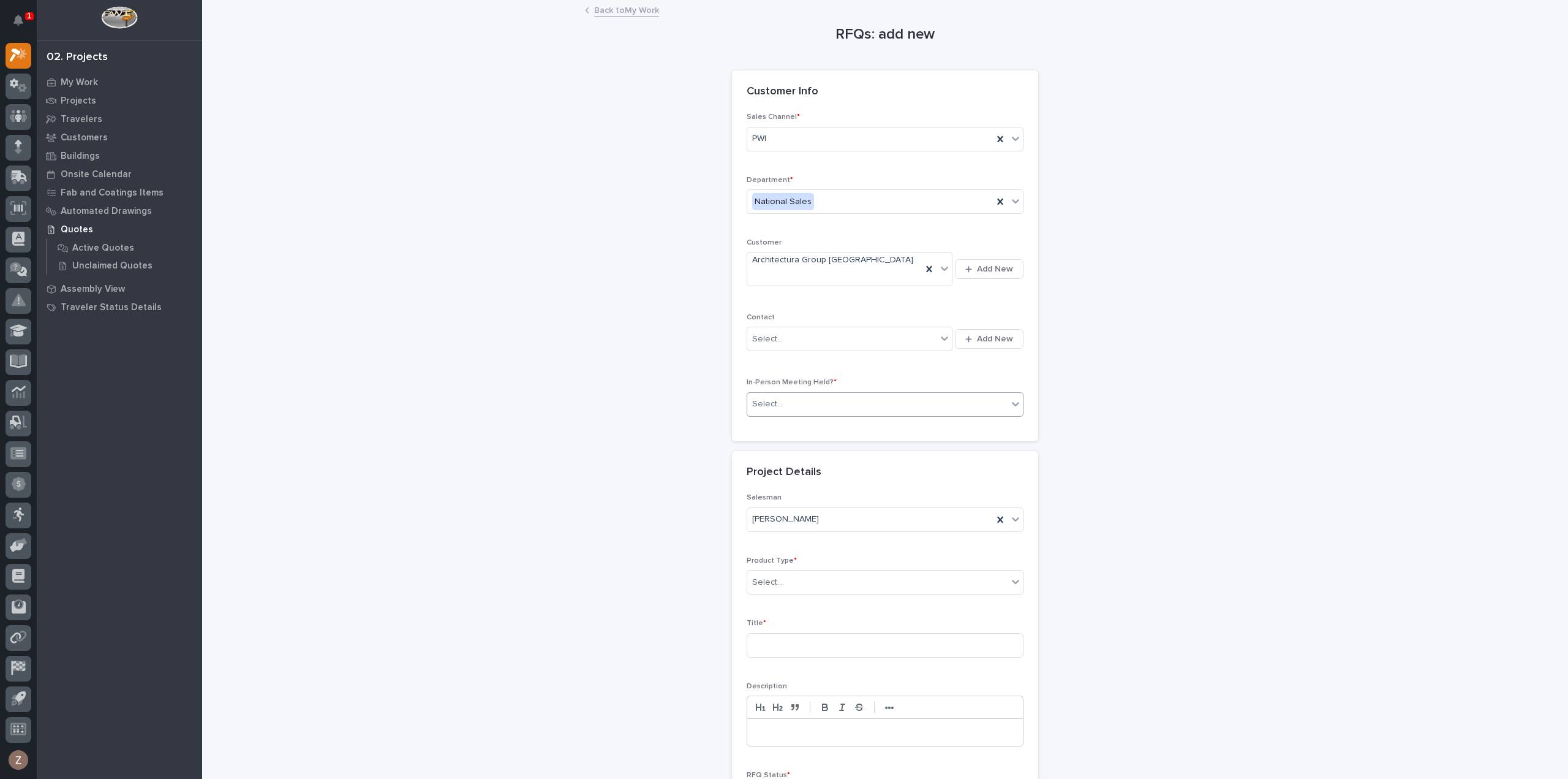
click at [854, 393] on div "Select..." at bounding box center [877, 403] width 260 height 20
click at [848, 438] on div "No" at bounding box center [880, 437] width 276 height 22
click at [837, 572] on div "Select..." at bounding box center [877, 582] width 260 height 20
click at [805, 752] on div "Mezzanine Components" at bounding box center [880, 743] width 276 height 22
click at [783, 633] on input at bounding box center [885, 645] width 277 height 25
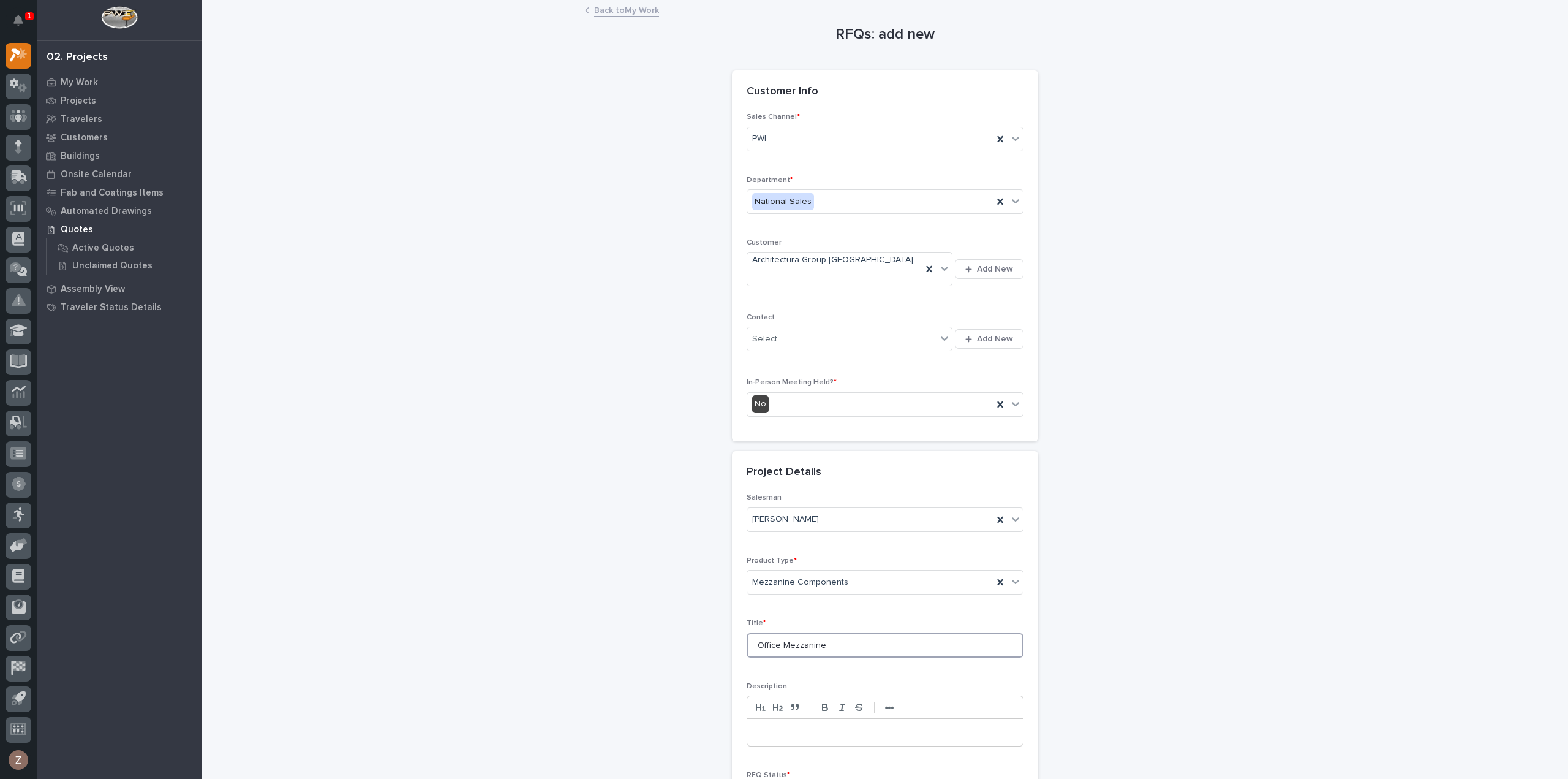
type input "Office Mezzanine"
click at [1277, 361] on div "RFQs: add new Loading... Saving… Loading... Saving… Loading... Saving… Customer…" at bounding box center [885, 431] width 1228 height 861
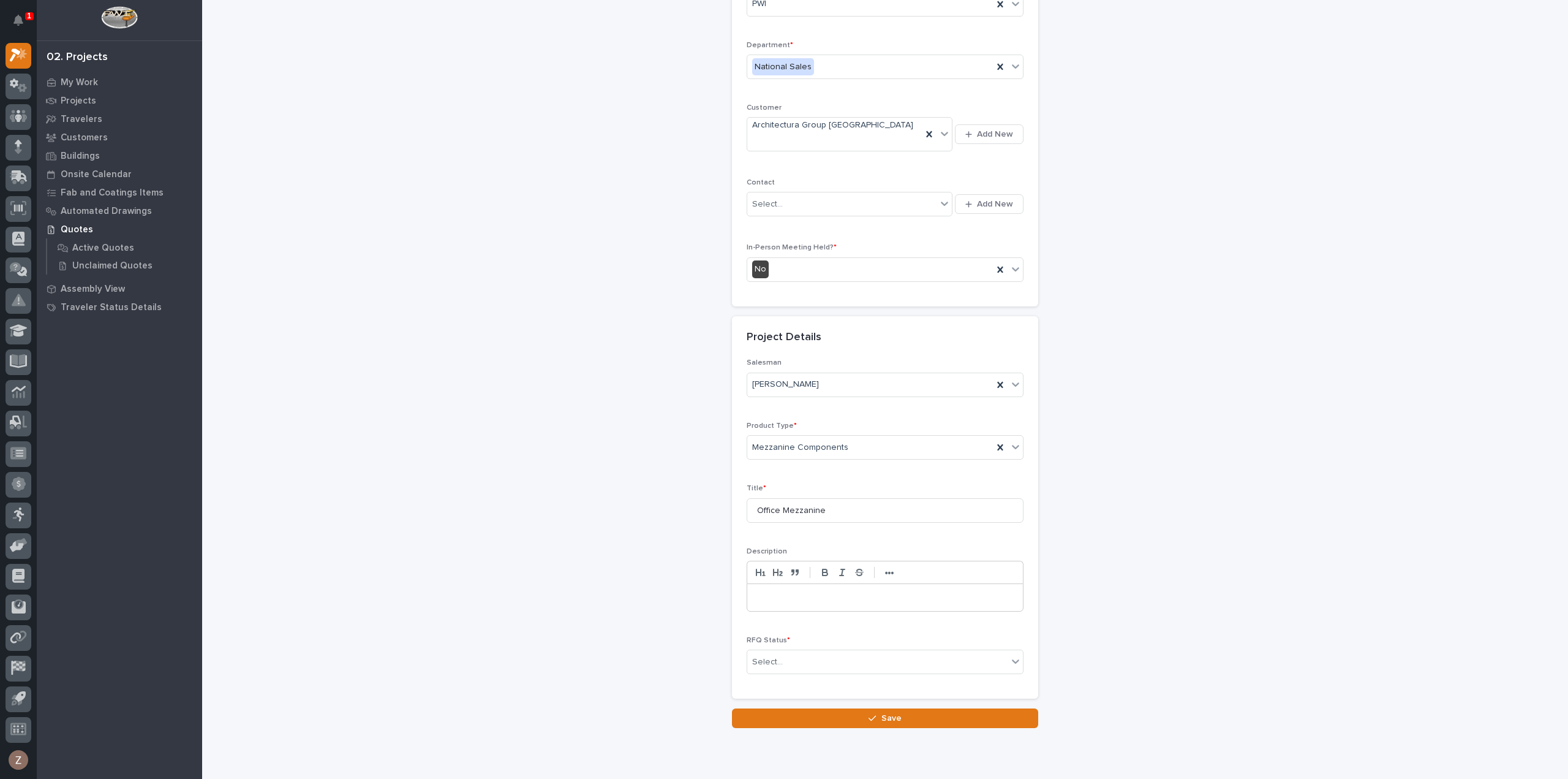
scroll to position [166, 0]
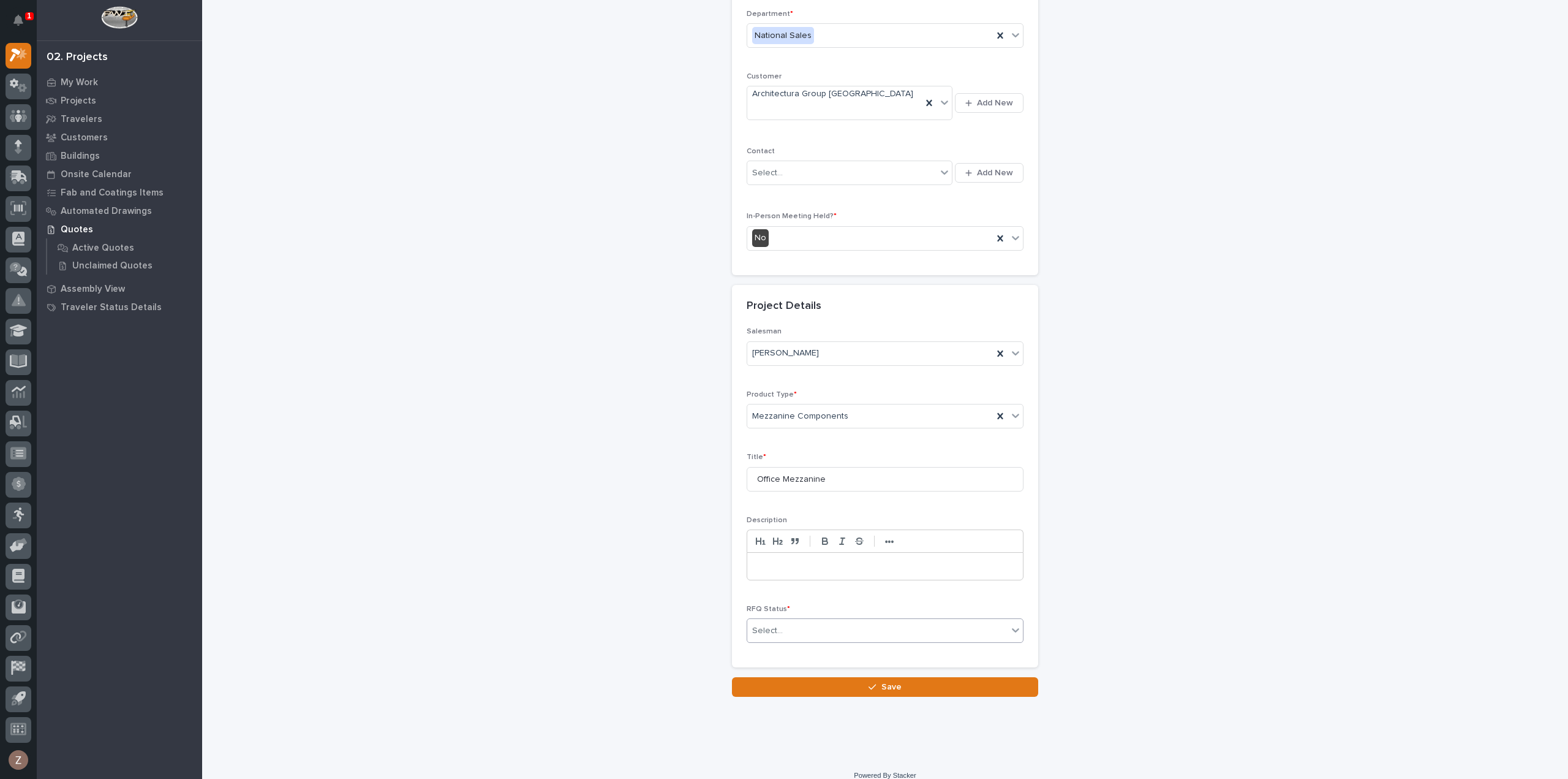
click at [798, 621] on div "Select..." at bounding box center [877, 631] width 260 height 20
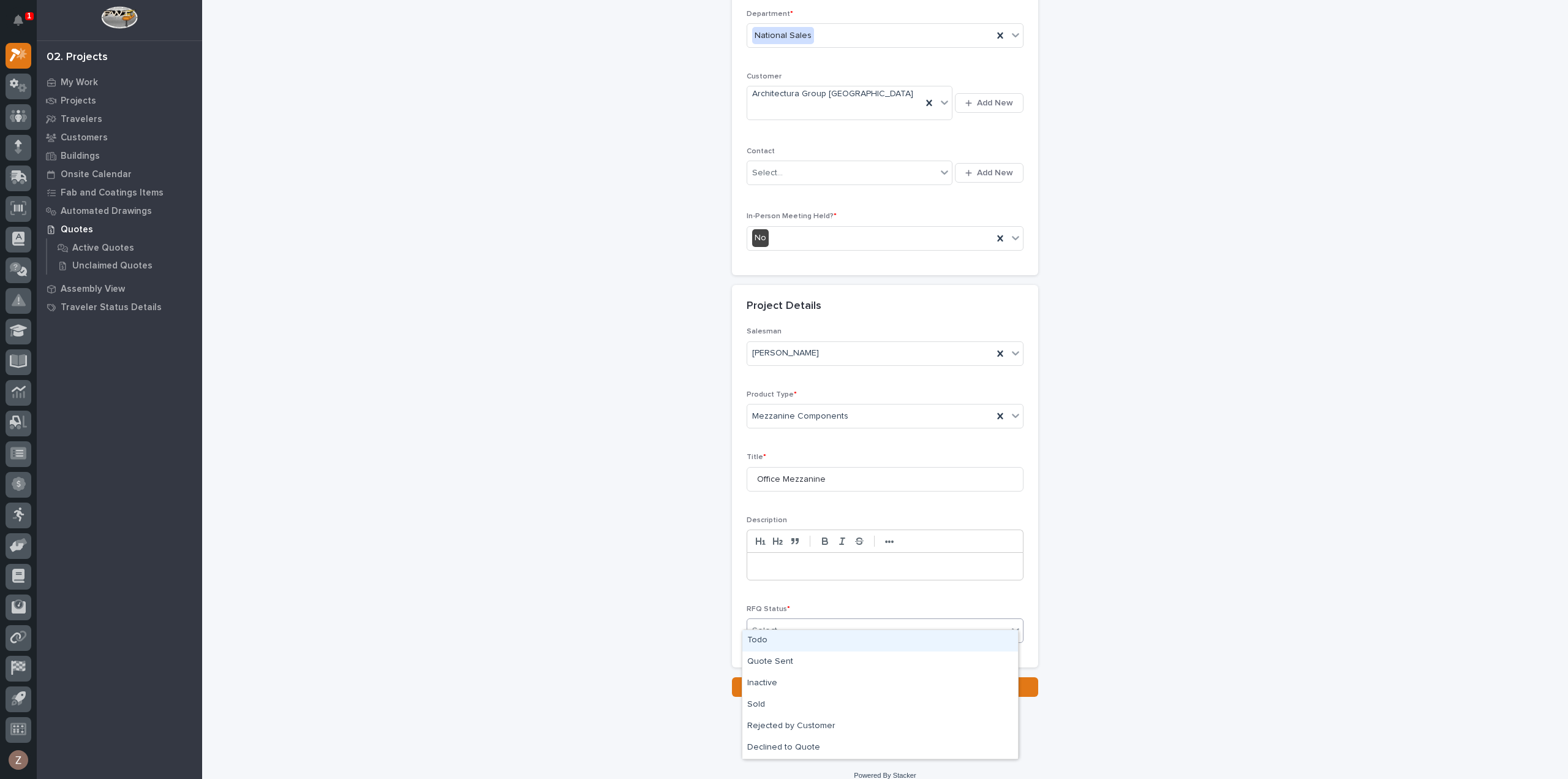
click at [786, 634] on div "Todo" at bounding box center [880, 641] width 276 height 22
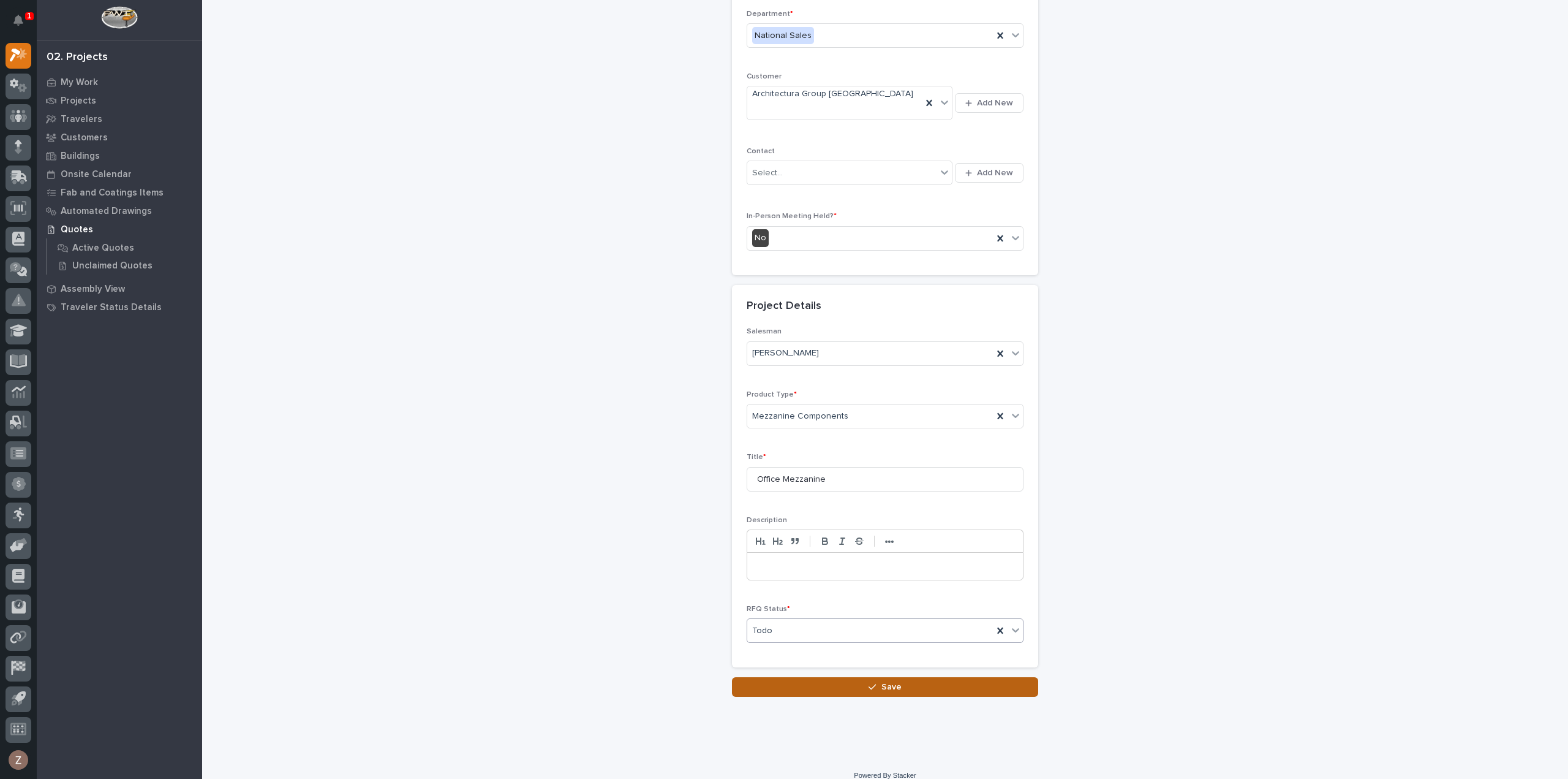
click at [816, 677] on button "Save" at bounding box center [885, 687] width 306 height 20
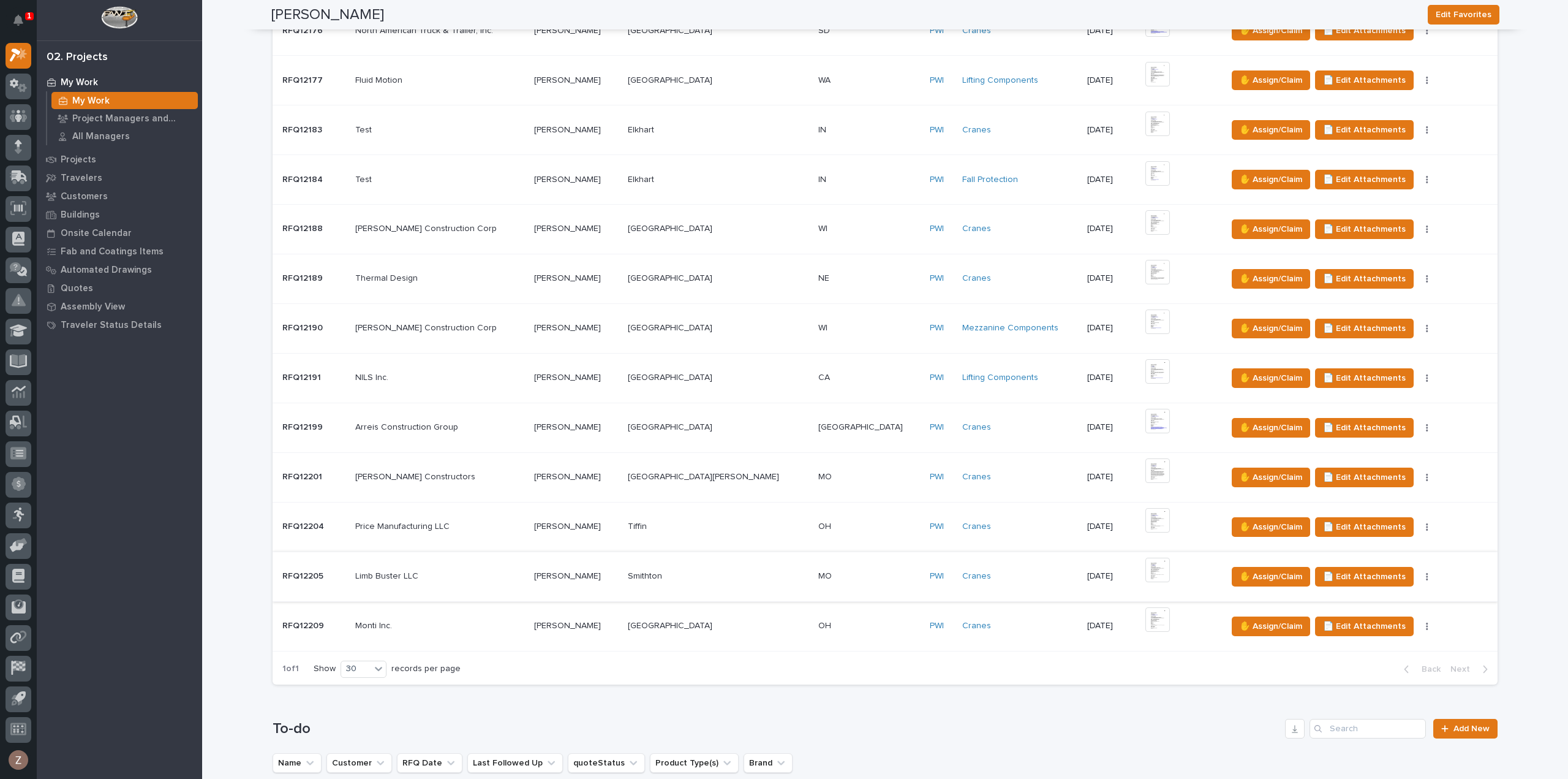
scroll to position [1041, 0]
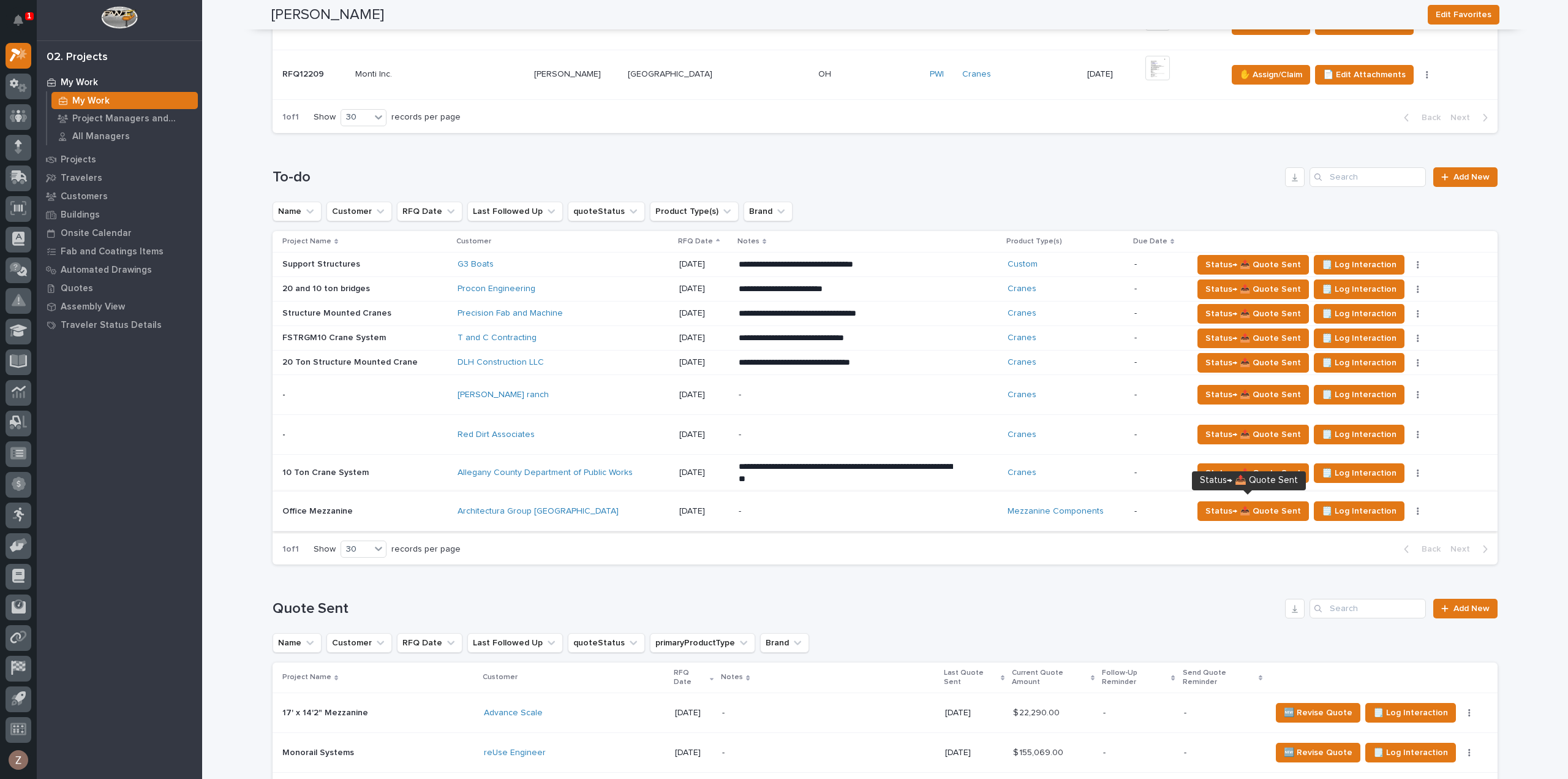
click at [819, 506] on p "-" at bounding box center [845, 511] width 215 height 11
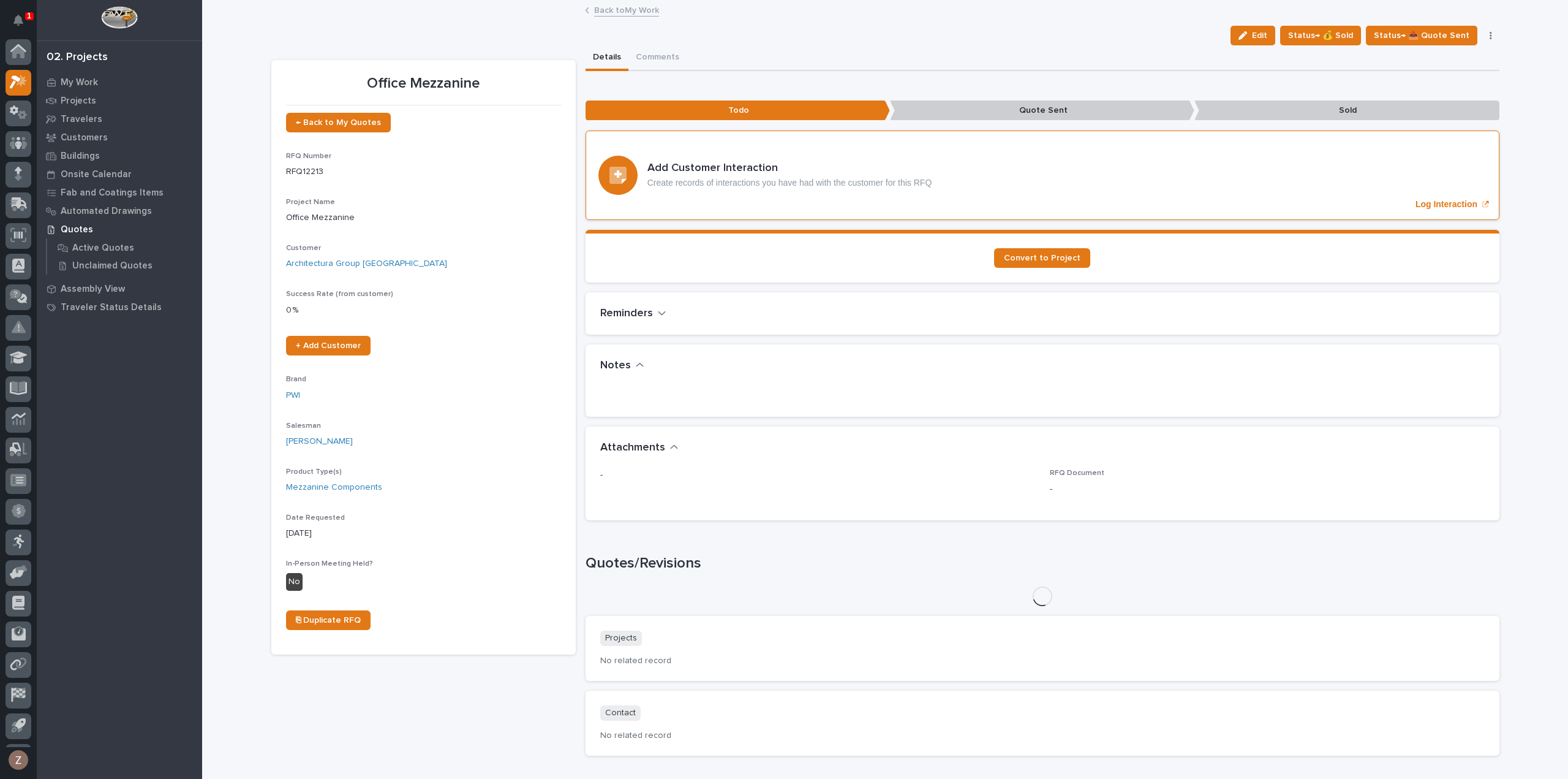
scroll to position [27, 0]
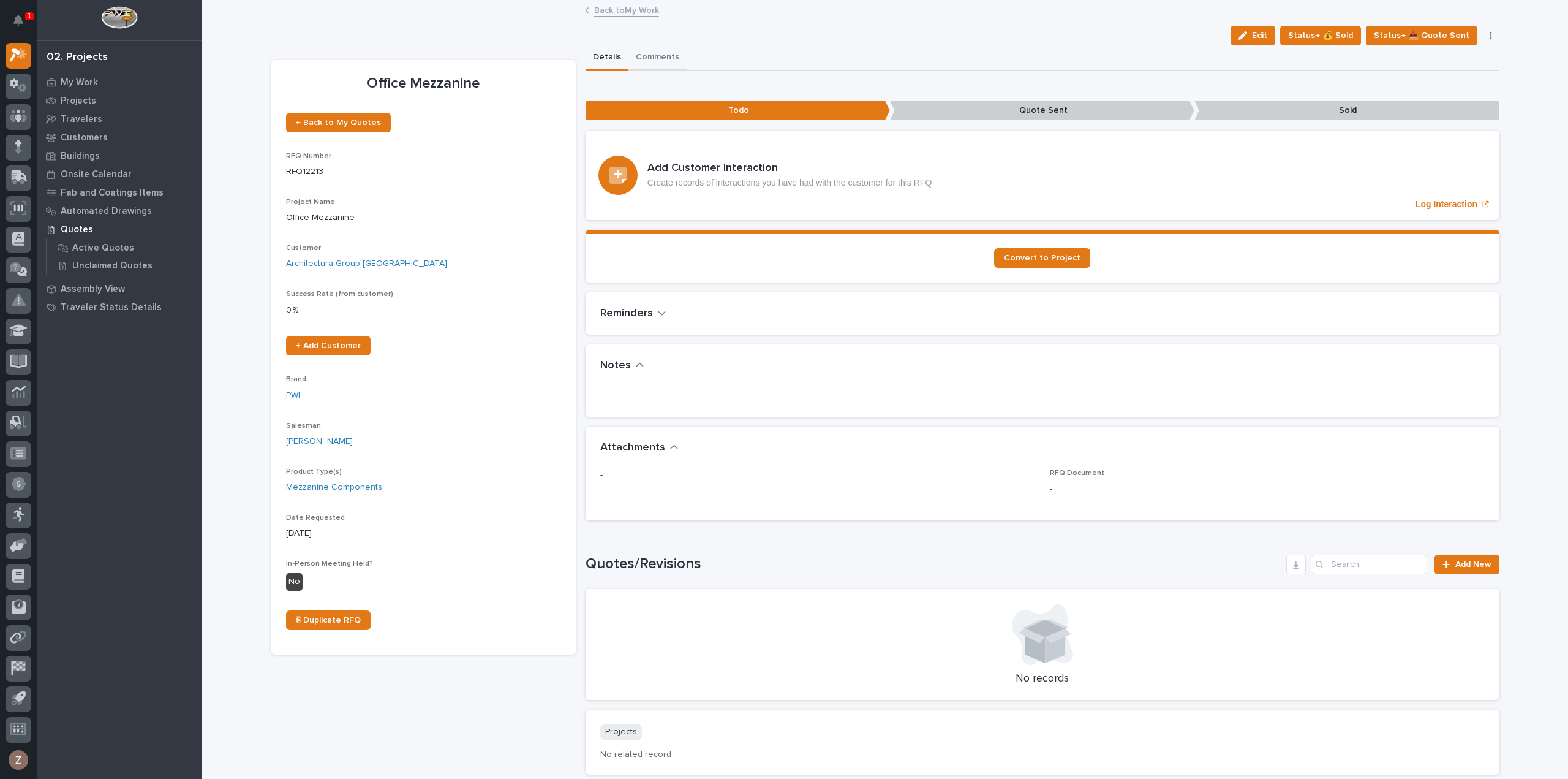
click at [652, 50] on button "Comments" at bounding box center [657, 58] width 58 height 26
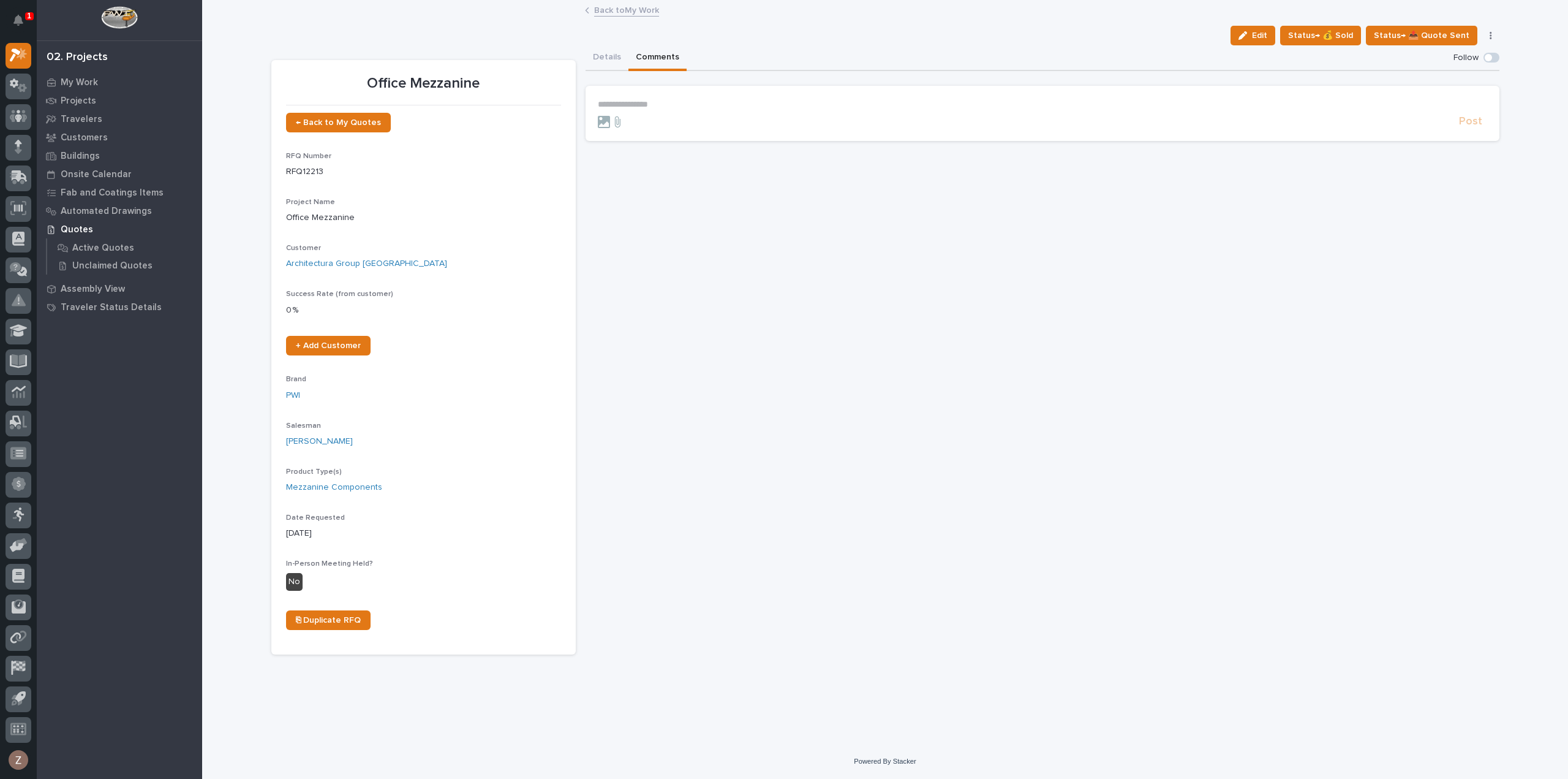
click at [647, 109] on p "**********" at bounding box center [1043, 104] width 890 height 11
click at [616, 127] on icon at bounding box center [618, 127] width 6 height 11
click at [610, 122] on input "file" at bounding box center [610, 122] width 0 height 0
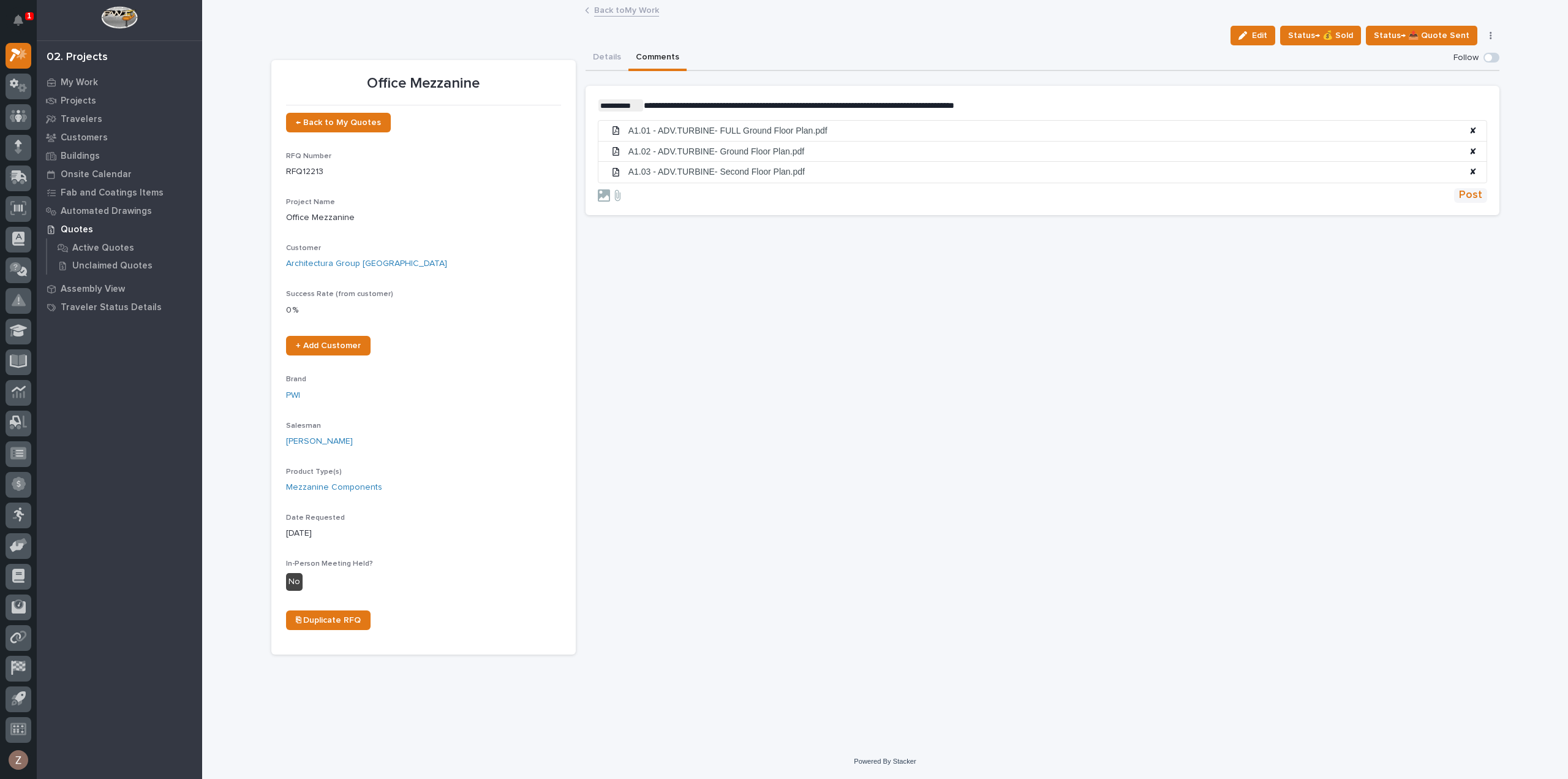
click at [1477, 196] on span "Post" at bounding box center [1471, 195] width 24 height 14
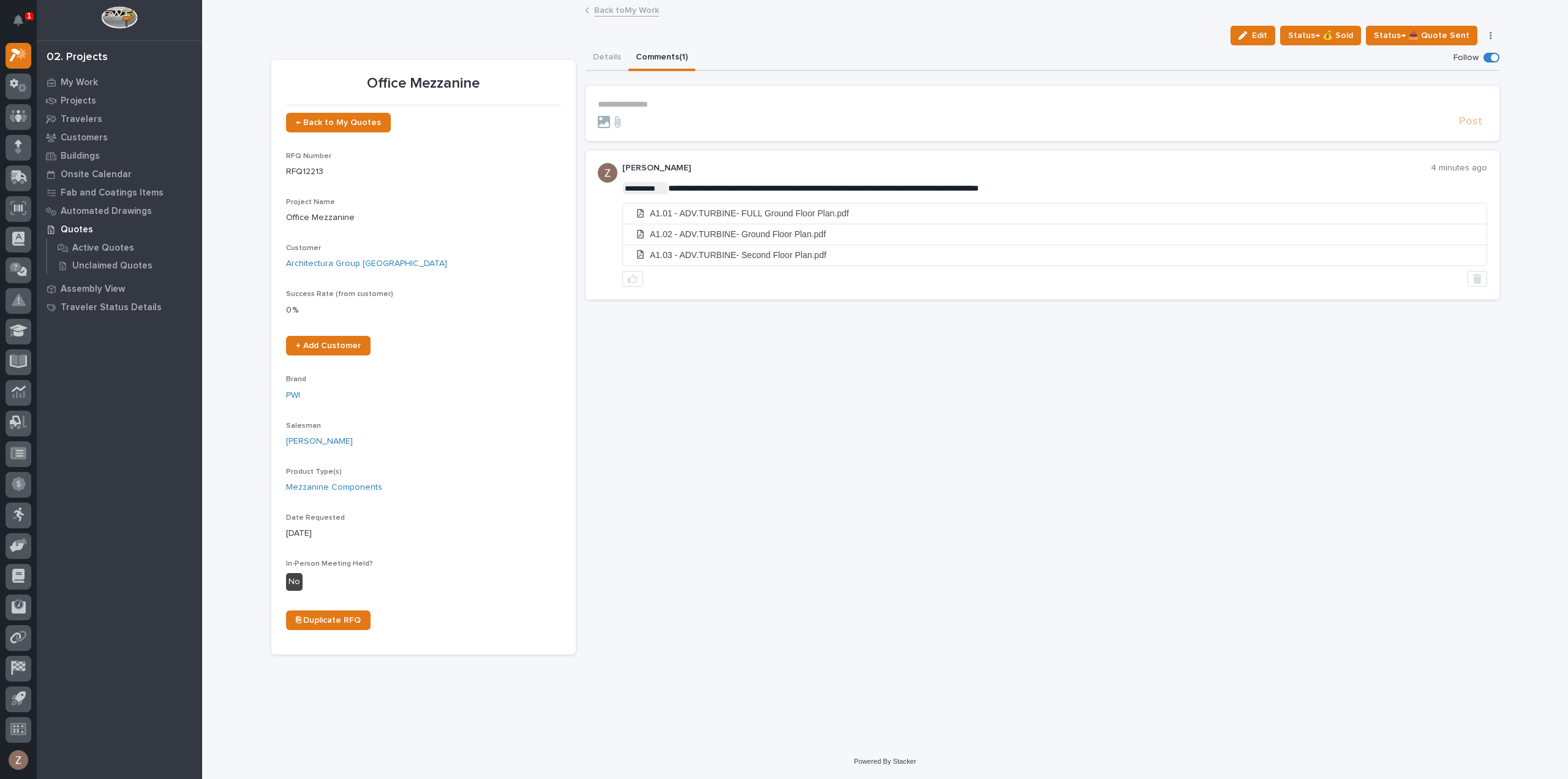
click at [625, 11] on link "Back to My Work" at bounding box center [627, 9] width 65 height 14
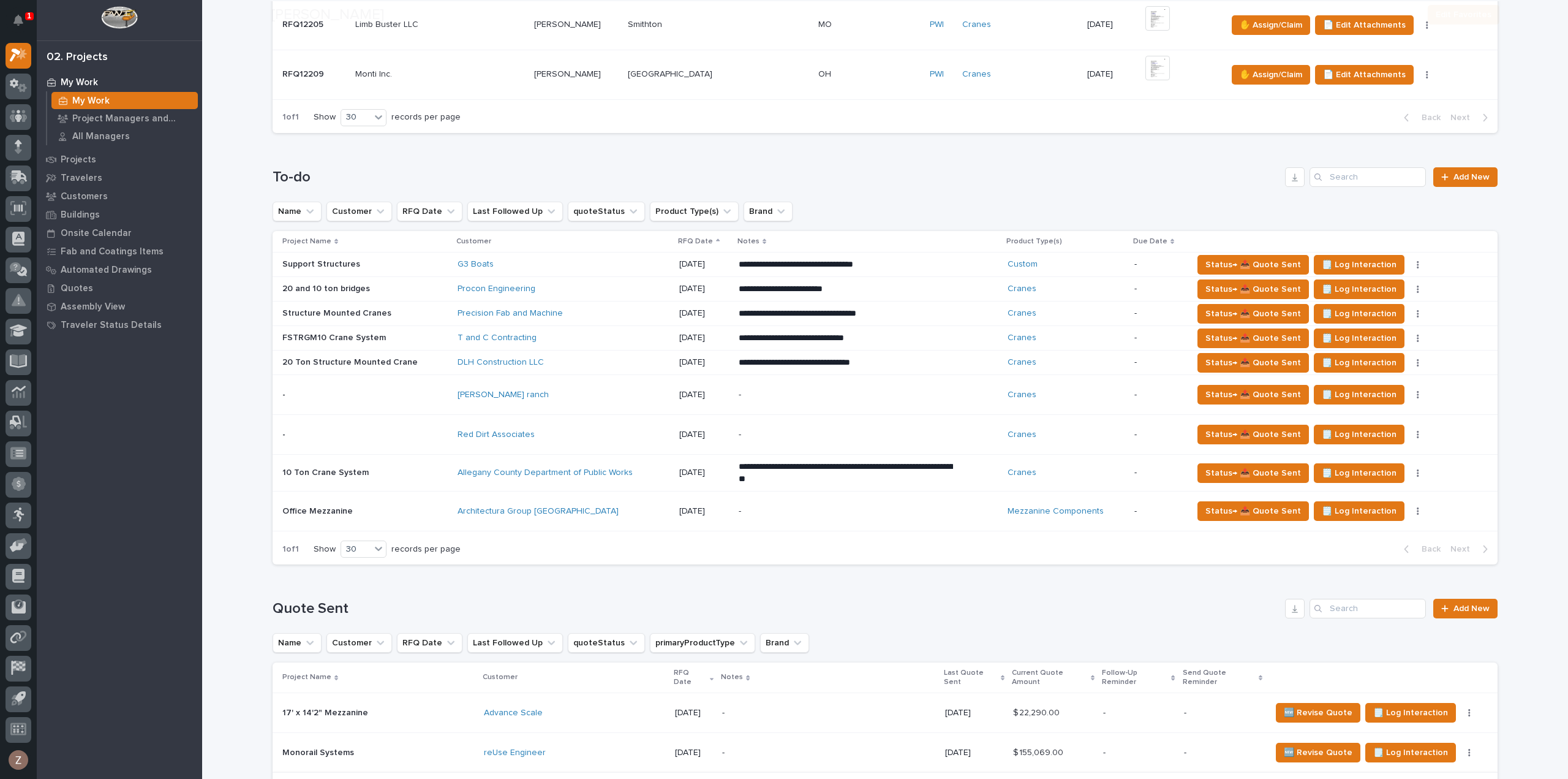
scroll to position [1225, 0]
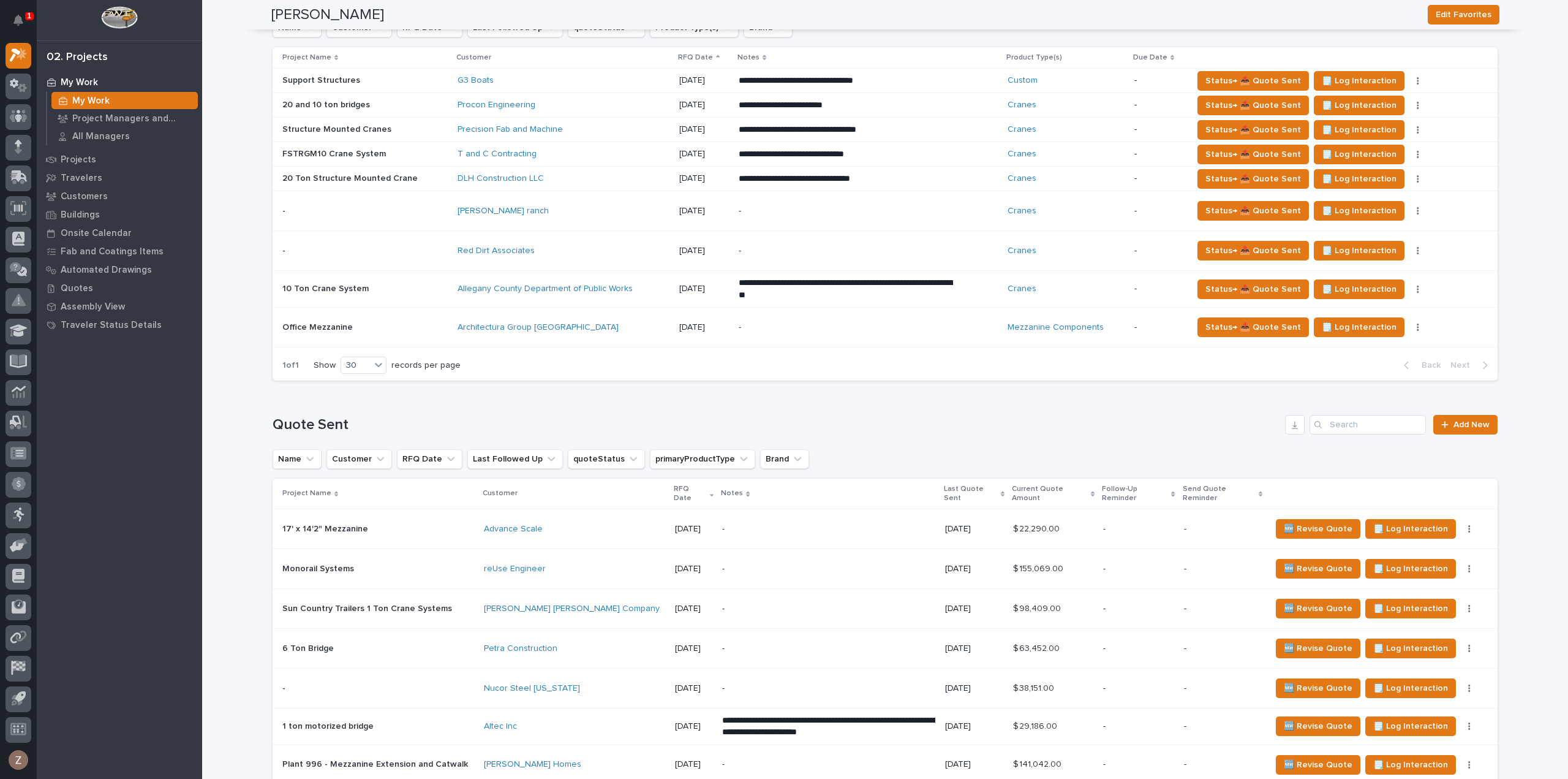
click at [610, 212] on div "[PERSON_NAME] ranch" at bounding box center [564, 211] width 212 height 20
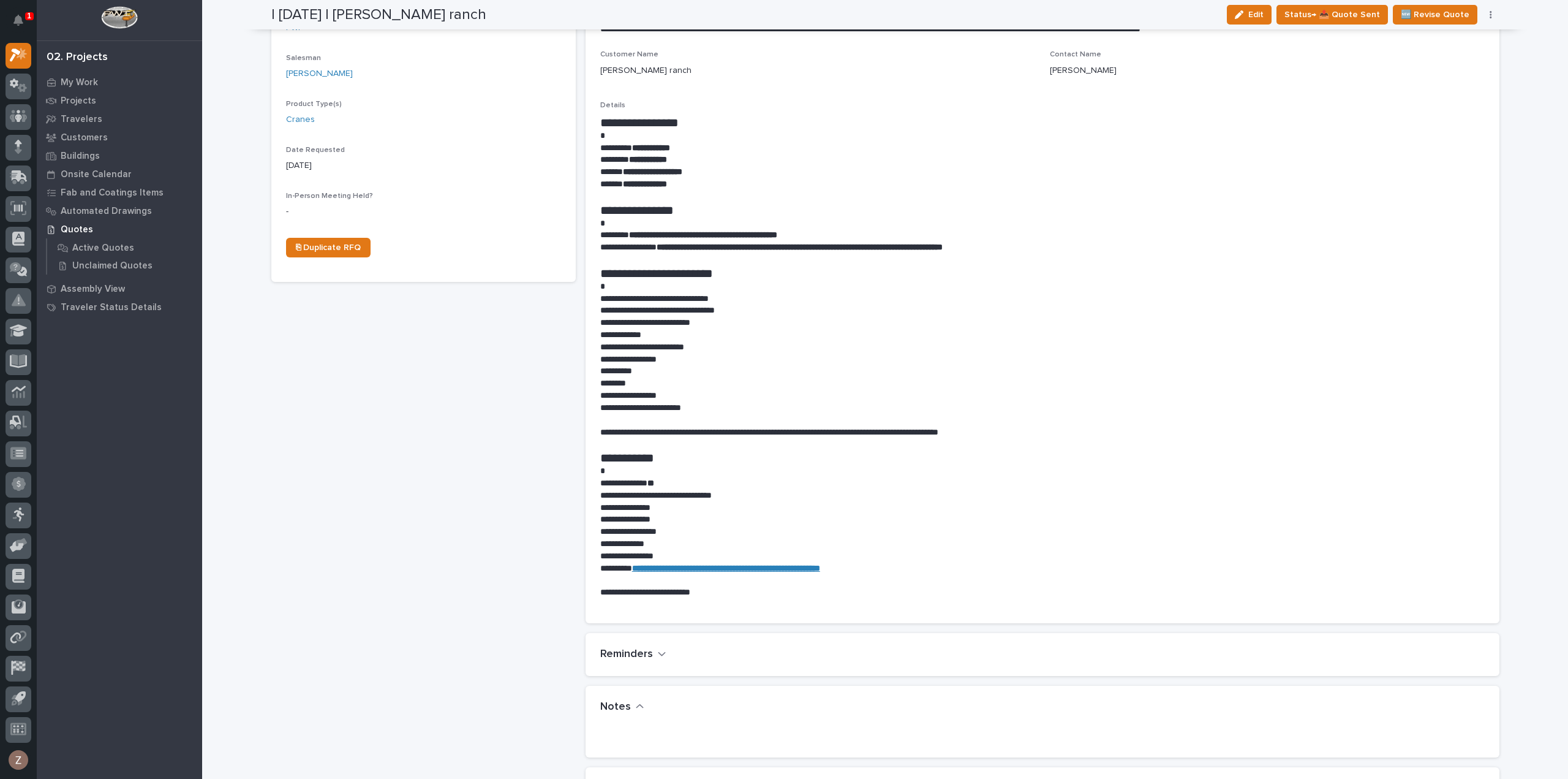
scroll to position [674, 0]
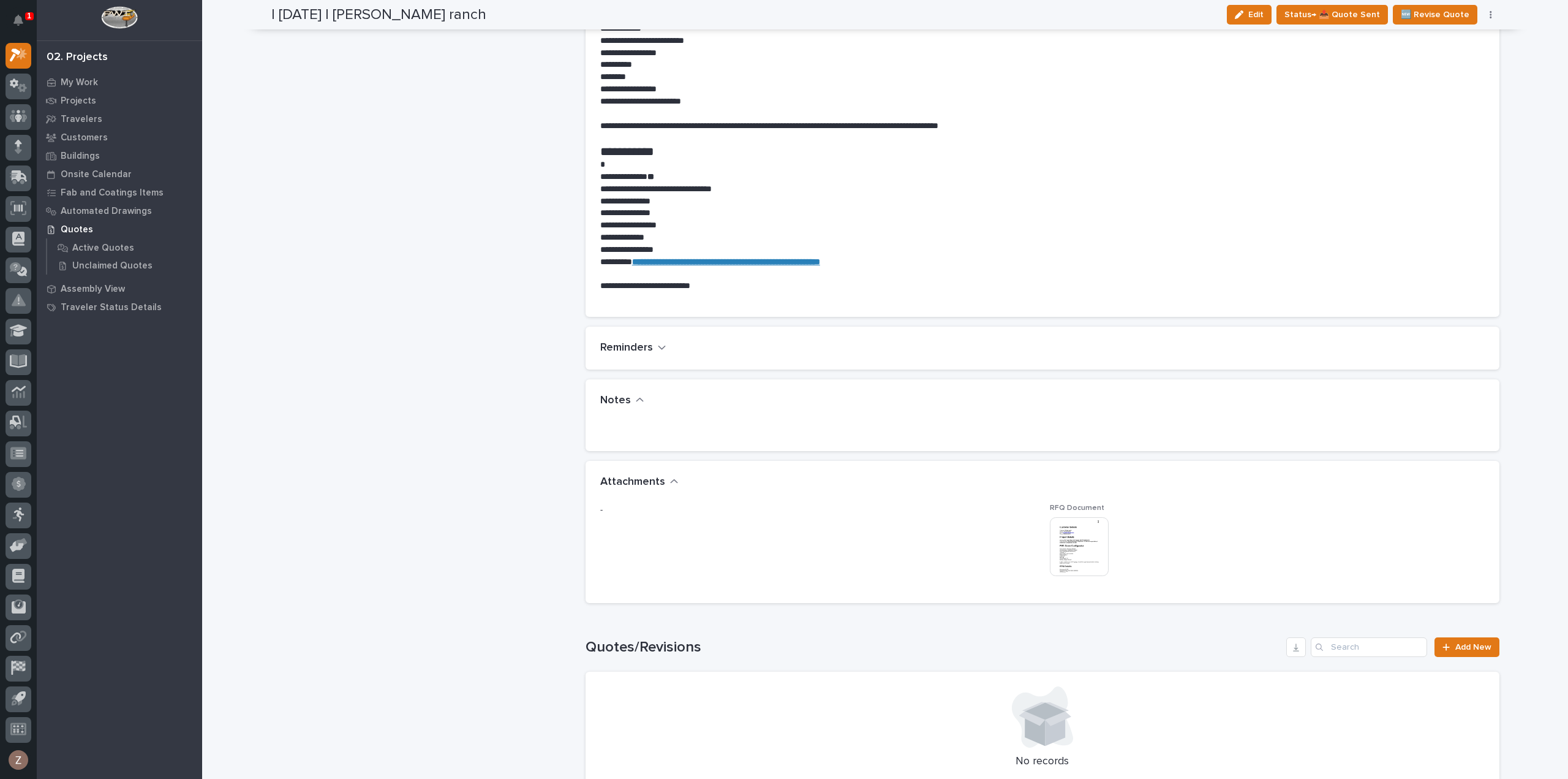
click at [1075, 531] on img at bounding box center [1079, 546] width 58 height 58
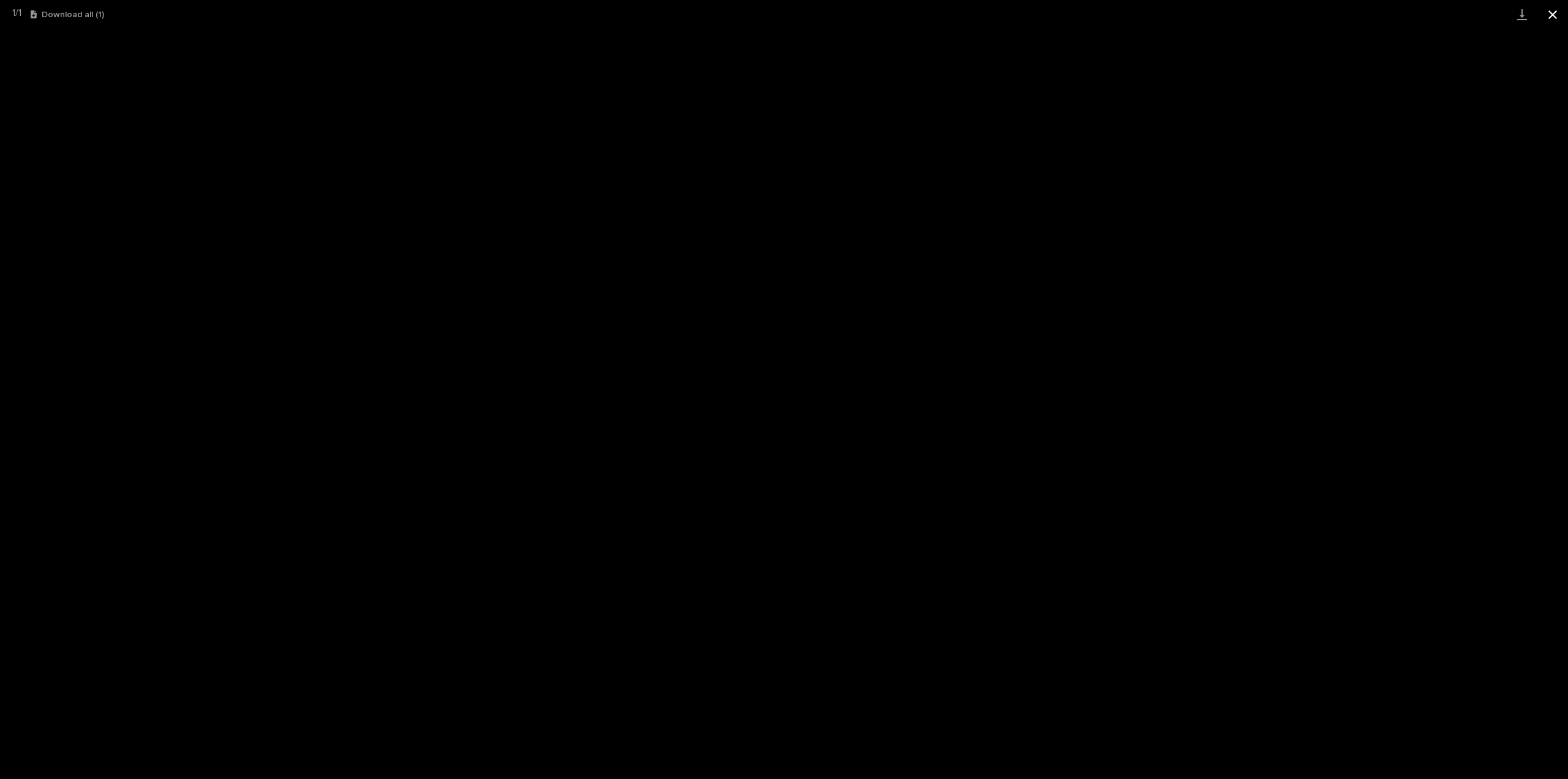
click at [1547, 14] on button "Close gallery" at bounding box center [1552, 14] width 31 height 29
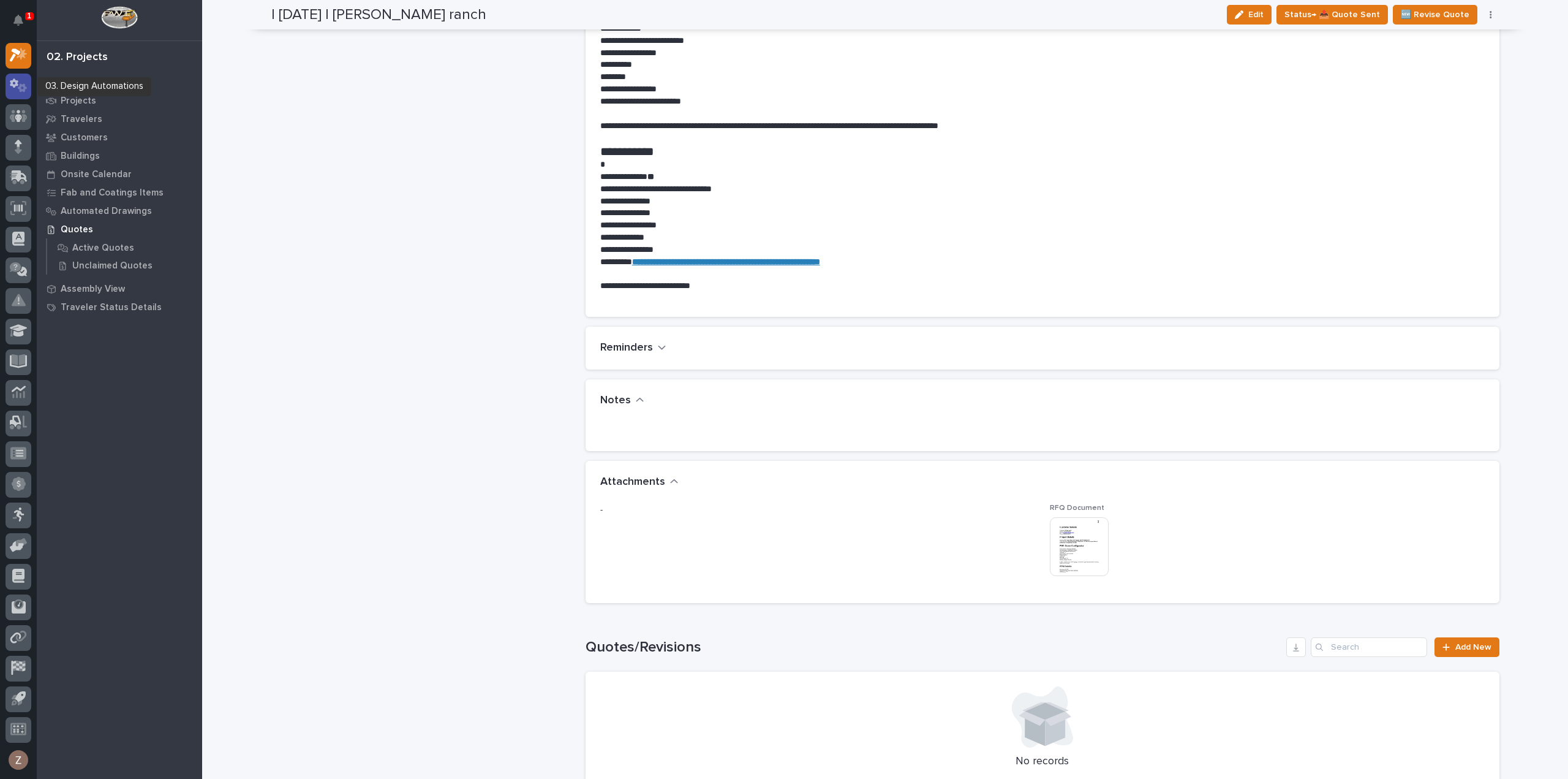
click at [16, 83] on icon at bounding box center [14, 83] width 9 height 9
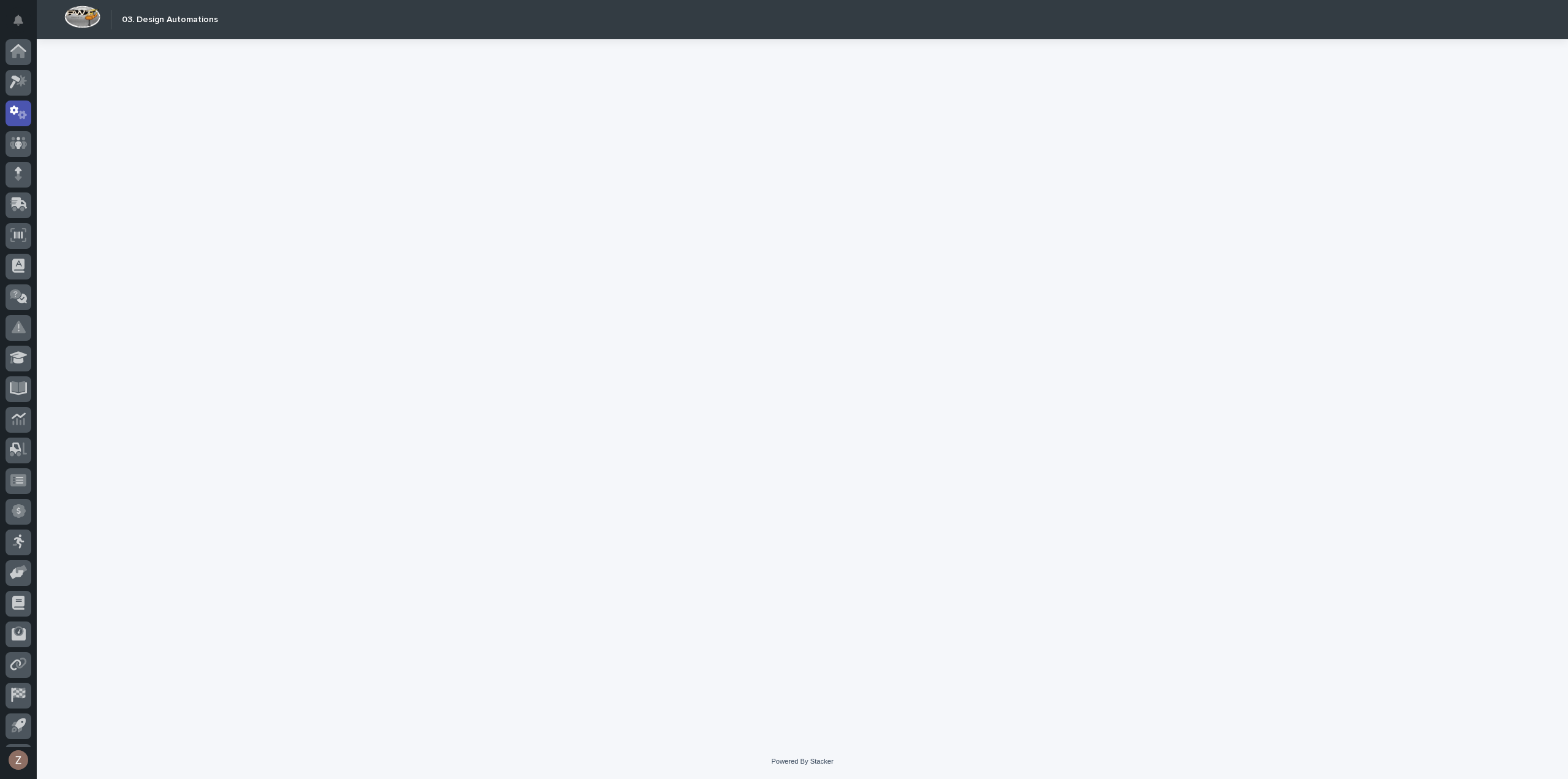
scroll to position [27, 0]
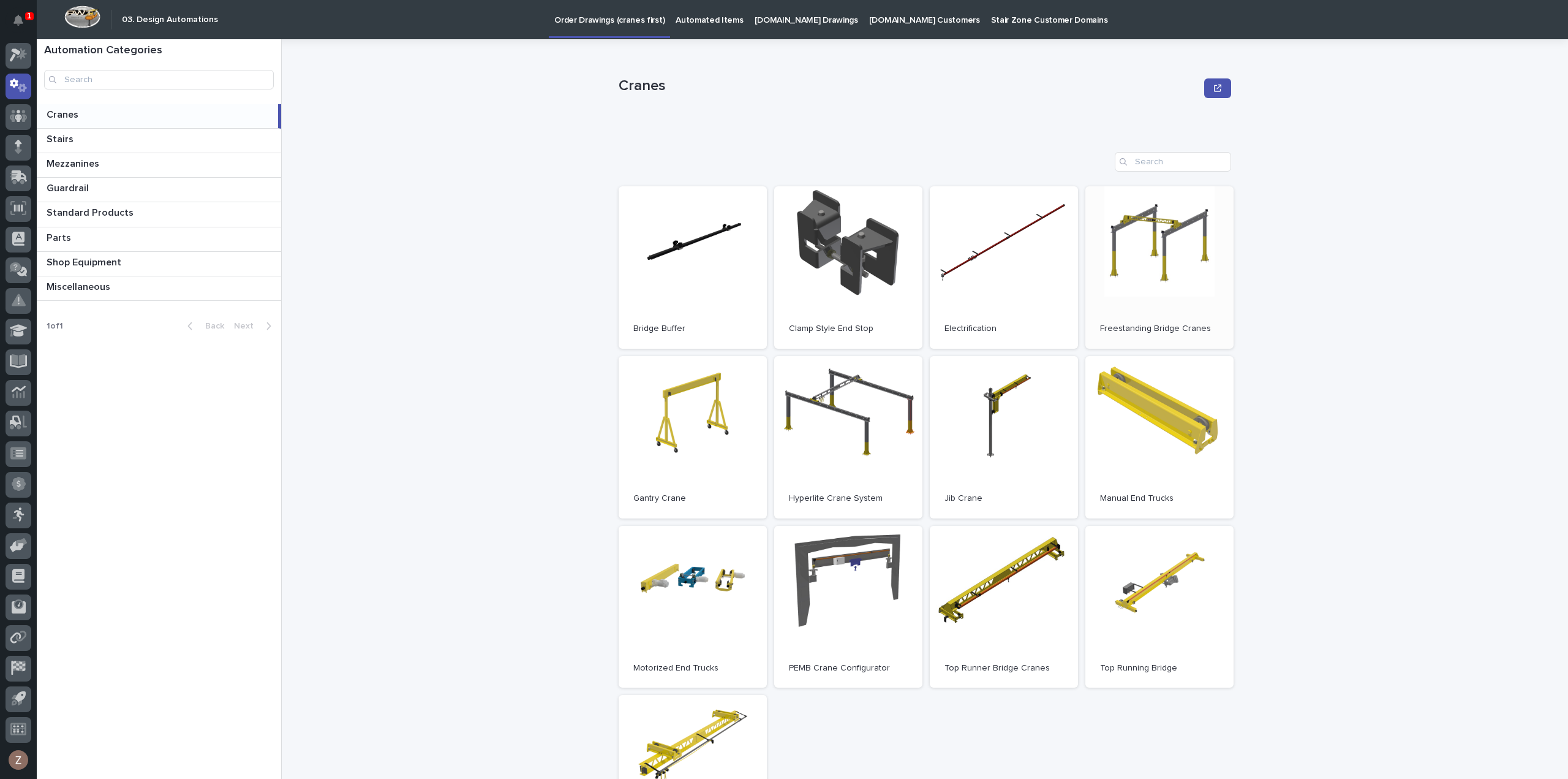
click at [1205, 260] on link "Open" at bounding box center [1160, 267] width 148 height 162
click at [20, 23] on icon "Notifications" at bounding box center [19, 20] width 10 height 11
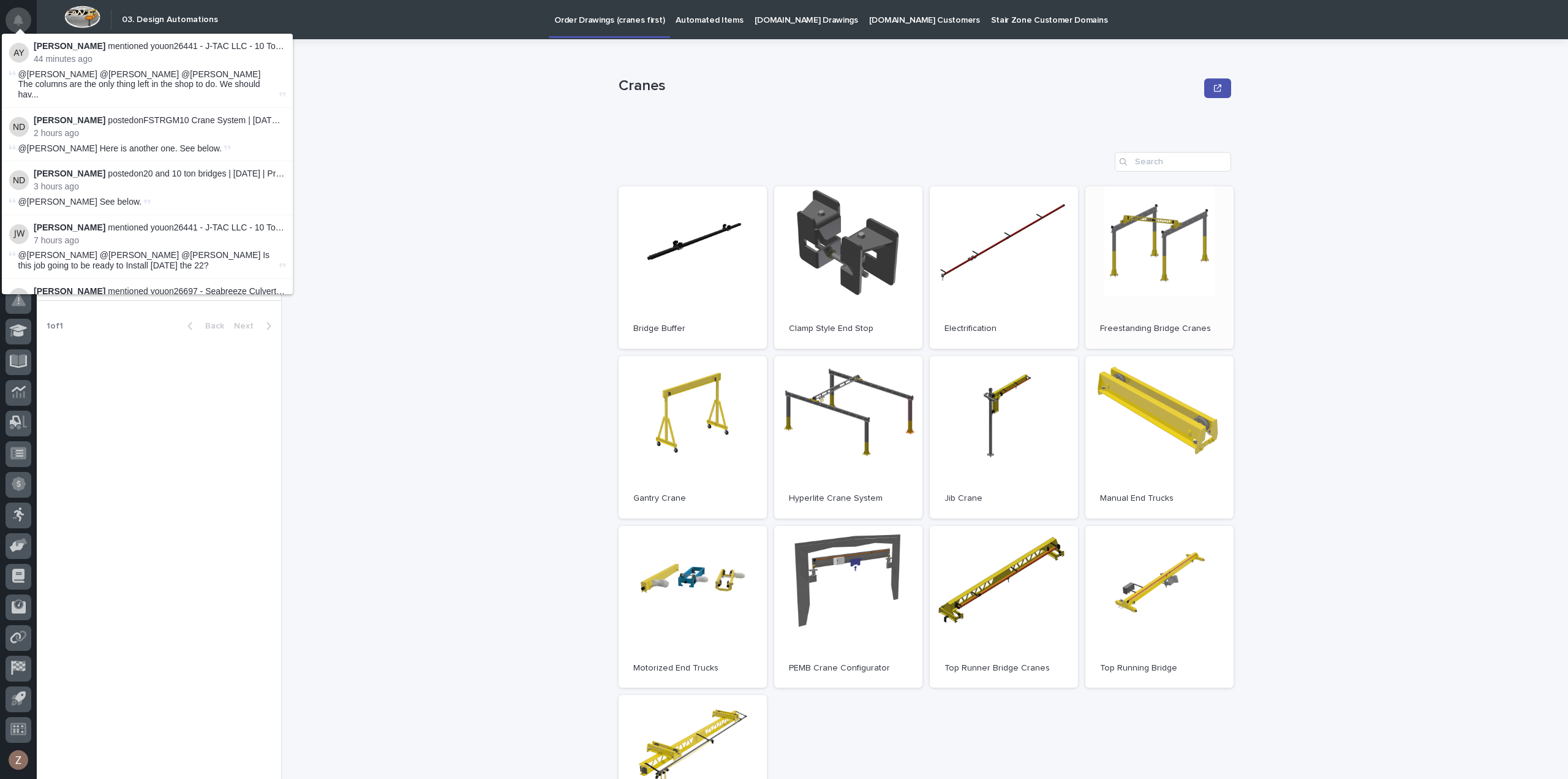
click at [20, 20] on icon "Notifications" at bounding box center [19, 20] width 10 height 11
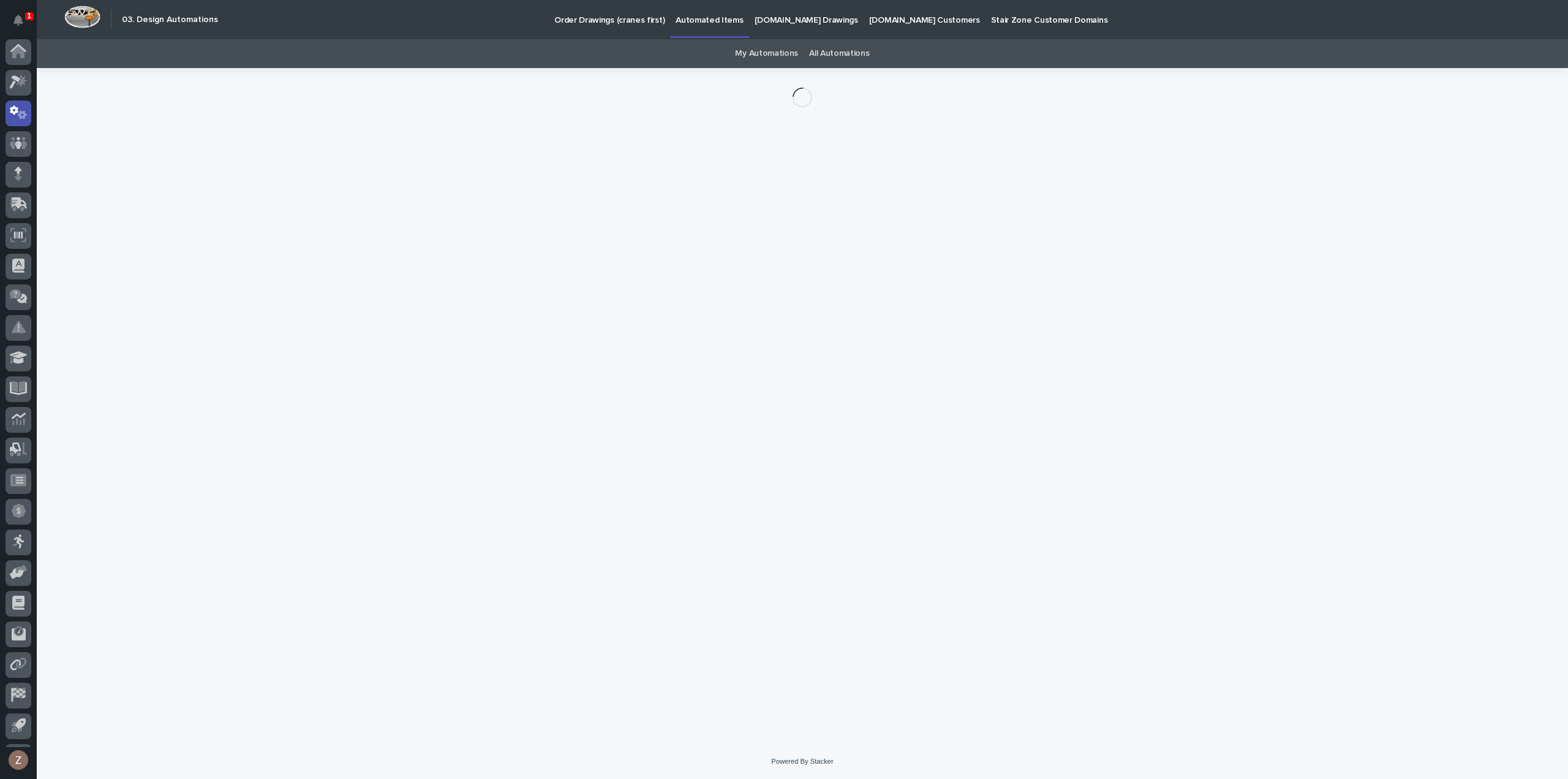
scroll to position [27, 0]
